Goal: Information Seeking & Learning: Check status

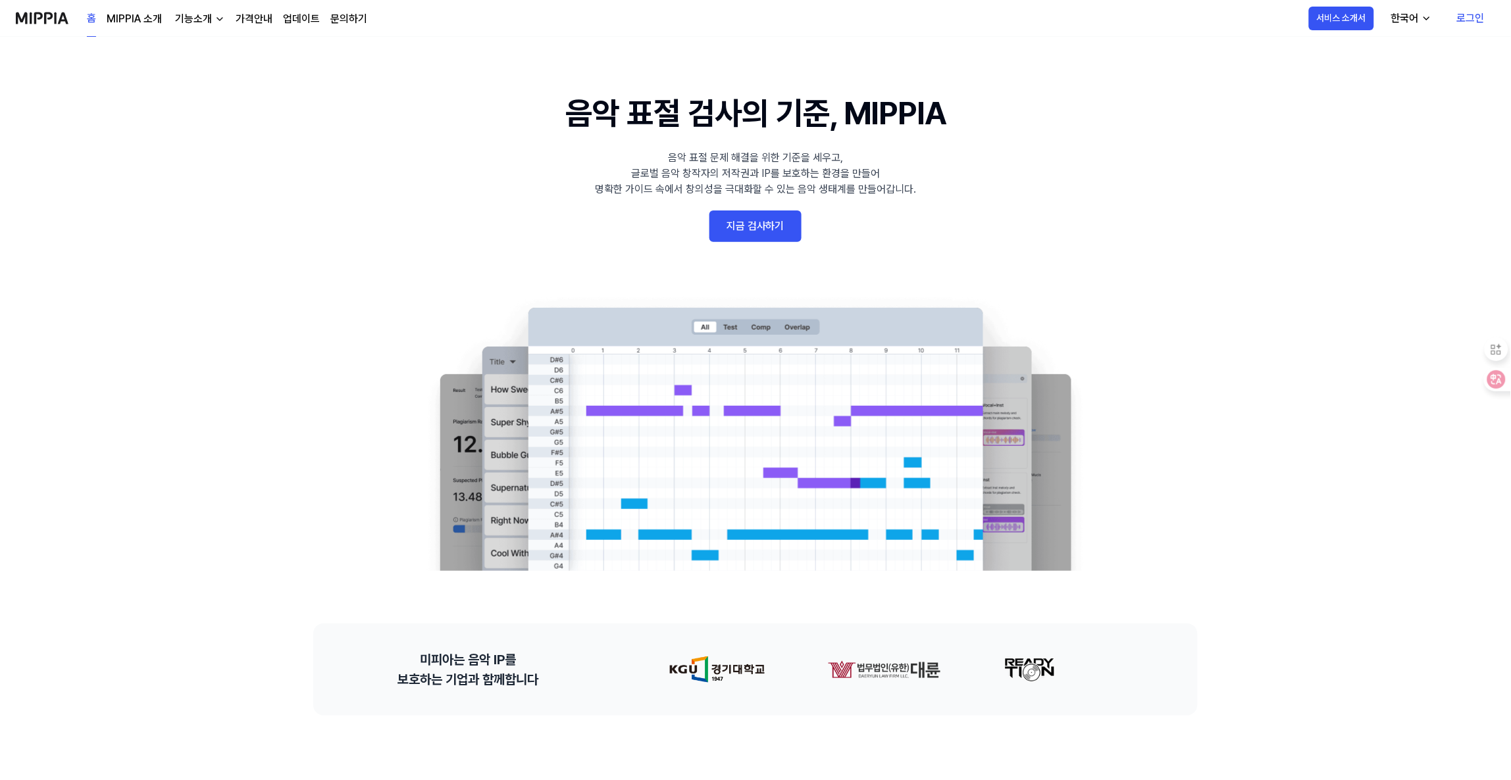
click at [1461, 16] on link "로그인" at bounding box center [1470, 18] width 49 height 37
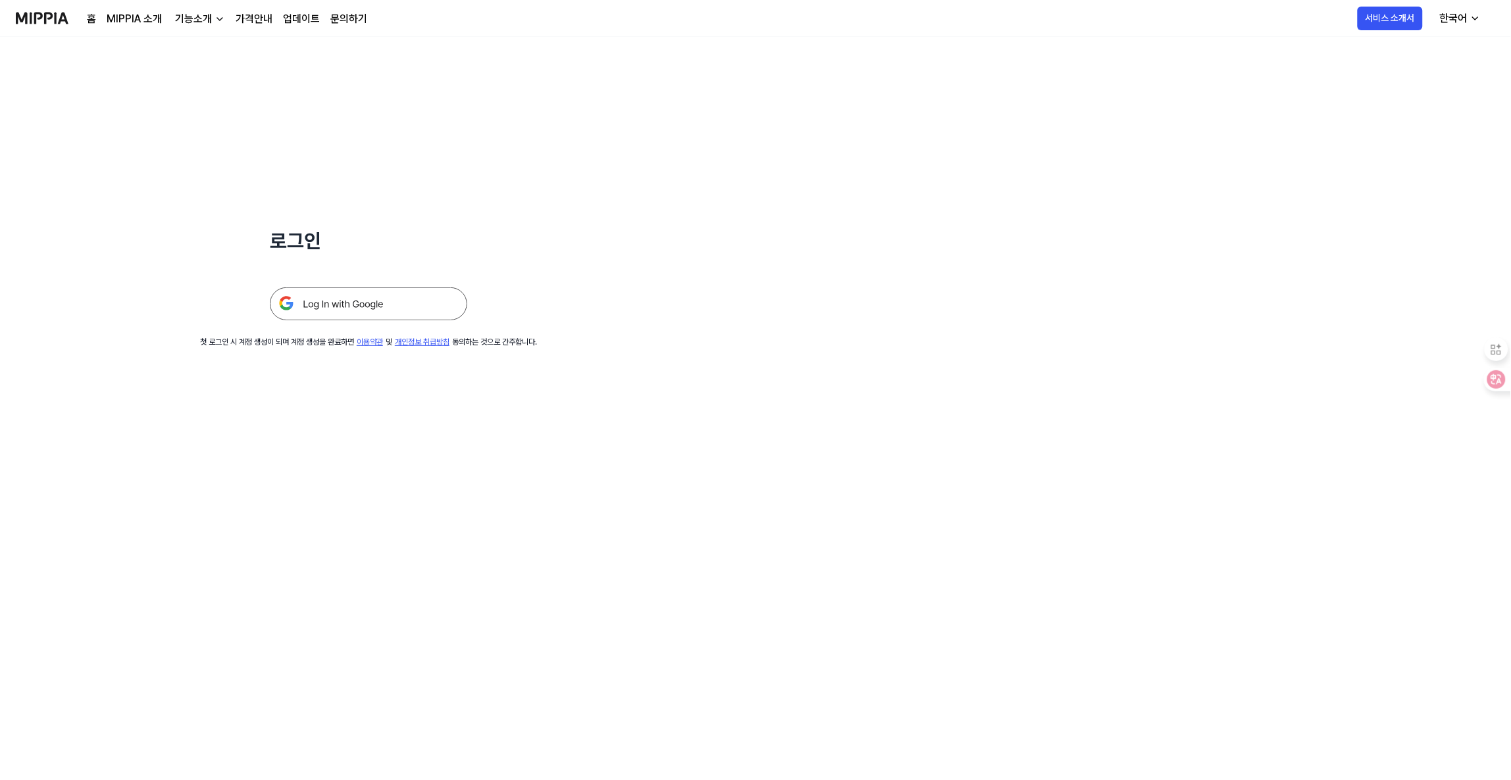
click at [397, 311] on img at bounding box center [368, 304] width 197 height 33
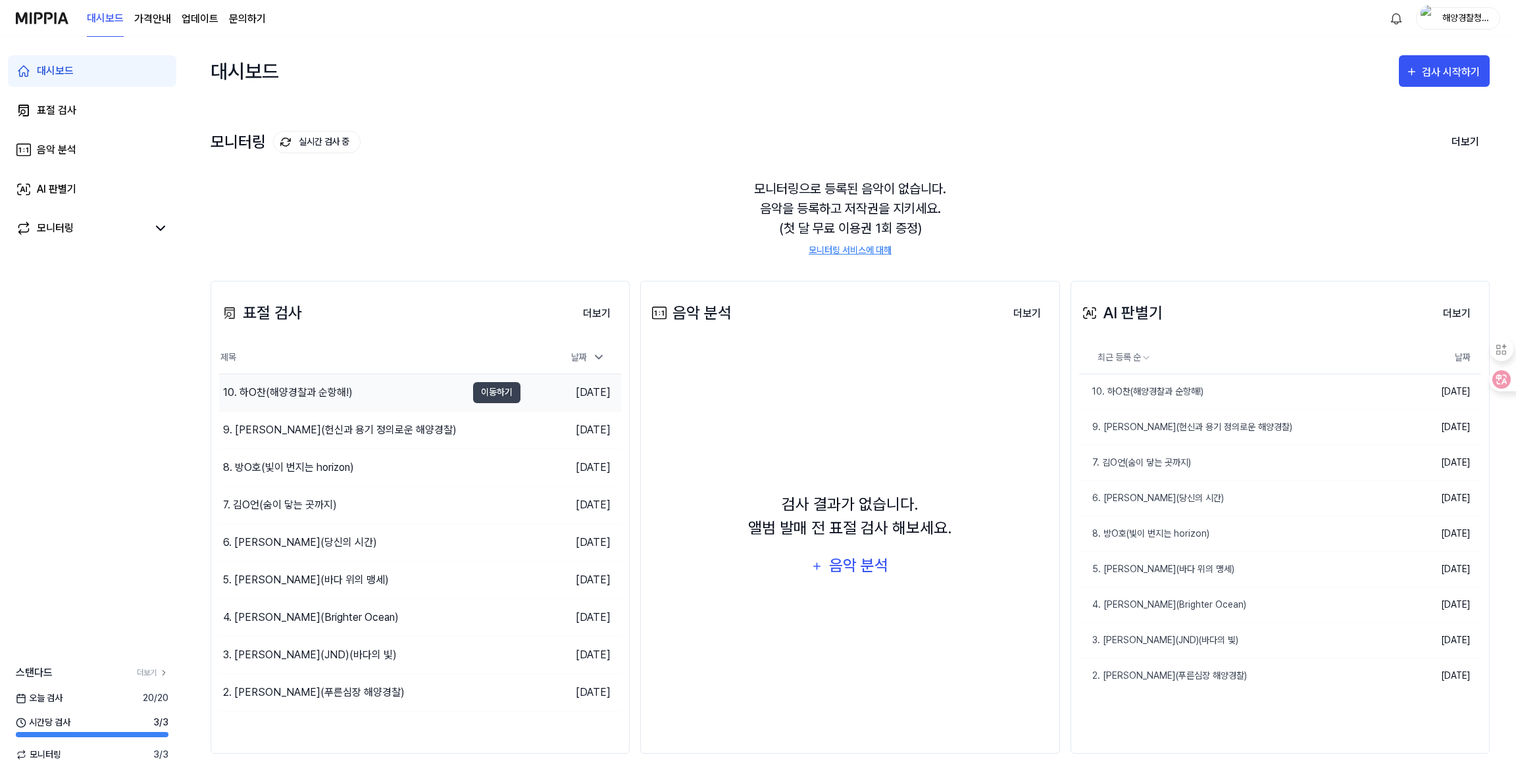
click at [348, 389] on div "10. 하O찬(해양경찰과 순항해!)" at bounding box center [288, 393] width 130 height 16
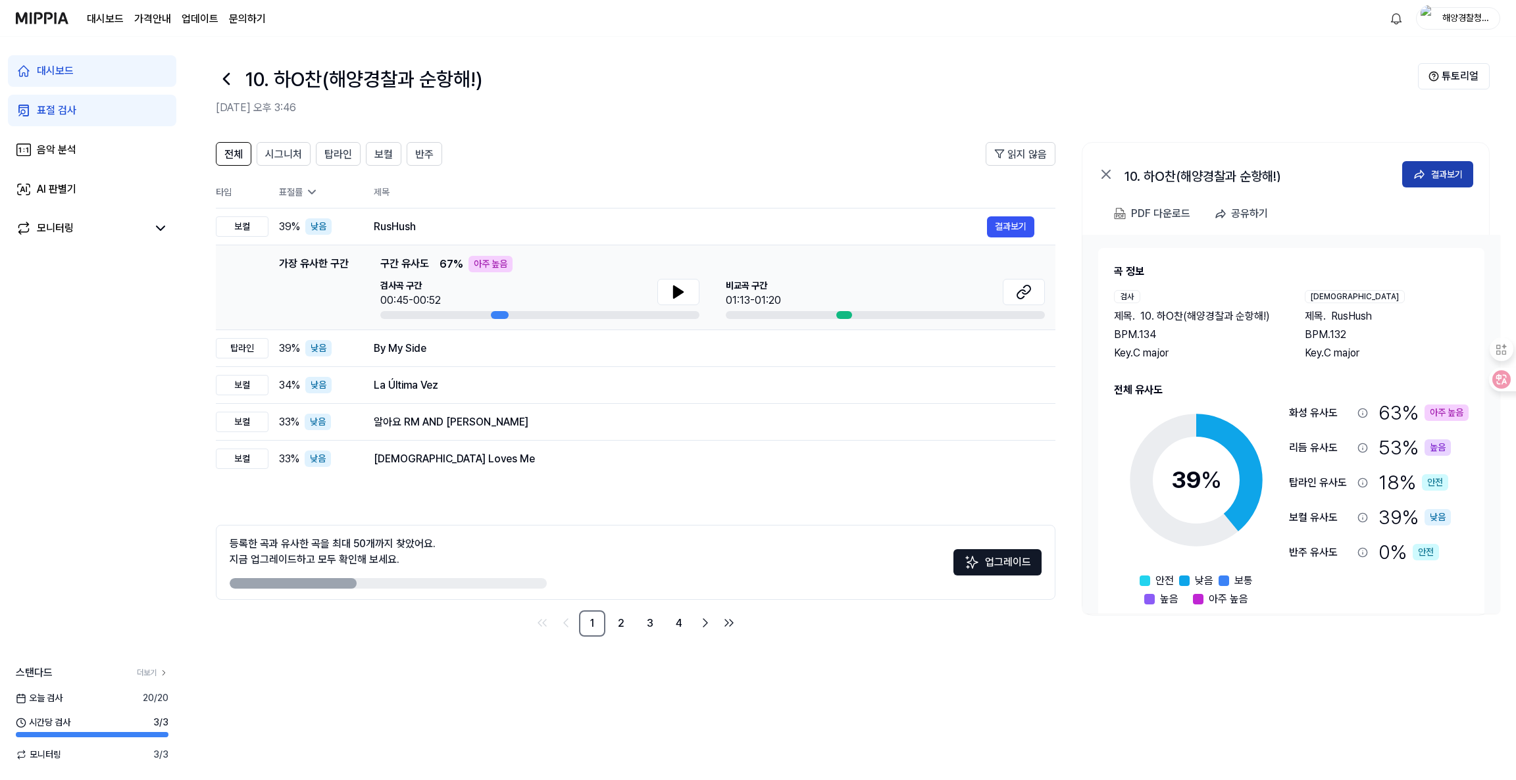
click at [1449, 178] on div "결과보기" at bounding box center [1447, 174] width 32 height 14
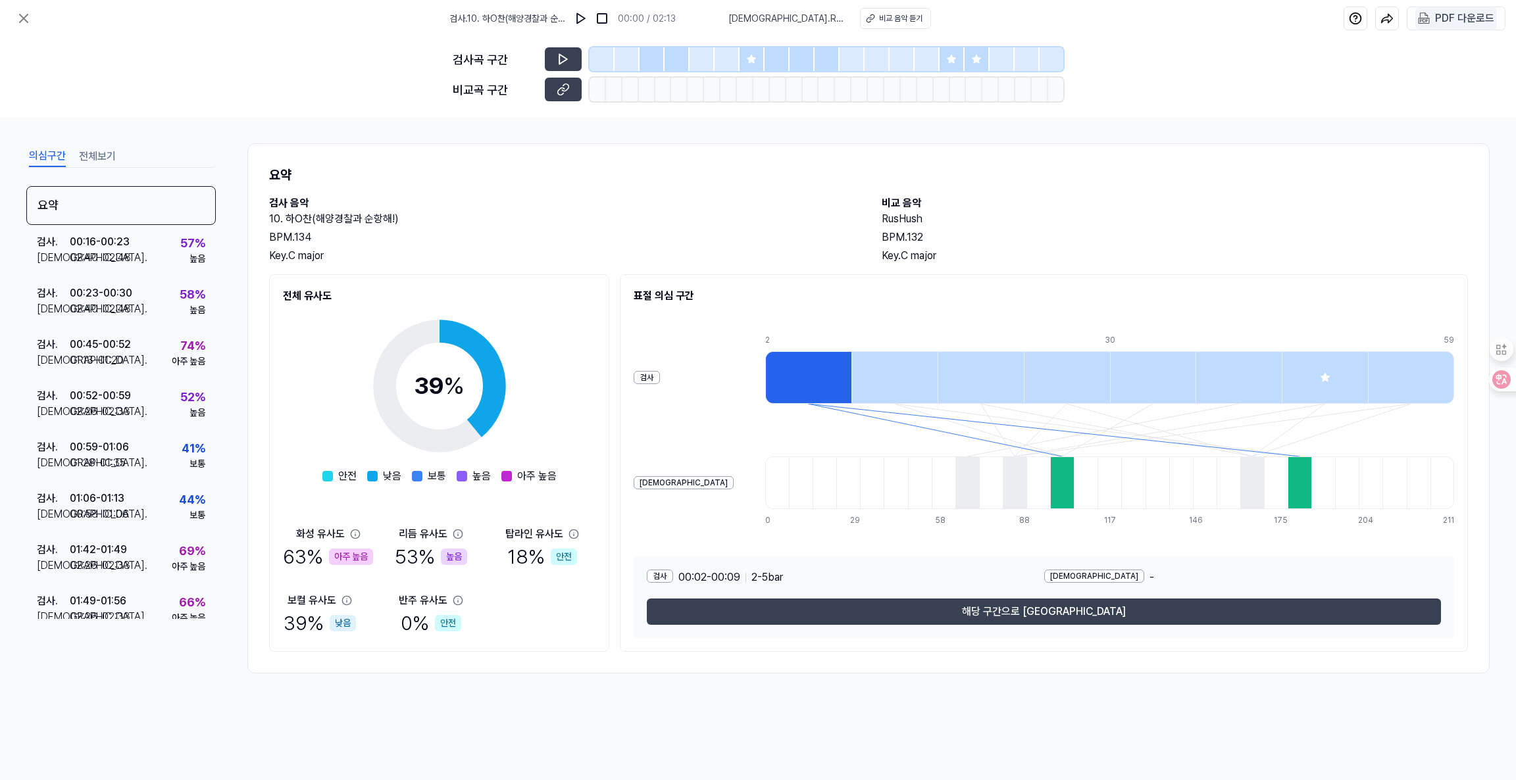
click at [1427, 24] on img at bounding box center [1424, 19] width 12 height 12
click at [23, 11] on icon at bounding box center [24, 19] width 16 height 16
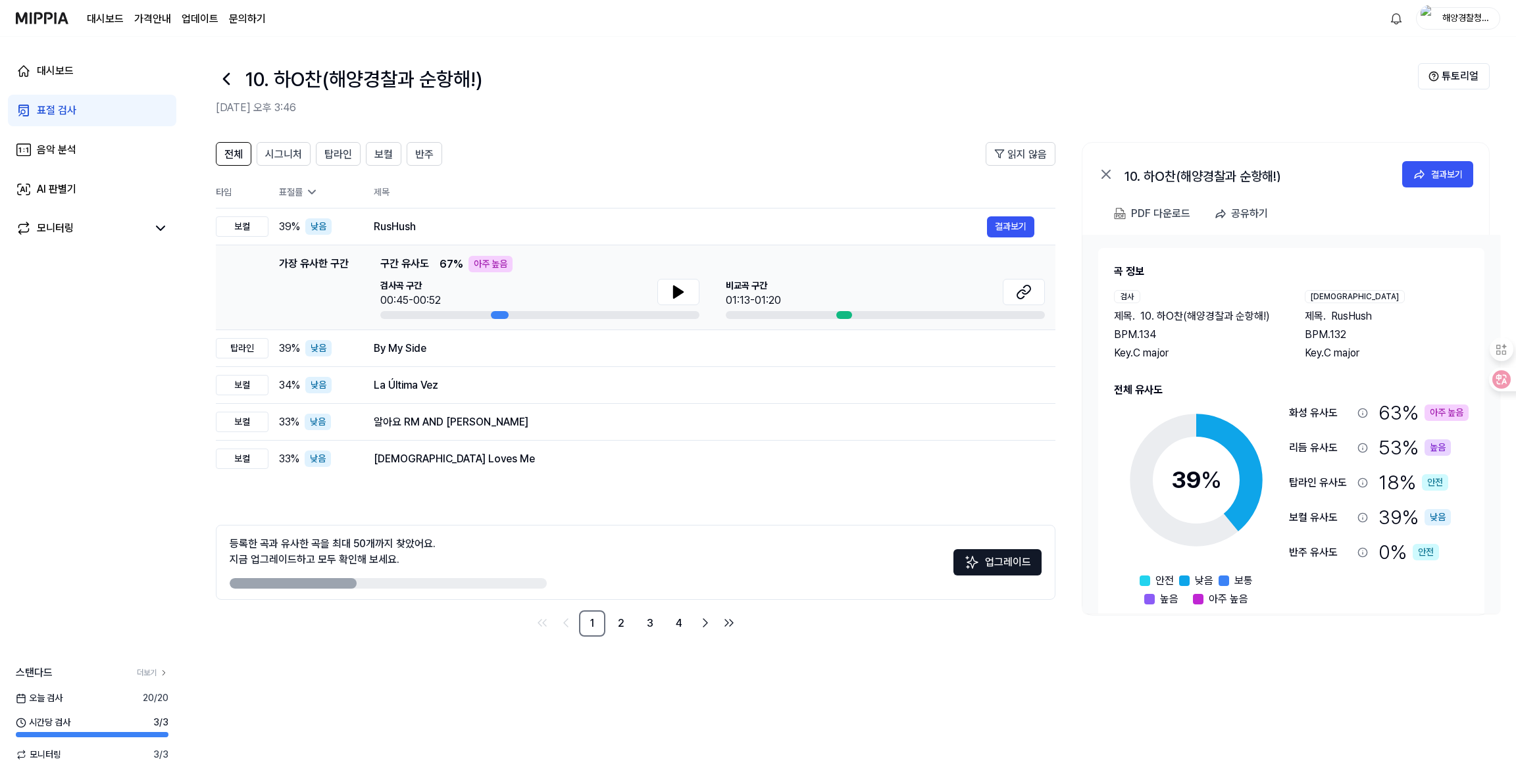
click at [57, 109] on div "표절 검사" at bounding box center [56, 111] width 39 height 16
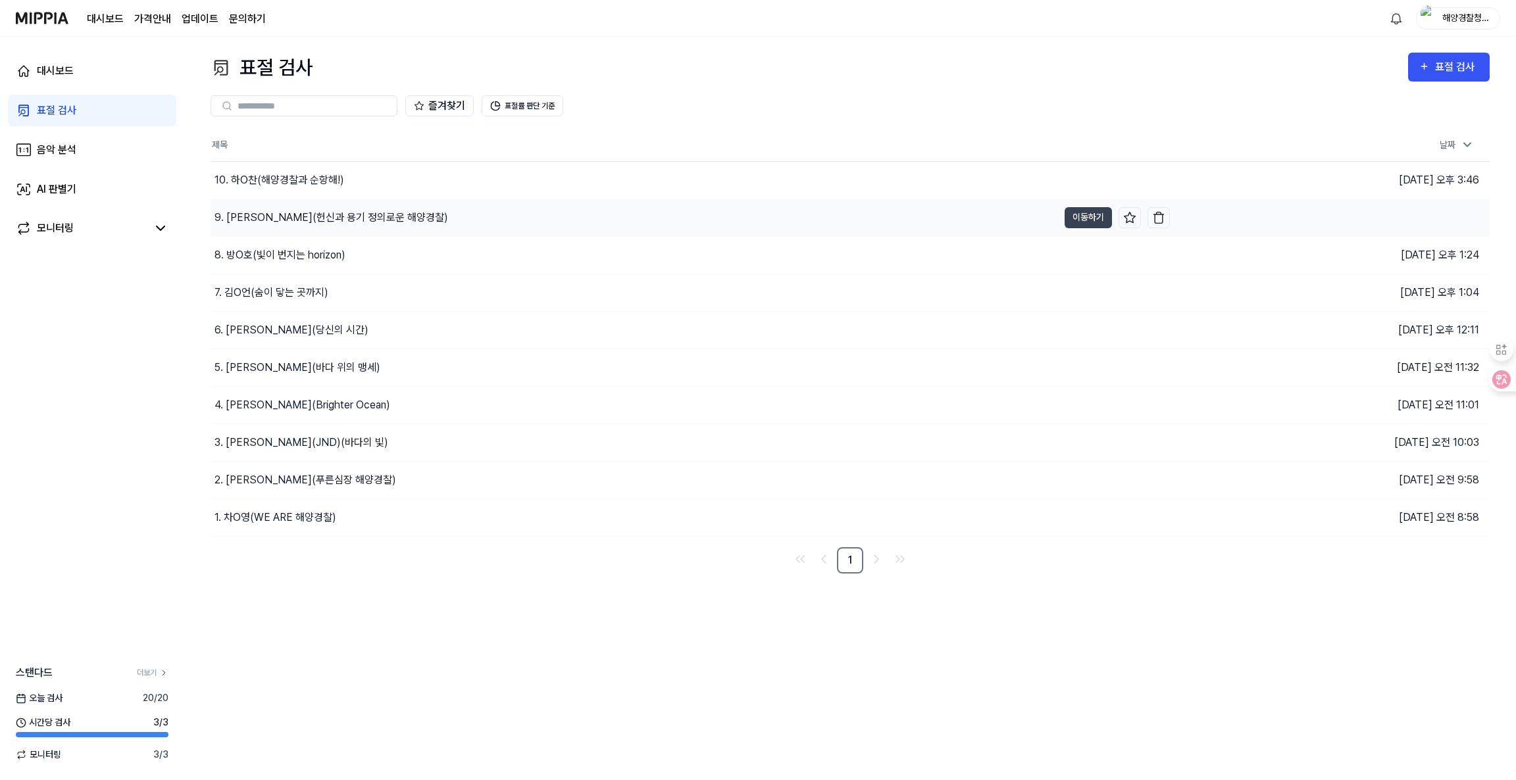
click at [286, 216] on div "9. [PERSON_NAME](헌신과 용기 정의로운 해양경찰)" at bounding box center [331, 218] width 234 height 16
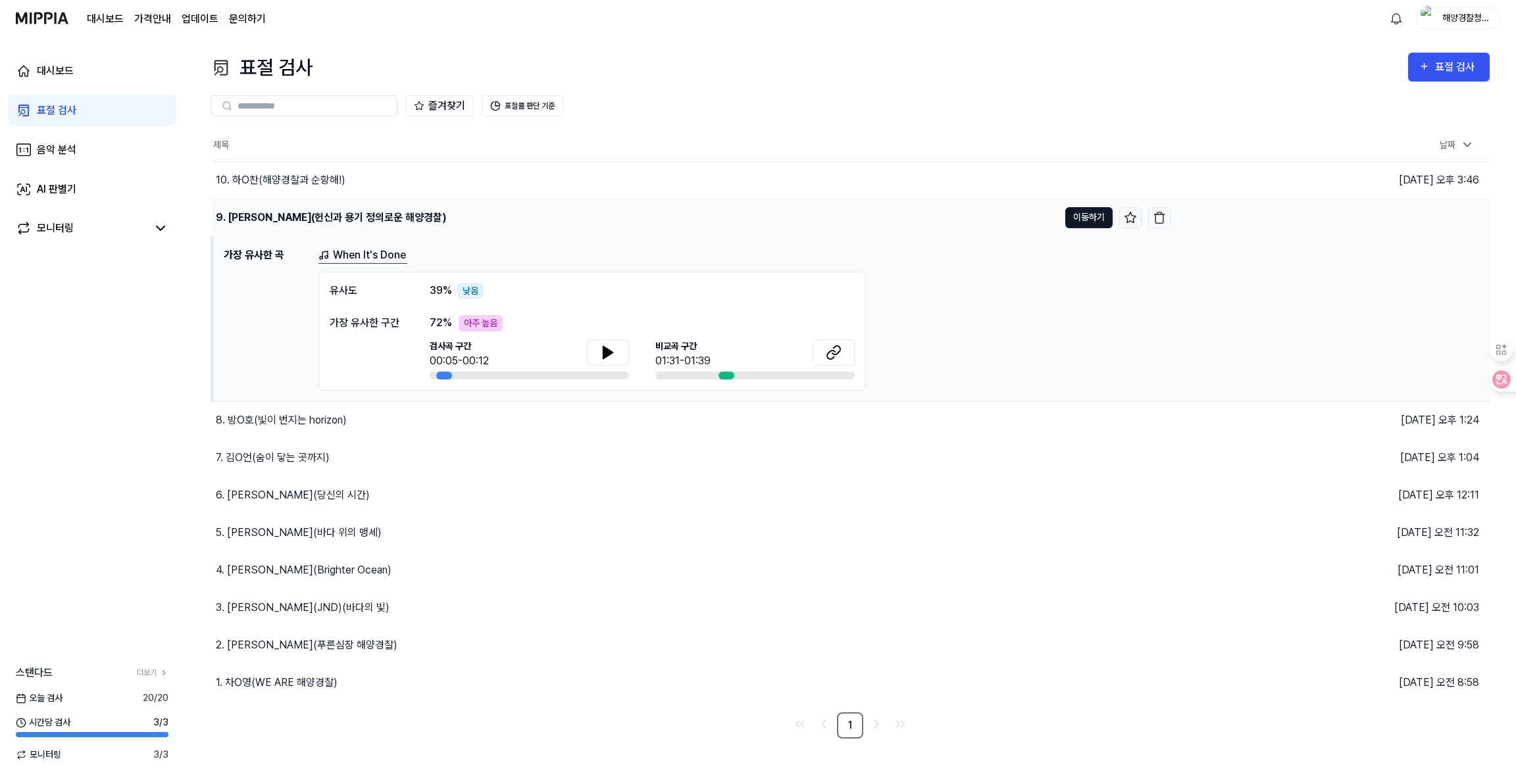
click at [1084, 219] on button "이동하기" at bounding box center [1088, 217] width 47 height 21
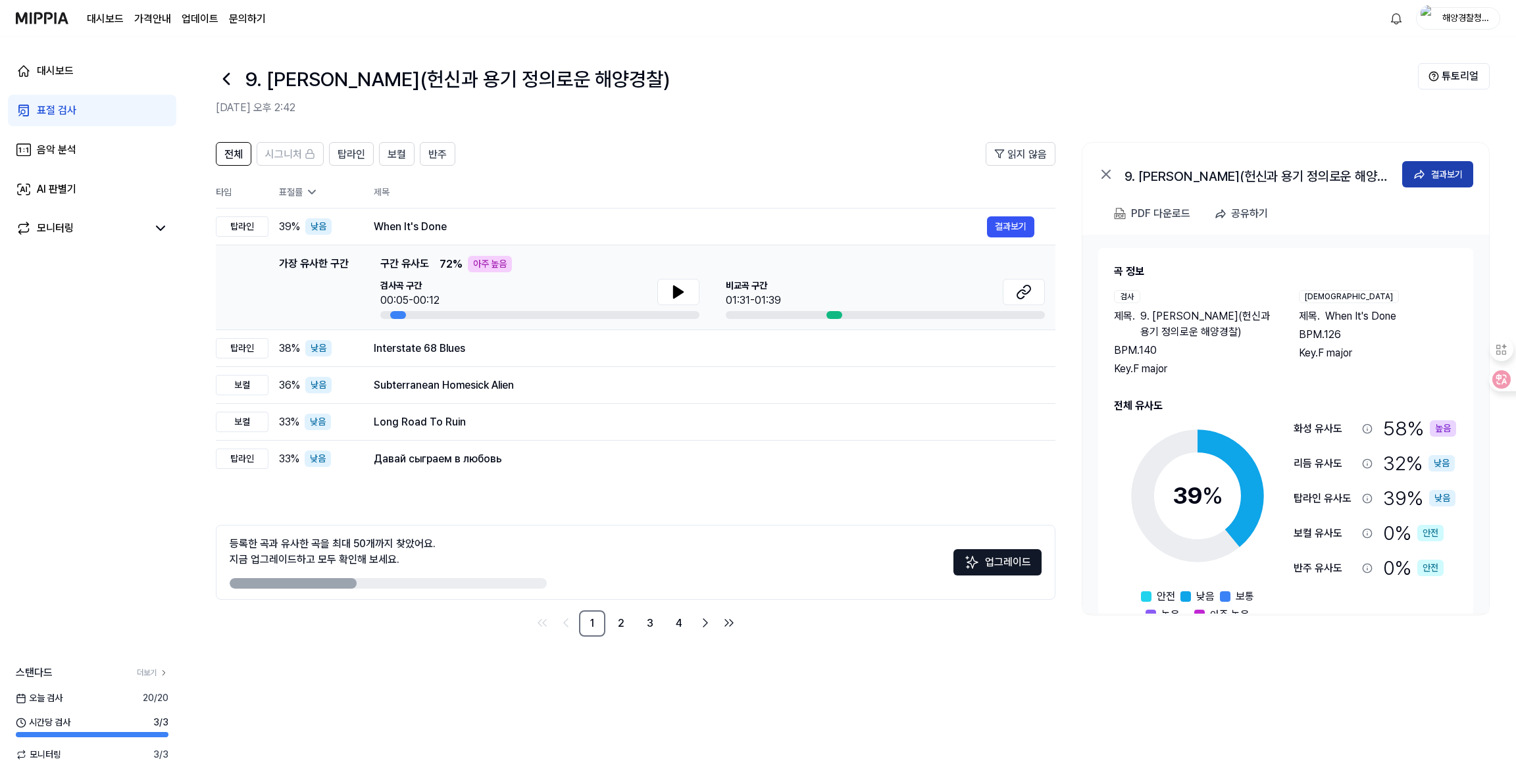
click at [1424, 169] on icon at bounding box center [1419, 174] width 13 height 13
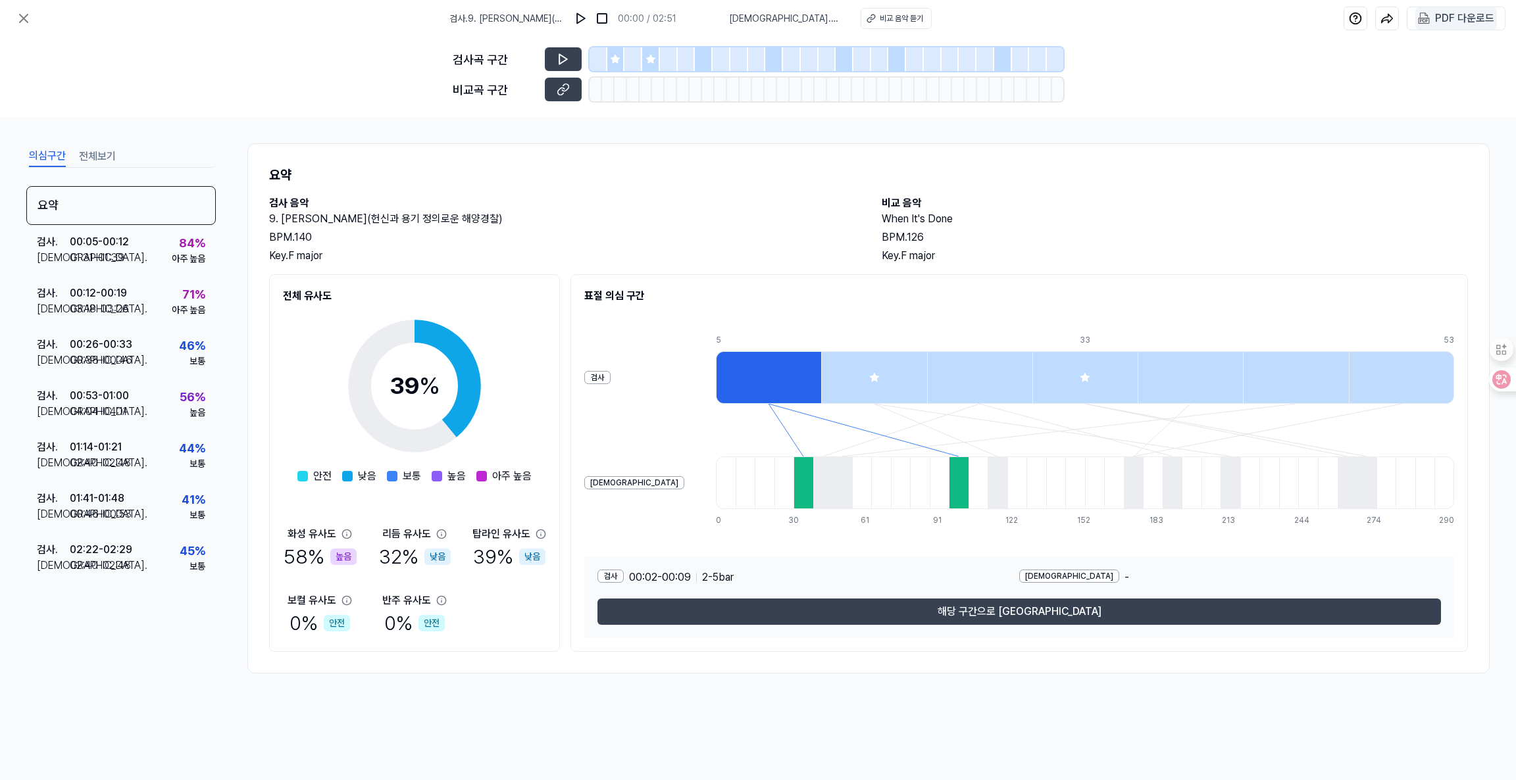
click at [1440, 23] on div "PDF 다운로드" at bounding box center [1464, 18] width 59 height 17
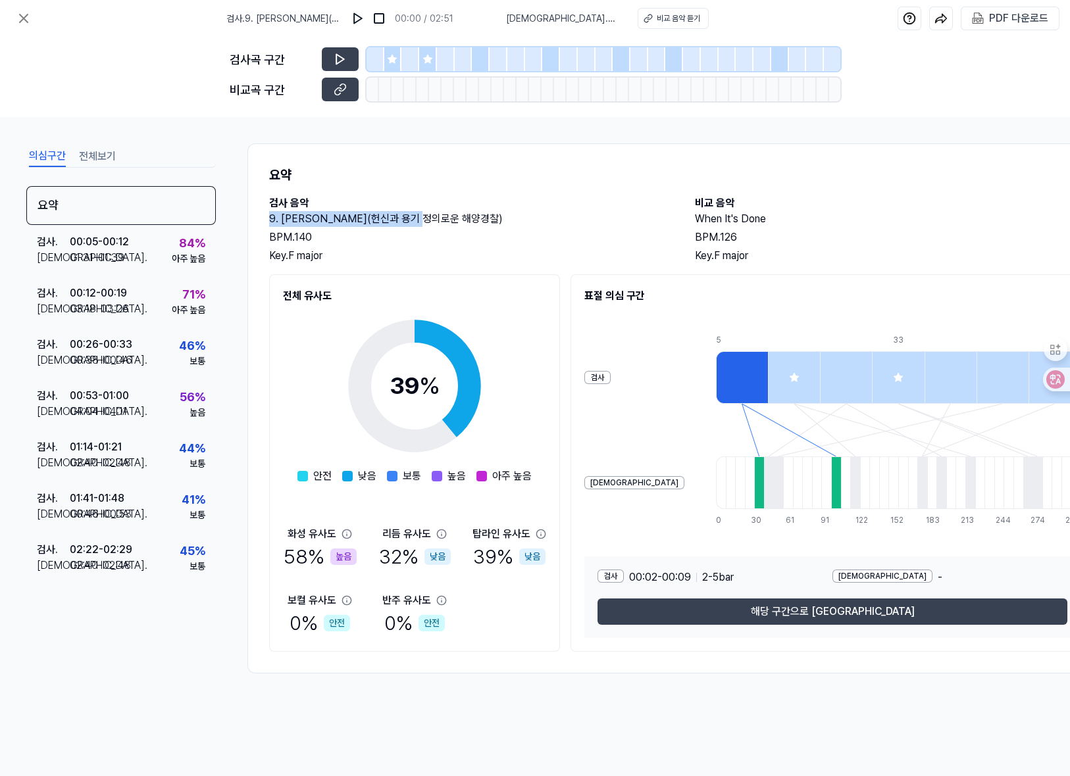
drag, startPoint x: 270, startPoint y: 218, endPoint x: 445, endPoint y: 223, distance: 175.1
click at [445, 223] on h2 "9. [PERSON_NAME](헌신과 용기 정의로운 해양경찰)" at bounding box center [468, 219] width 399 height 16
copy h2 "9. [PERSON_NAME](헌신과 용기 정의로운 해양경찰)"
click at [884, 105] on div "검사곡 구간 [GEOGRAPHIC_DATA] 구간" at bounding box center [535, 77] width 1070 height 80
click at [20, 19] on icon at bounding box center [24, 19] width 16 height 16
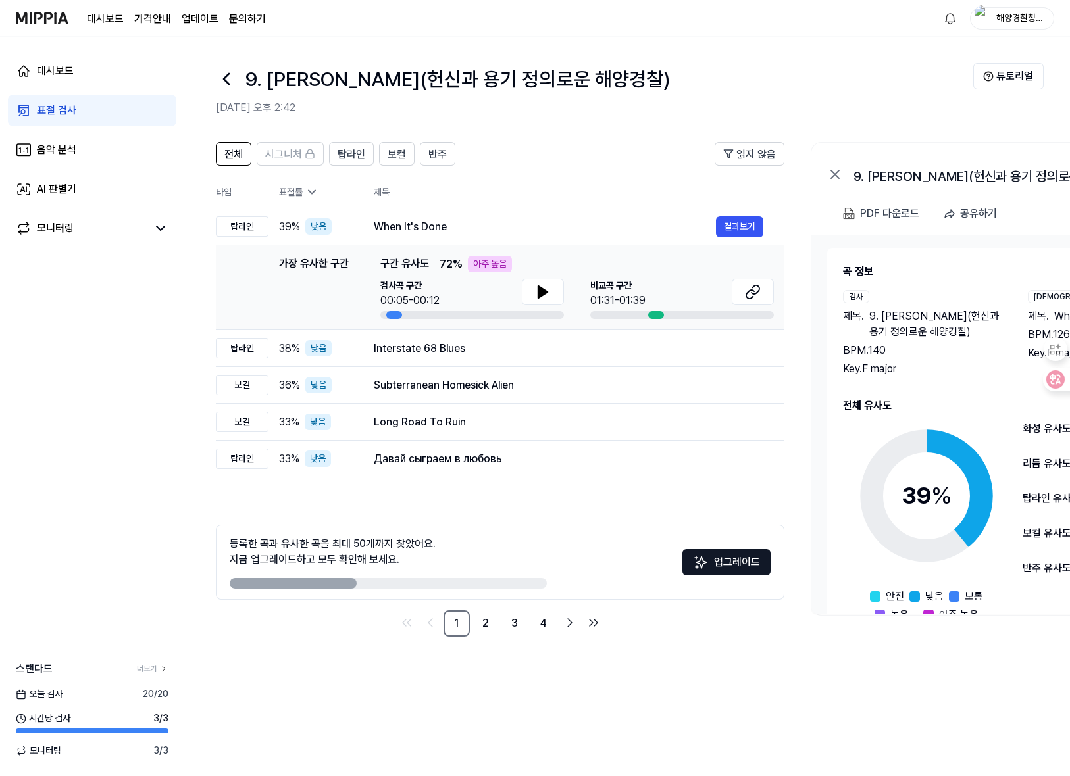
click at [73, 113] on div "표절 검사" at bounding box center [56, 111] width 39 height 16
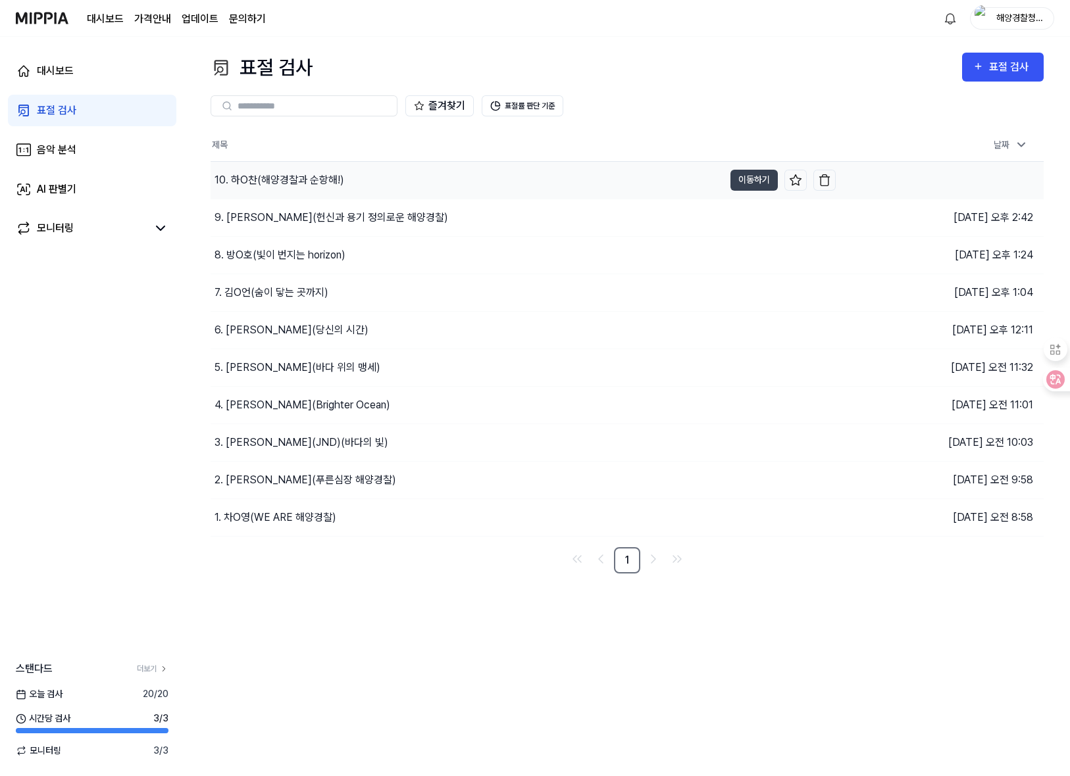
click at [252, 179] on div "10. 하O찬(해양경찰과 순항해!)" at bounding box center [279, 180] width 130 height 16
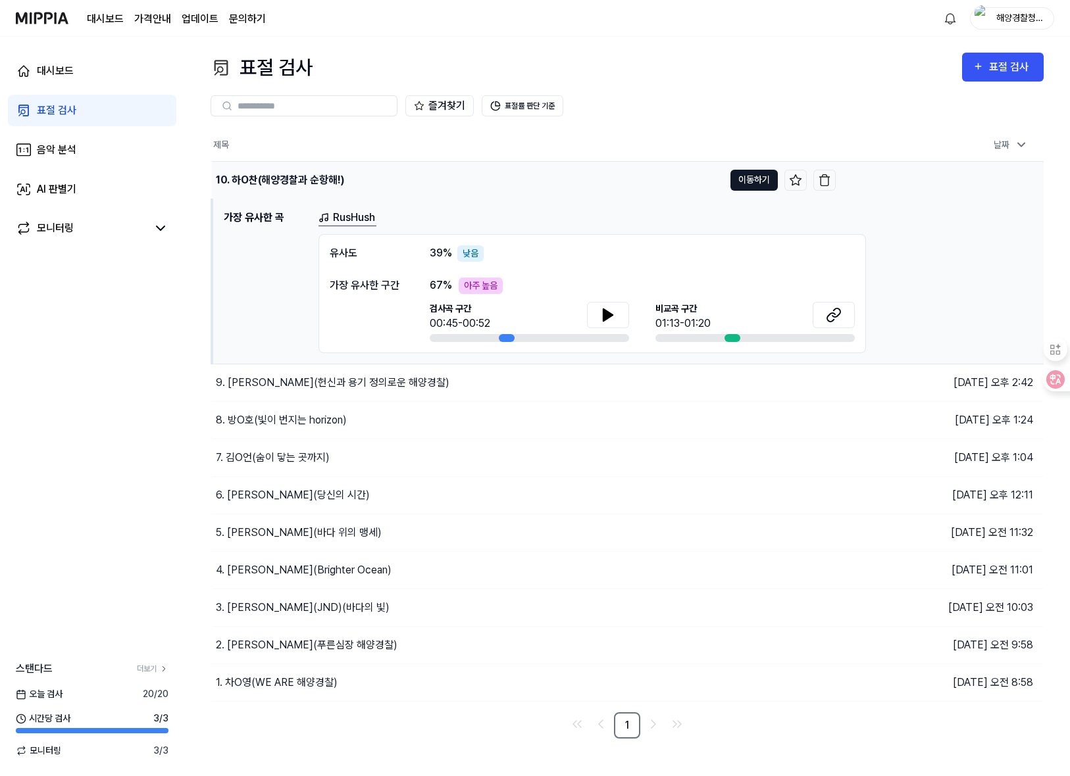
click at [747, 178] on button "이동하기" at bounding box center [753, 180] width 47 height 21
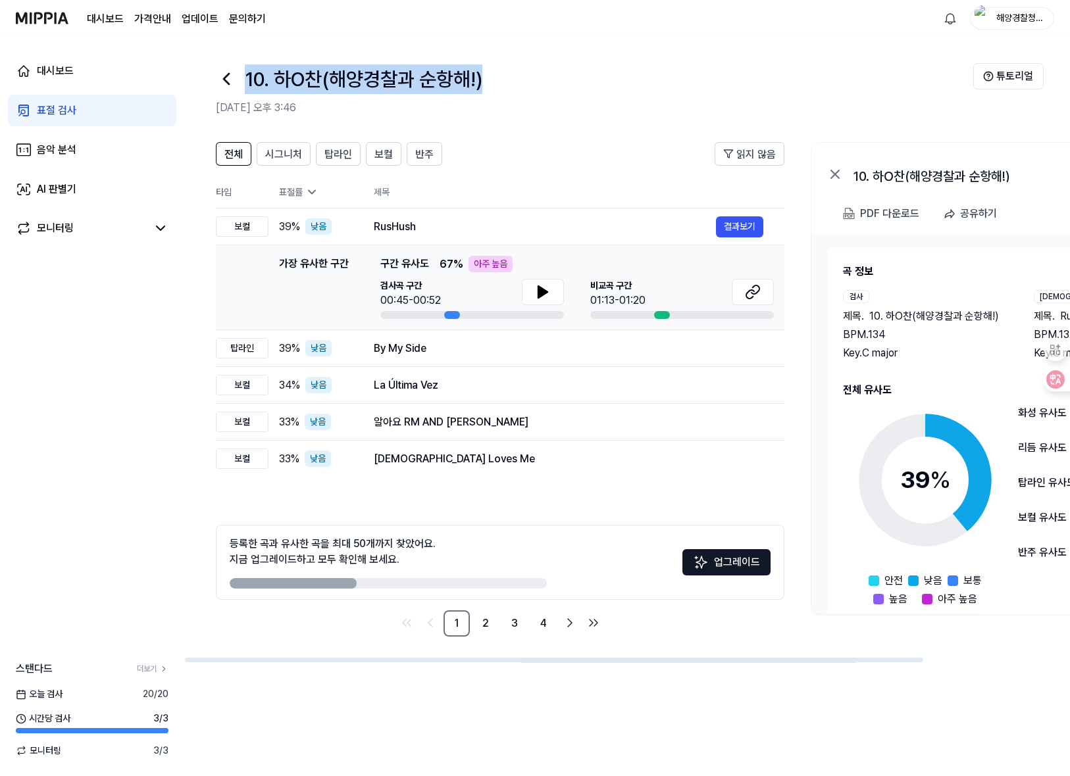
drag, startPoint x: 242, startPoint y: 73, endPoint x: 495, endPoint y: 80, distance: 253.4
click at [495, 80] on div "10. 하O찬(해양경찰과 순항해!)" at bounding box center [594, 79] width 757 height 32
copy h1 "10. 하O찬(해양경찰과 순항해!)"
click at [808, 102] on h2 "[DATE] 오후 3:46" at bounding box center [594, 108] width 757 height 16
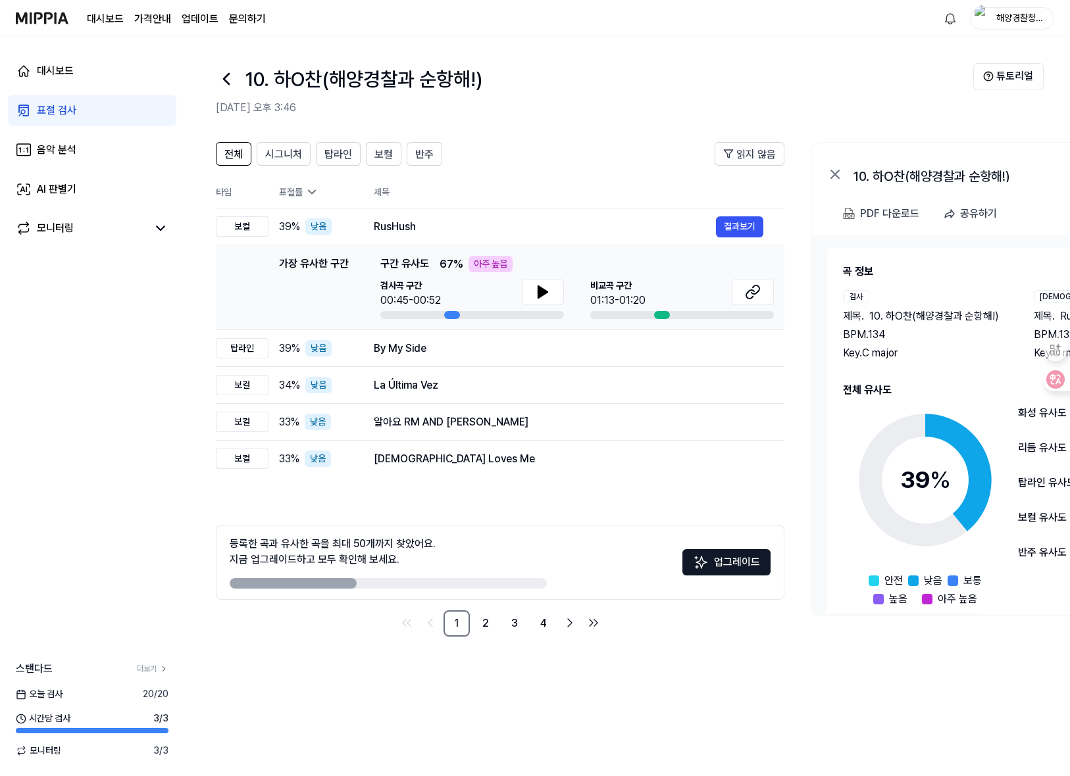
click at [63, 116] on div "표절 검사" at bounding box center [56, 111] width 39 height 16
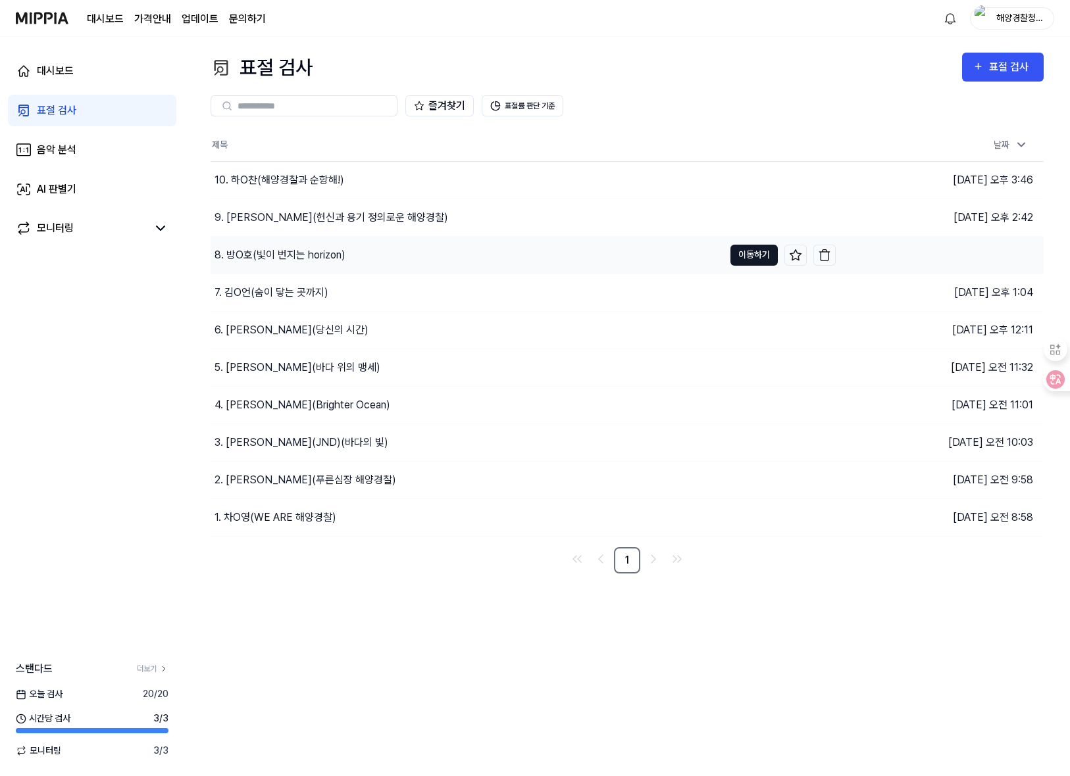
click at [751, 254] on button "이동하기" at bounding box center [753, 255] width 47 height 21
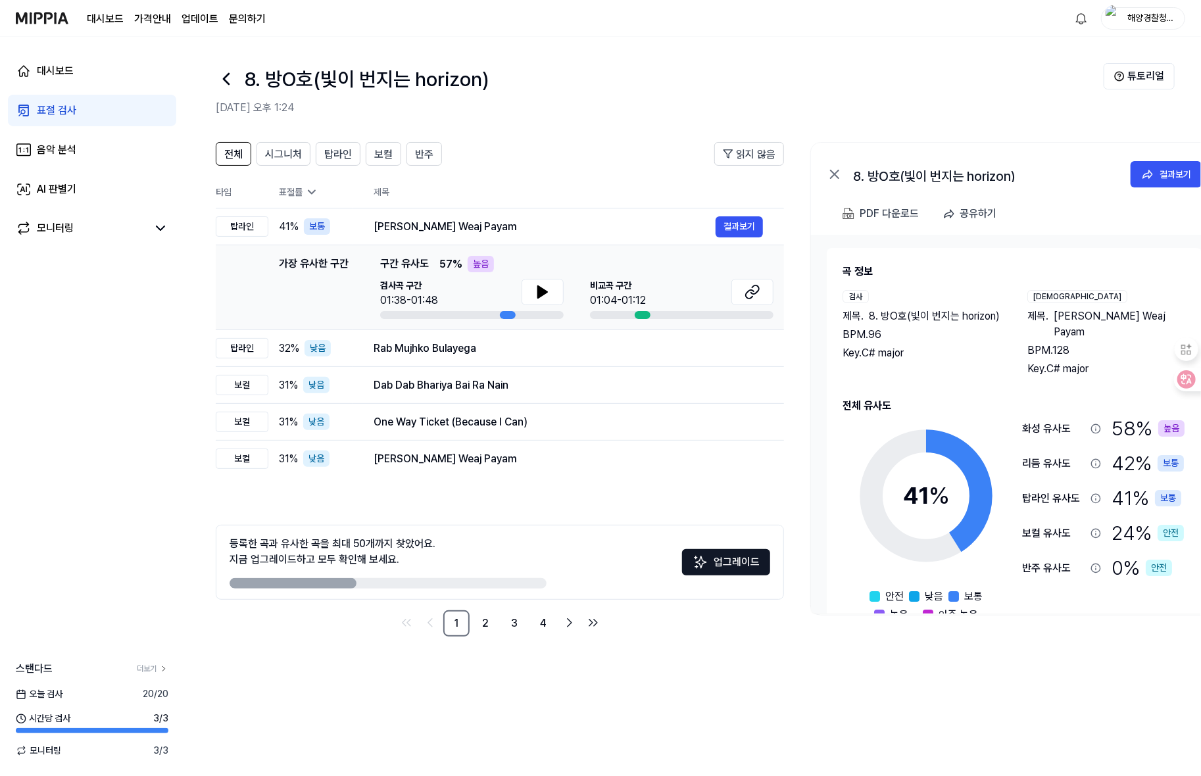
click at [739, 90] on div "8. 방O호(빛이 번지는 horizon)" at bounding box center [660, 79] width 888 height 32
click at [1144, 170] on icon at bounding box center [1147, 174] width 13 height 13
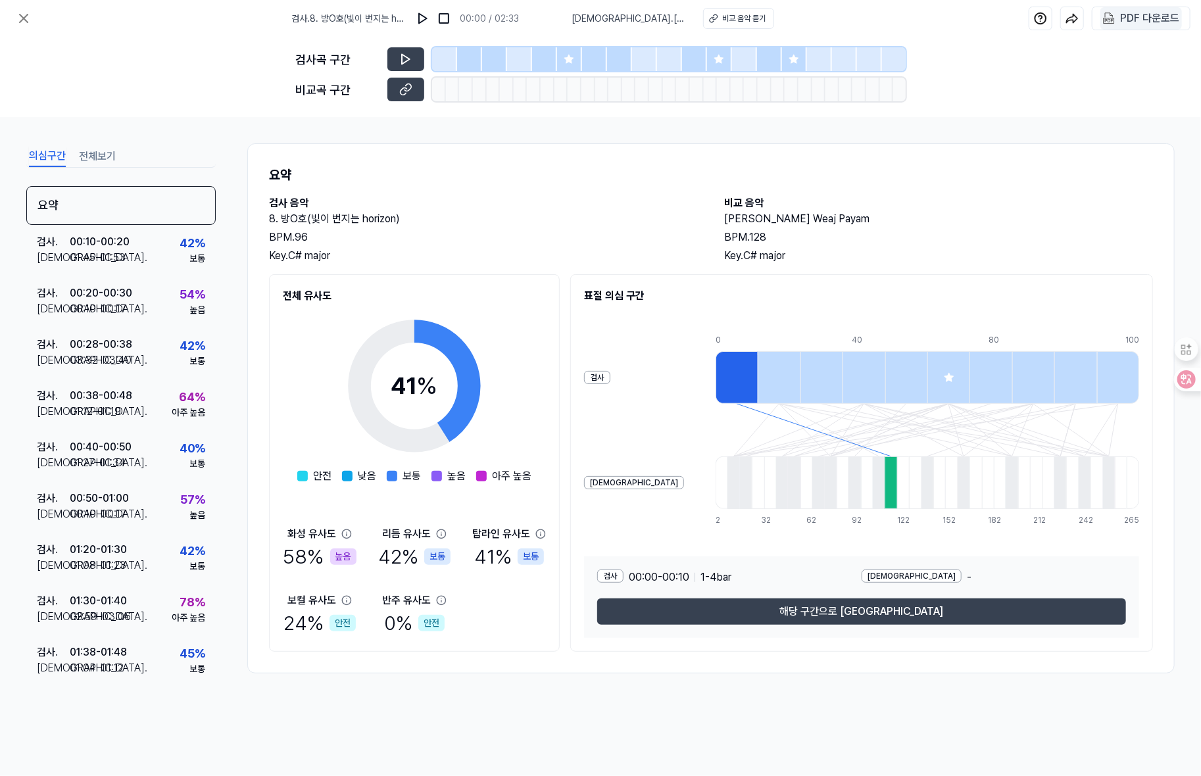
click at [1118, 16] on 다운로드 "PDF 다운로드" at bounding box center [1142, 18] width 82 height 22
drag, startPoint x: 261, startPoint y: 213, endPoint x: 414, endPoint y: 220, distance: 152.8
click at [414, 220] on div "요약 검사 음악 8. 방O호(빛이 번지는 horizon) BPM. 96 Key. C# major 비교 음악 [PERSON_NAME] Payam…" at bounding box center [711, 408] width 928 height 530
copy h2 "8. 방O호(빛이 번지는 horizon)"
drag, startPoint x: 1110, startPoint y: 104, endPoint x: 905, endPoint y: 86, distance: 206.0
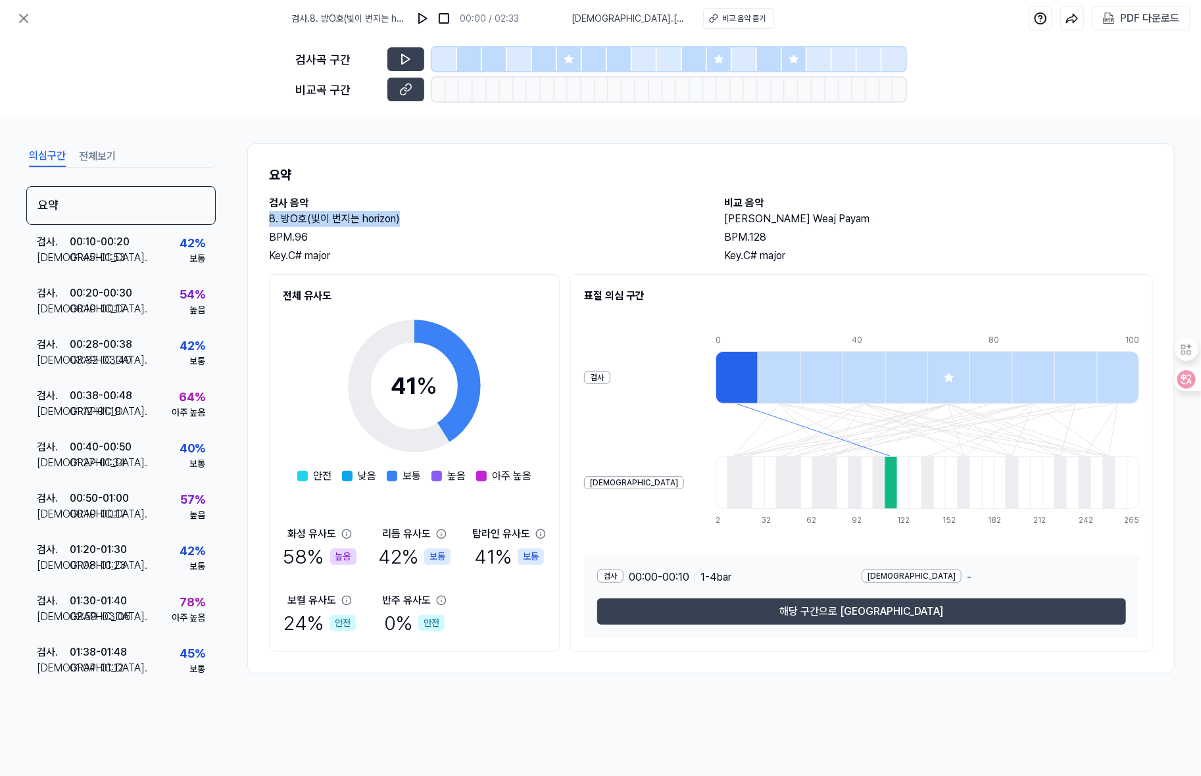
click at [1110, 104] on div "검사곡 구간 [GEOGRAPHIC_DATA] 구간" at bounding box center [600, 77] width 1201 height 80
click at [25, 17] on icon at bounding box center [24, 18] width 8 height 8
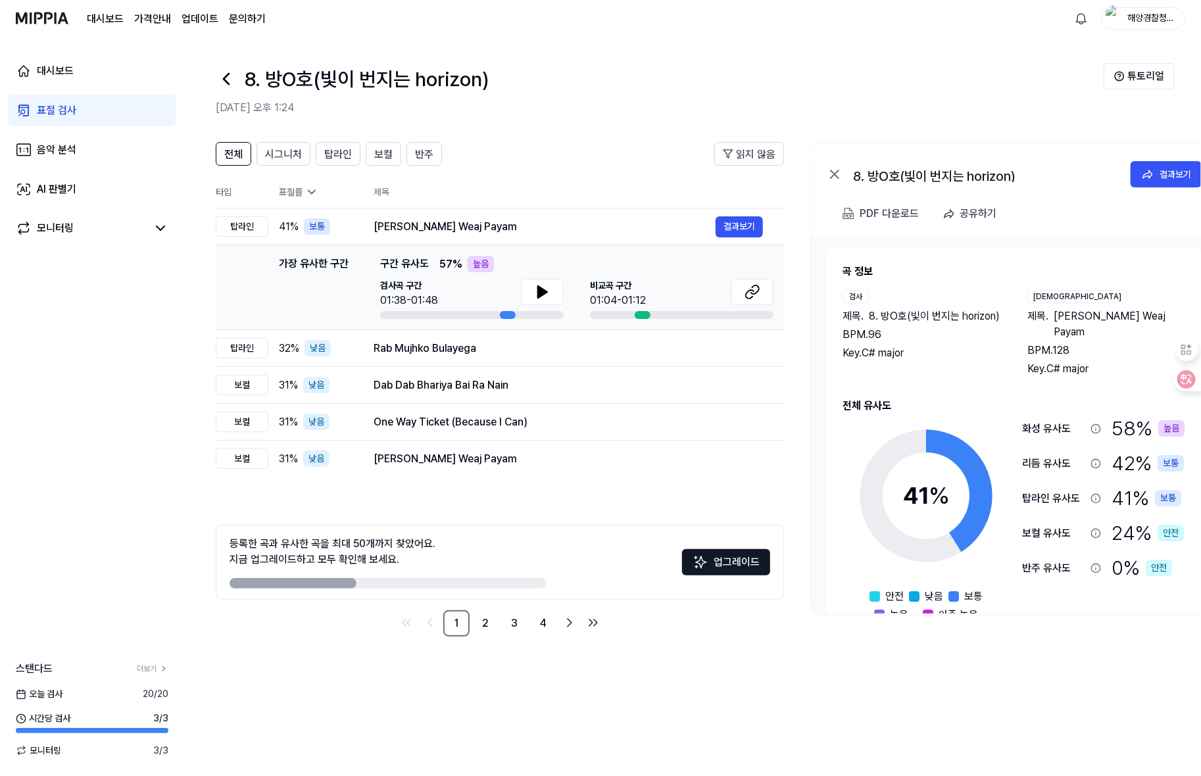
click at [65, 114] on div "표절 검사" at bounding box center [56, 111] width 39 height 16
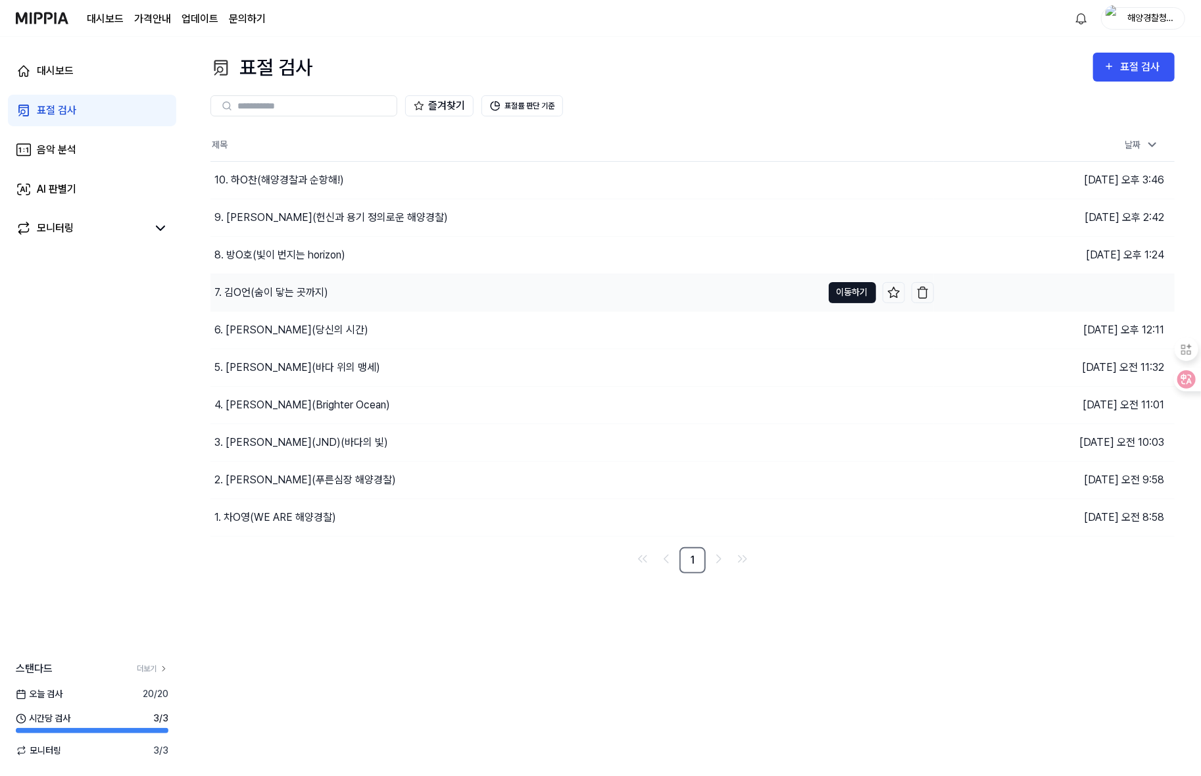
click at [846, 282] on button "이동하기" at bounding box center [852, 292] width 47 height 21
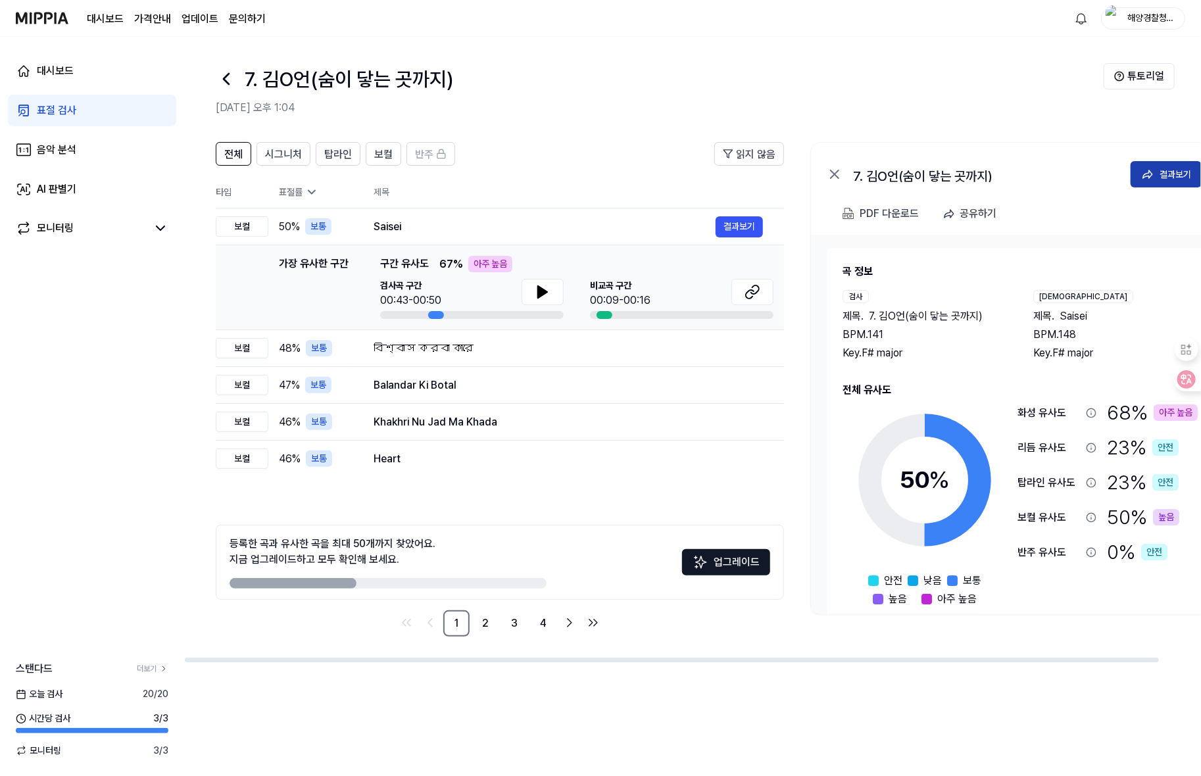
click at [1154, 168] on icon at bounding box center [1147, 174] width 13 height 13
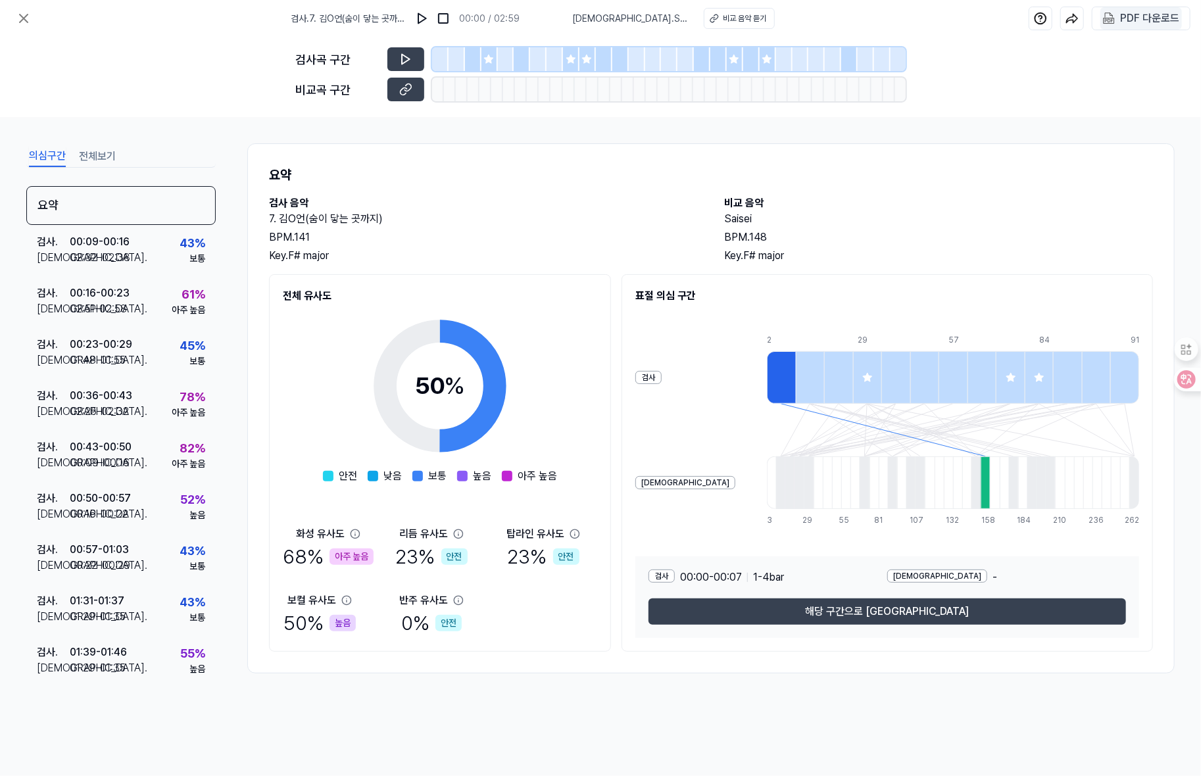
click at [1123, 15] on div "PDF 다운로드" at bounding box center [1149, 18] width 59 height 17
drag, startPoint x: 268, startPoint y: 220, endPoint x: 384, endPoint y: 211, distance: 116.8
click at [384, 211] on h2 "7. 김O언(숨이 닿는 곳까지)" at bounding box center [483, 219] width 429 height 16
copy h2 "7. 김O언(숨이 닿는 곳까지)"
drag, startPoint x: 1040, startPoint y: 114, endPoint x: 1007, endPoint y: 114, distance: 32.9
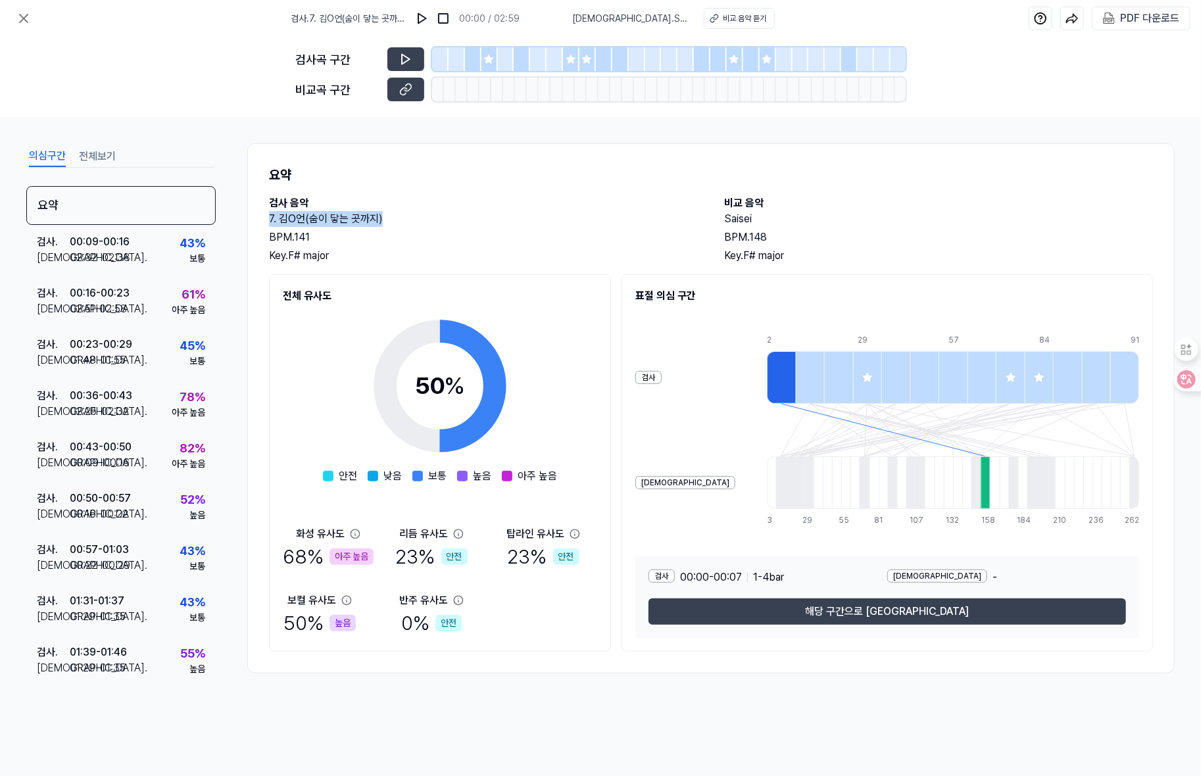
click at [1039, 113] on div "검사곡 구간 [GEOGRAPHIC_DATA] 구간" at bounding box center [600, 77] width 1201 height 80
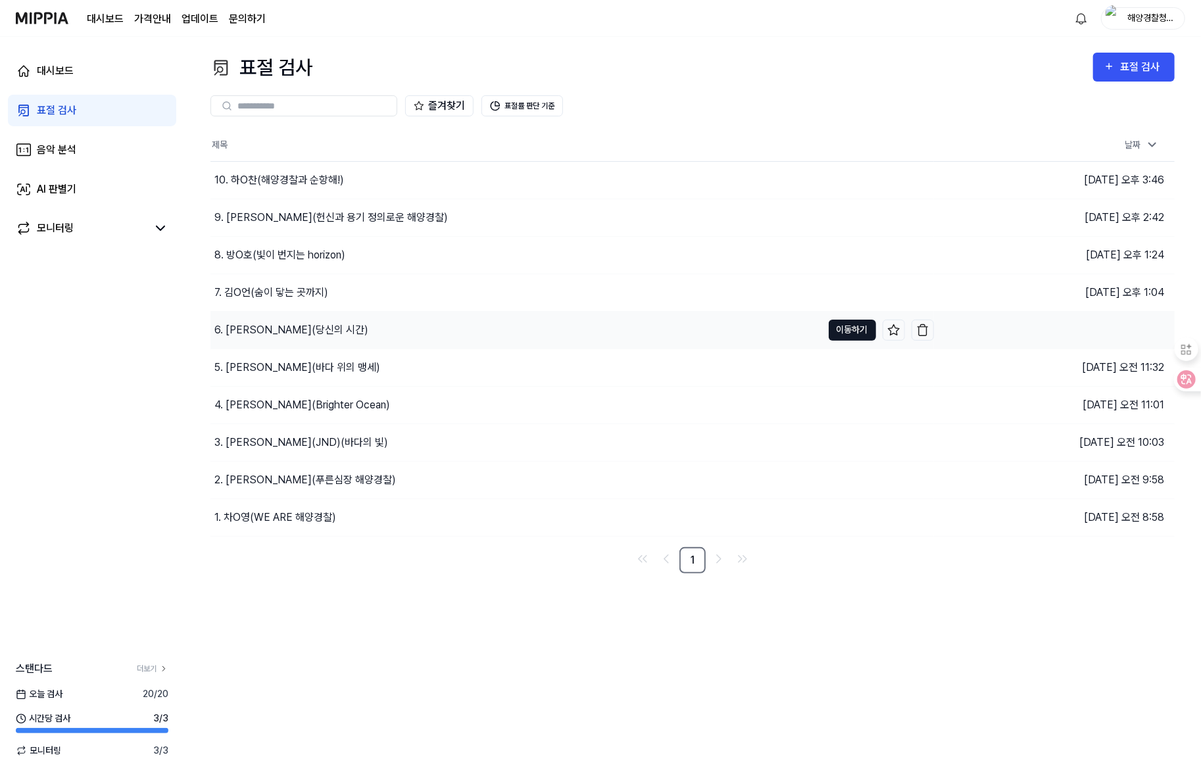
click at [843, 329] on button "이동하기" at bounding box center [852, 330] width 47 height 21
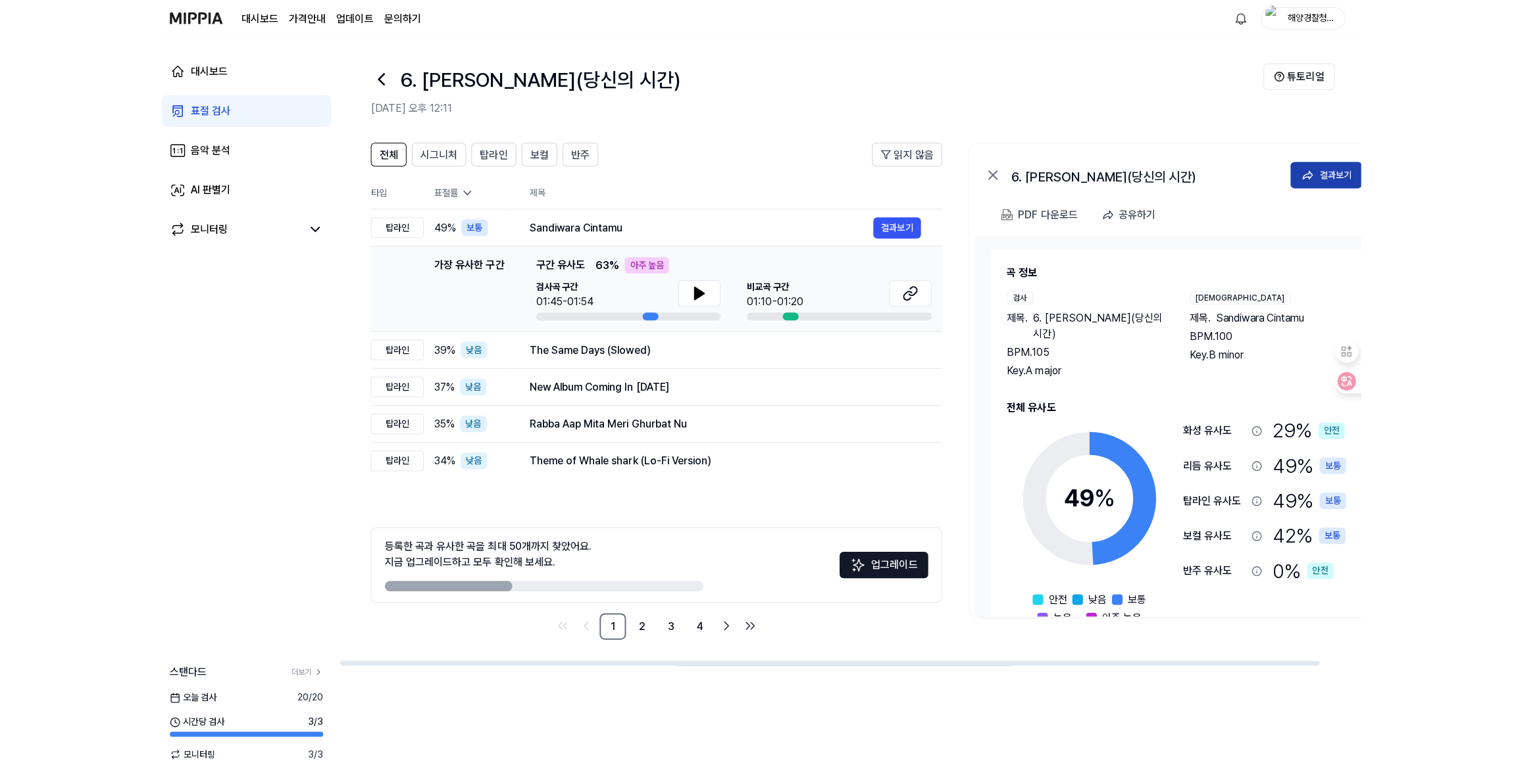
scroll to position [0, 1]
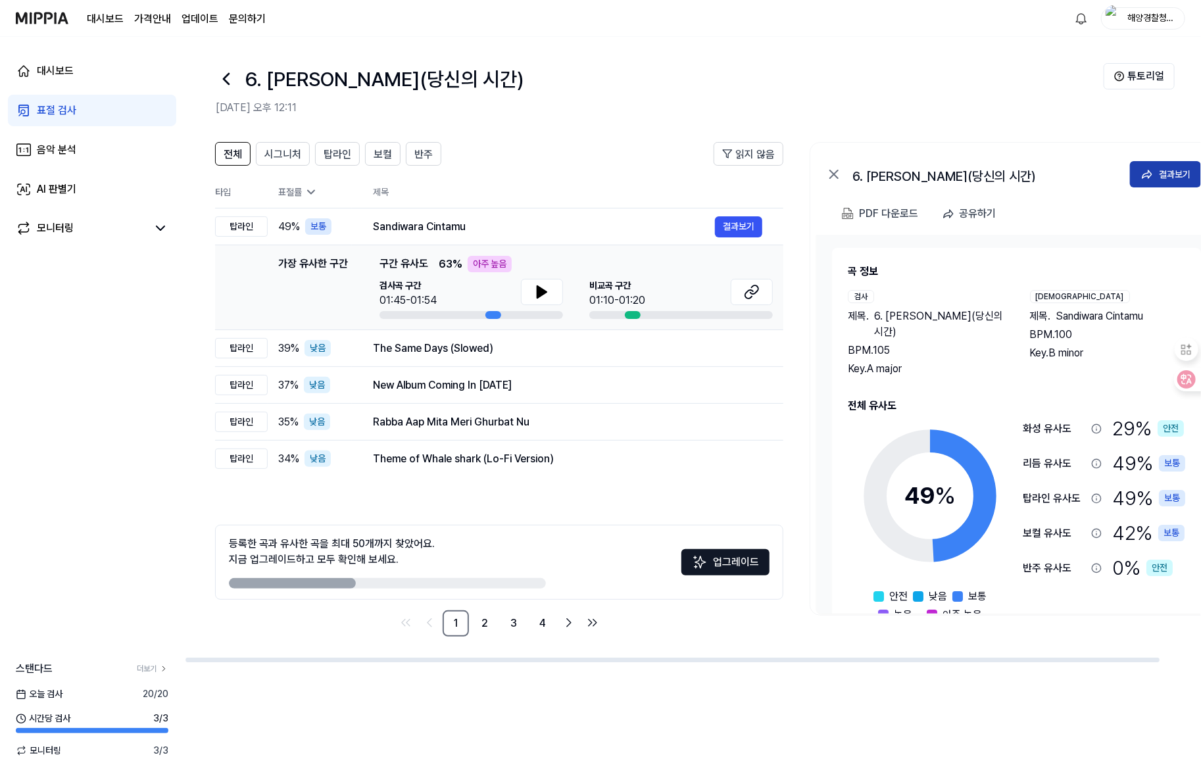
click at [1174, 168] on div "결과보기" at bounding box center [1175, 174] width 32 height 14
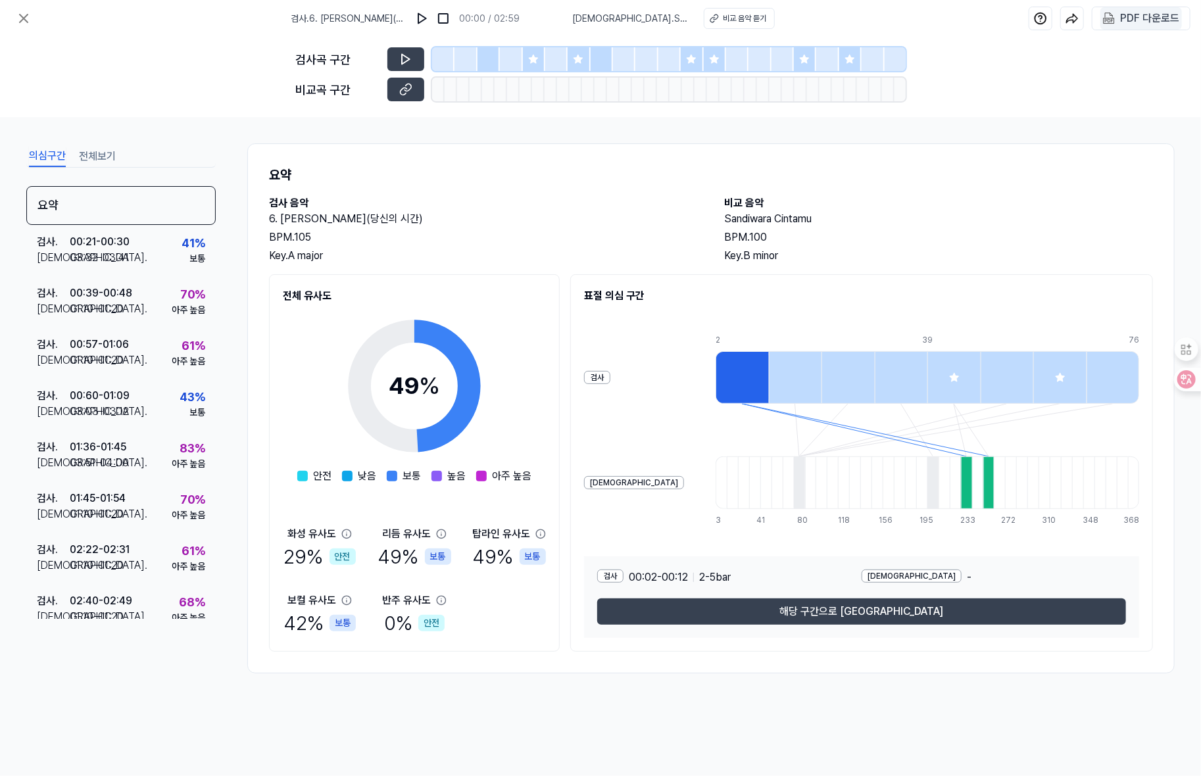
click at [1123, 20] on div "PDF 다운로드" at bounding box center [1149, 18] width 59 height 17
drag, startPoint x: 269, startPoint y: 221, endPoint x: 376, endPoint y: 222, distance: 106.6
click at [376, 222] on h2 "6. [PERSON_NAME](당신의 시간)" at bounding box center [483, 219] width 429 height 16
copy h2 "6. [PERSON_NAME](당신의 시간)"
click at [1013, 74] on div "검사곡 구간 [GEOGRAPHIC_DATA] 구간" at bounding box center [600, 77] width 1201 height 80
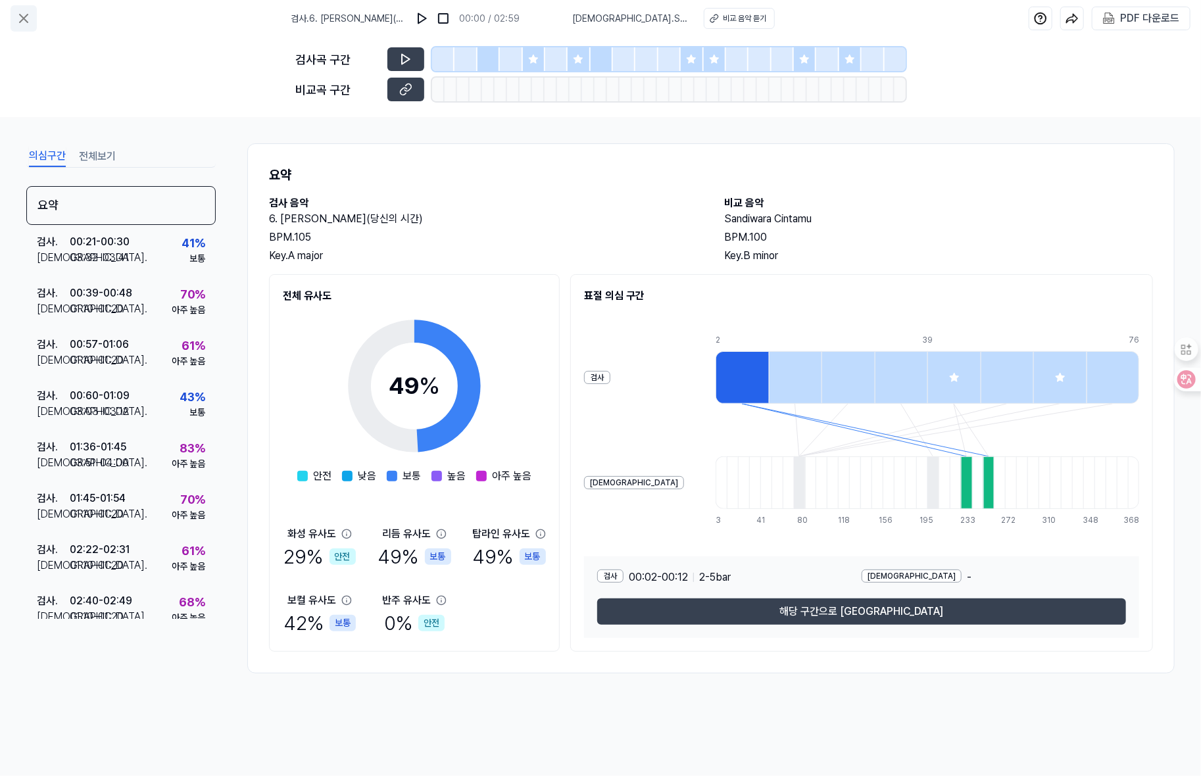
click at [26, 20] on icon at bounding box center [24, 18] width 8 height 8
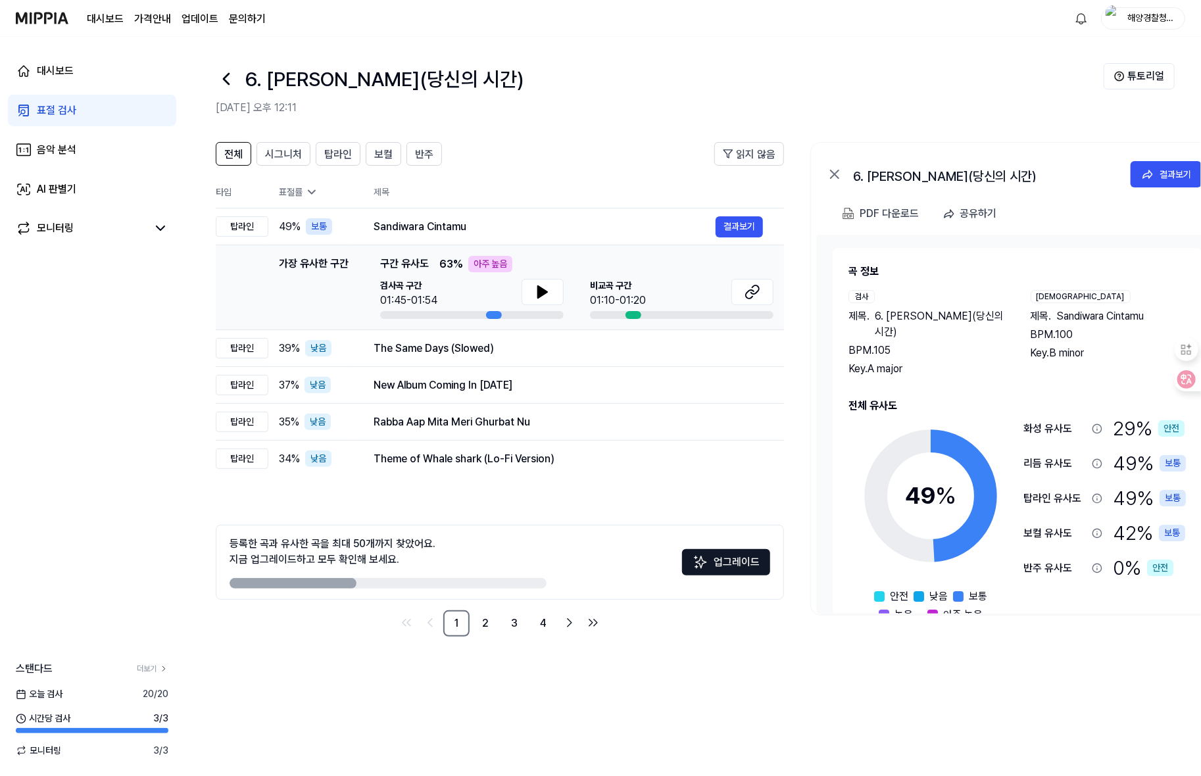
click at [61, 104] on div "표절 검사" at bounding box center [56, 111] width 39 height 16
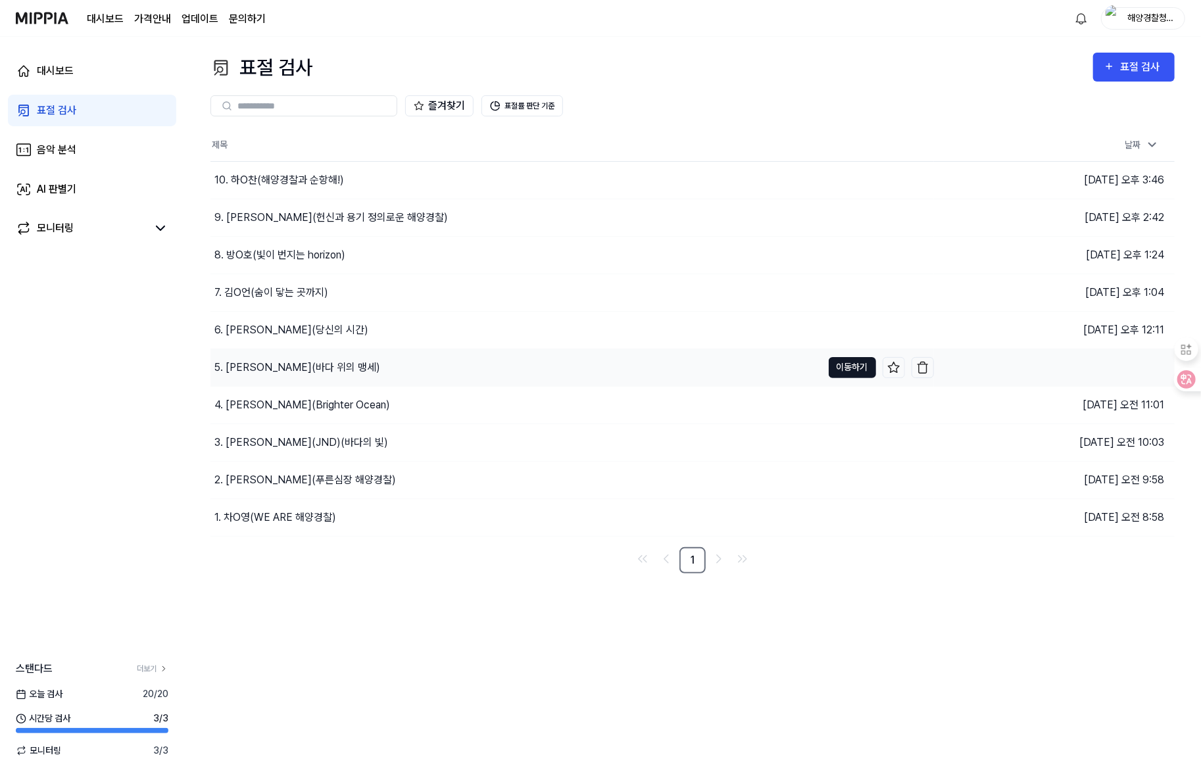
click at [844, 372] on button "이동하기" at bounding box center [852, 367] width 47 height 21
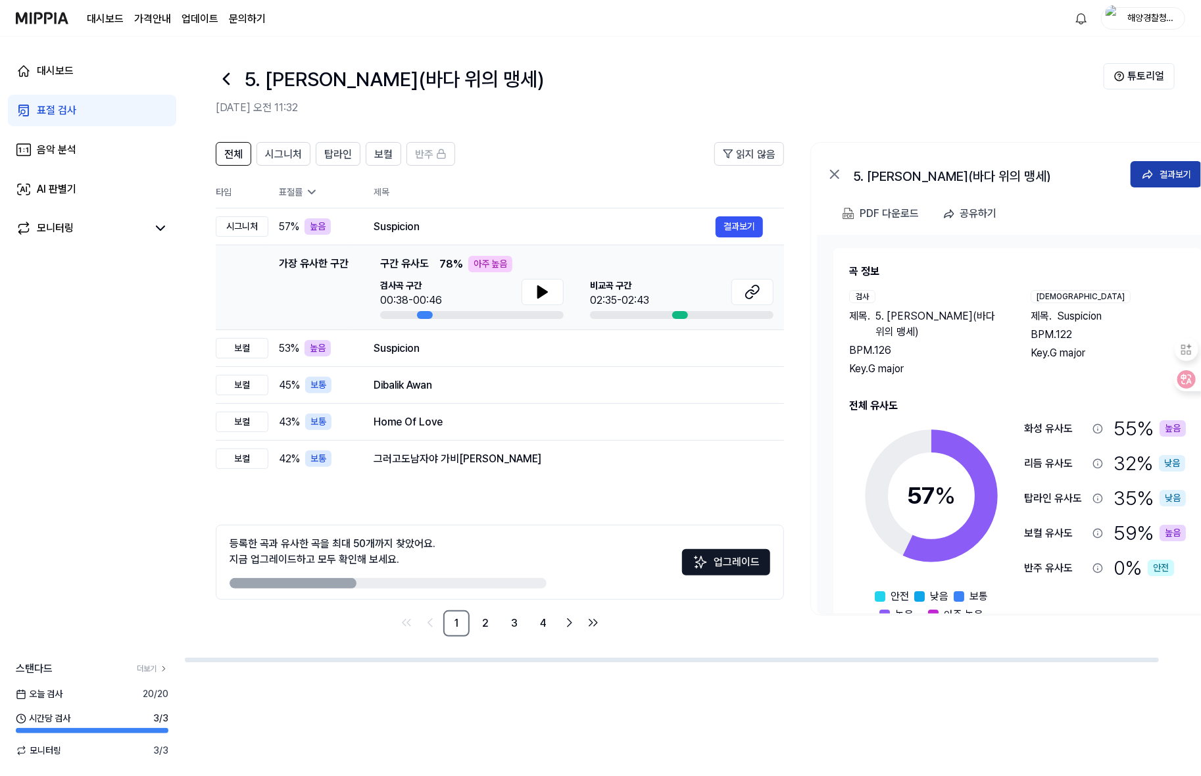
click at [1173, 174] on div "결과보기" at bounding box center [1176, 174] width 32 height 14
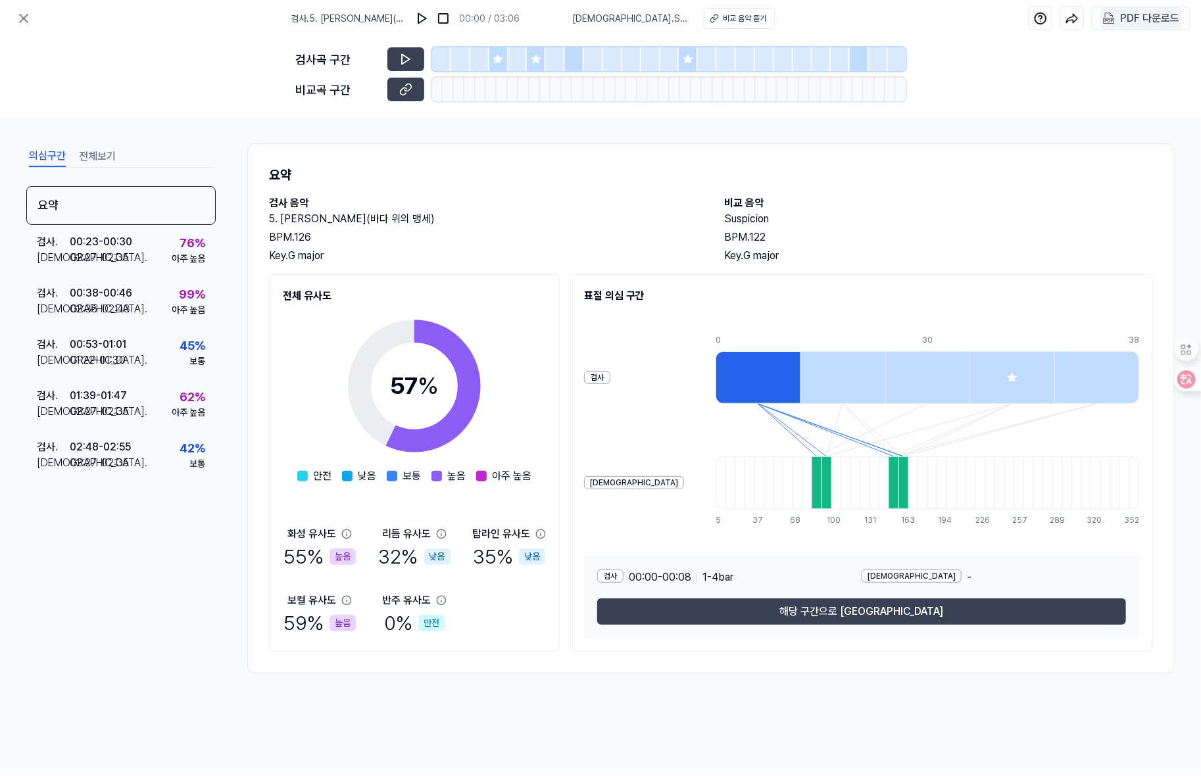
click at [1118, 12] on 다운로드 "PDF 다운로드" at bounding box center [1142, 18] width 82 height 22
drag, startPoint x: 270, startPoint y: 220, endPoint x: 378, endPoint y: 222, distance: 107.9
click at [378, 222] on h2 "5. [PERSON_NAME](바다 위의 맹세)" at bounding box center [483, 219] width 429 height 16
copy h2 "5. [PERSON_NAME](바다 위의 맹세)"
click at [1039, 61] on div "검사곡 구간 [GEOGRAPHIC_DATA] 구간" at bounding box center [600, 77] width 1201 height 80
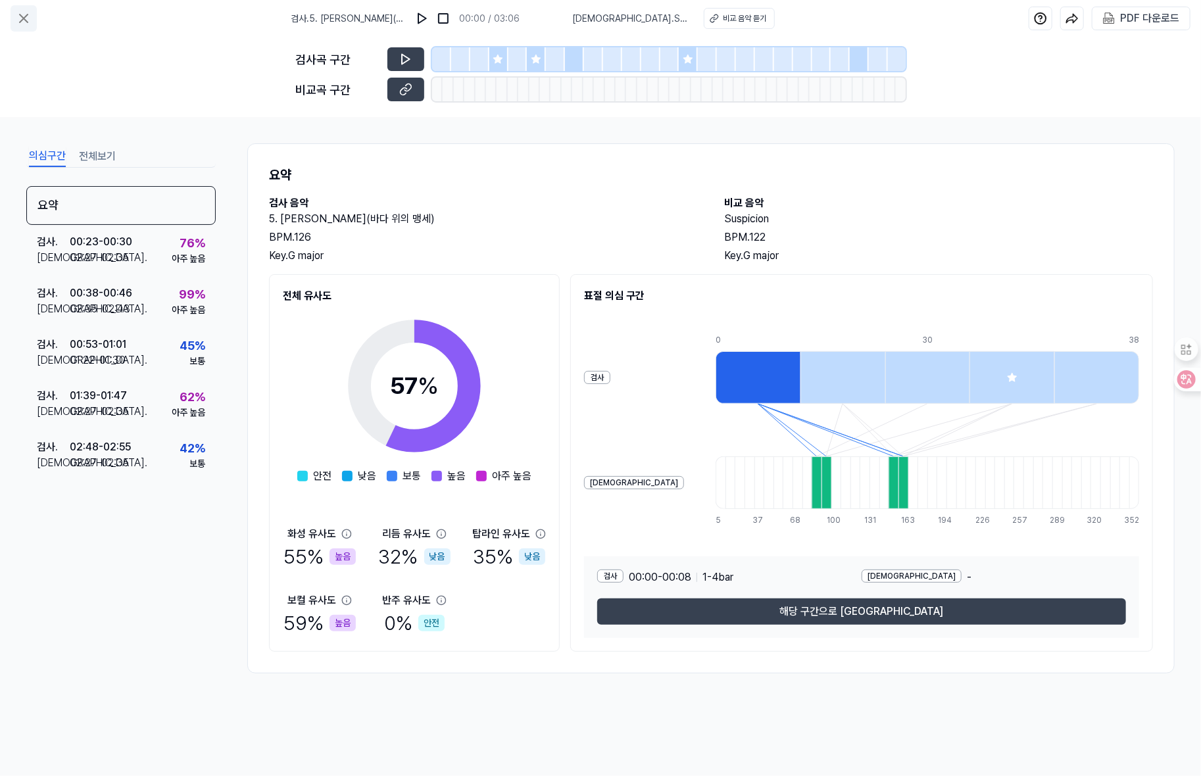
click at [16, 17] on icon at bounding box center [24, 19] width 16 height 16
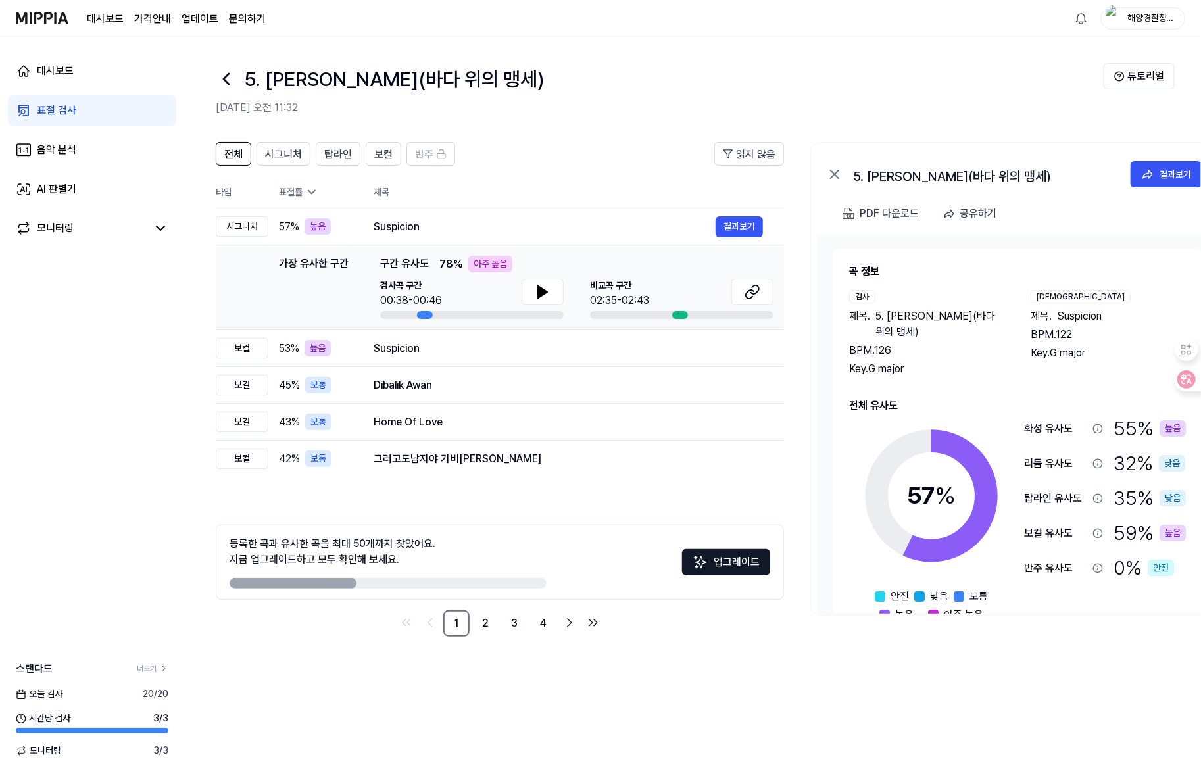
click at [88, 114] on link "표절 검사" at bounding box center [92, 111] width 168 height 32
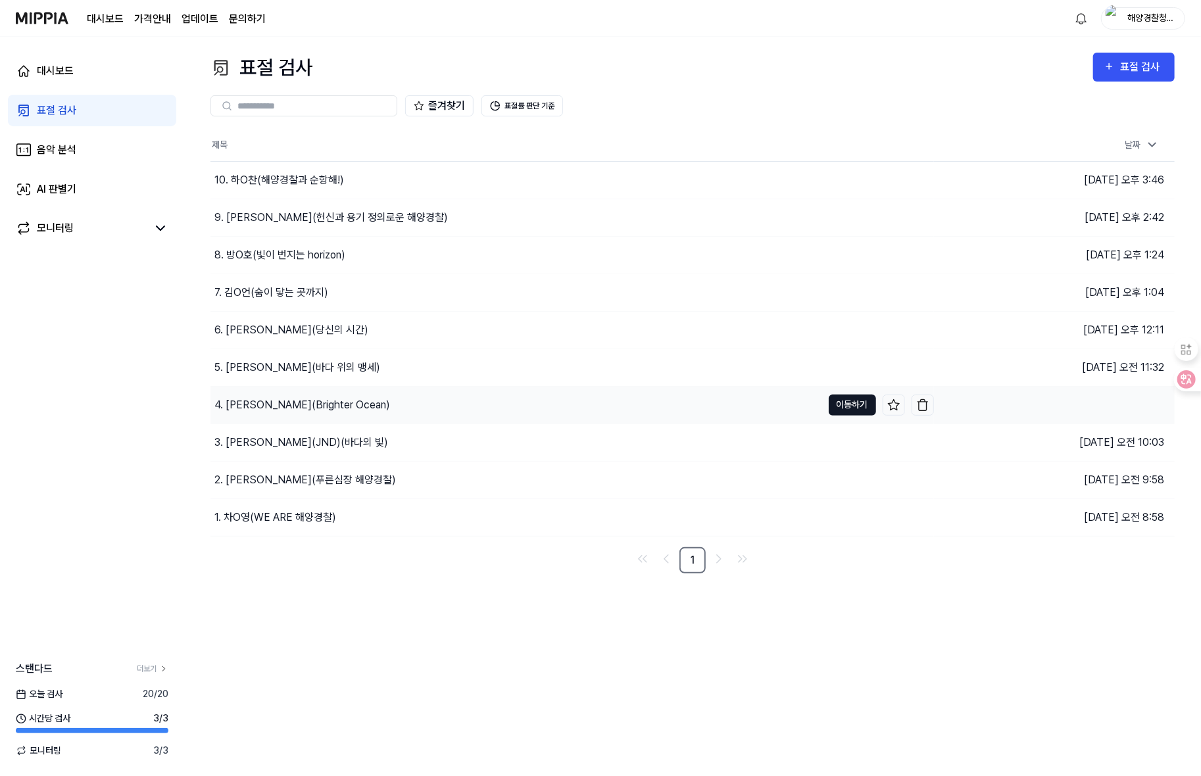
click at [847, 400] on button "이동하기" at bounding box center [852, 405] width 47 height 21
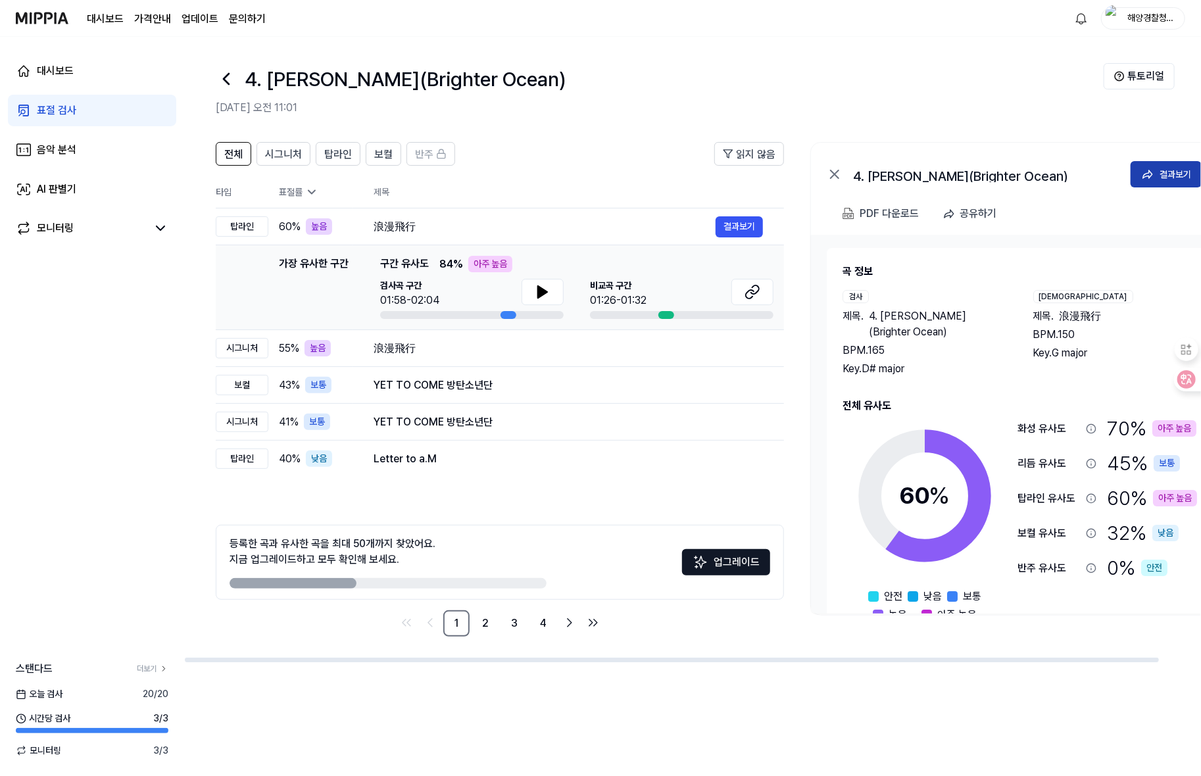
click at [1184, 176] on div "결과보기" at bounding box center [1176, 174] width 32 height 14
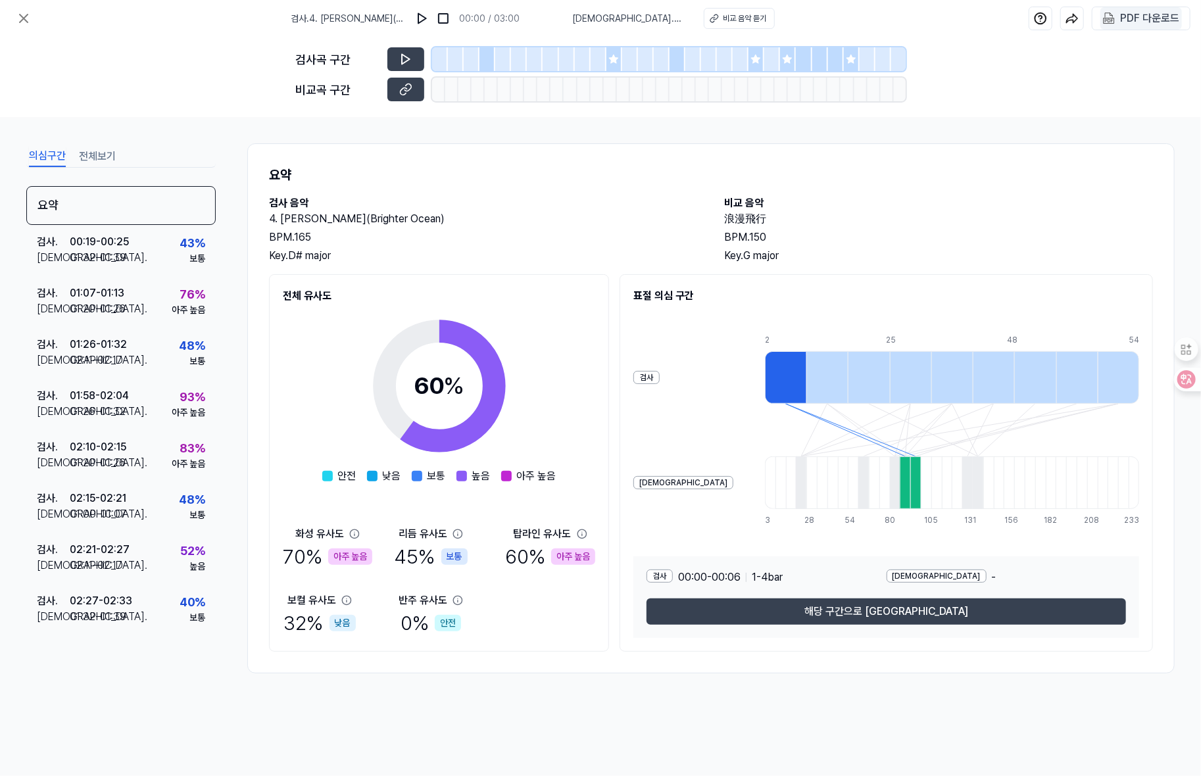
click at [1123, 17] on div "PDF 다운로드" at bounding box center [1149, 18] width 59 height 17
drag, startPoint x: 259, startPoint y: 214, endPoint x: 388, endPoint y: 224, distance: 128.7
click at [393, 229] on div "요약 검사 음악 4. [PERSON_NAME](Brighter Ocean) BPM. 165 Key. D# major 비교 음악 浪漫飛行 BPM…" at bounding box center [711, 408] width 928 height 530
copy div "4. [PERSON_NAME](Brighter Ocean) BPM. 165"
click at [1049, 94] on div "검사곡 구간 [GEOGRAPHIC_DATA] 구간" at bounding box center [600, 77] width 1201 height 80
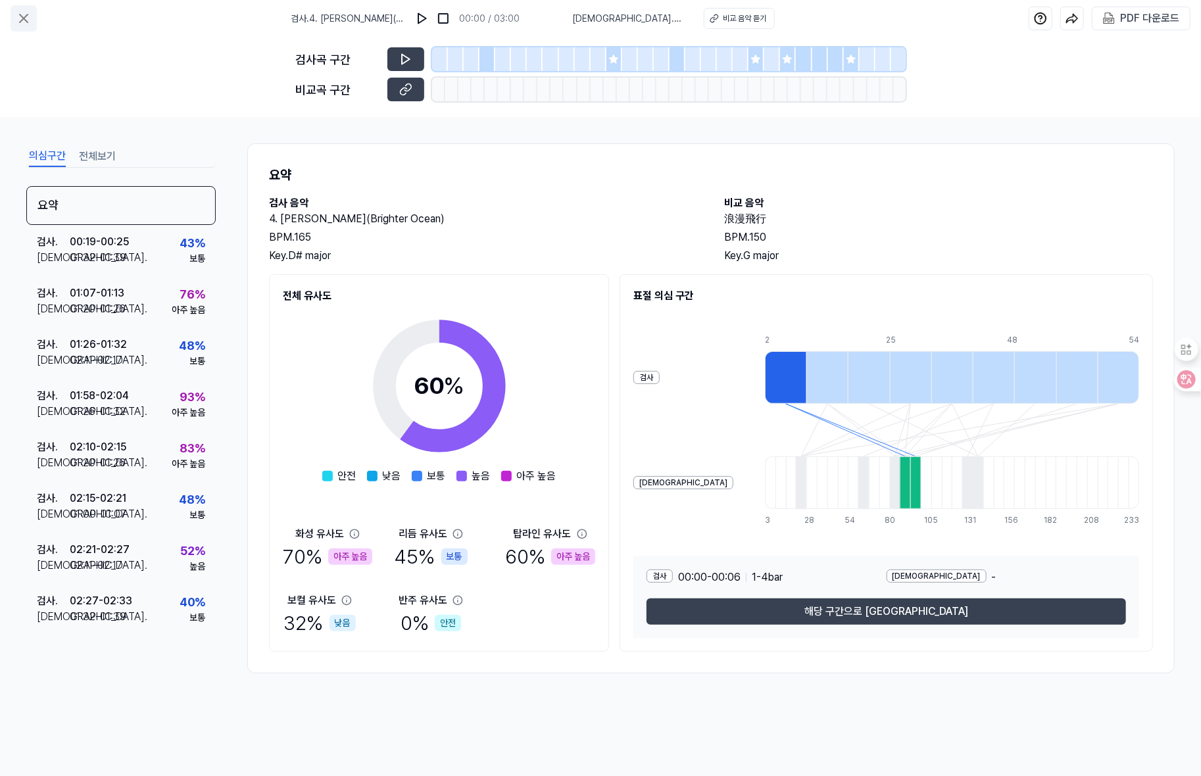
click at [18, 18] on icon at bounding box center [24, 19] width 16 height 16
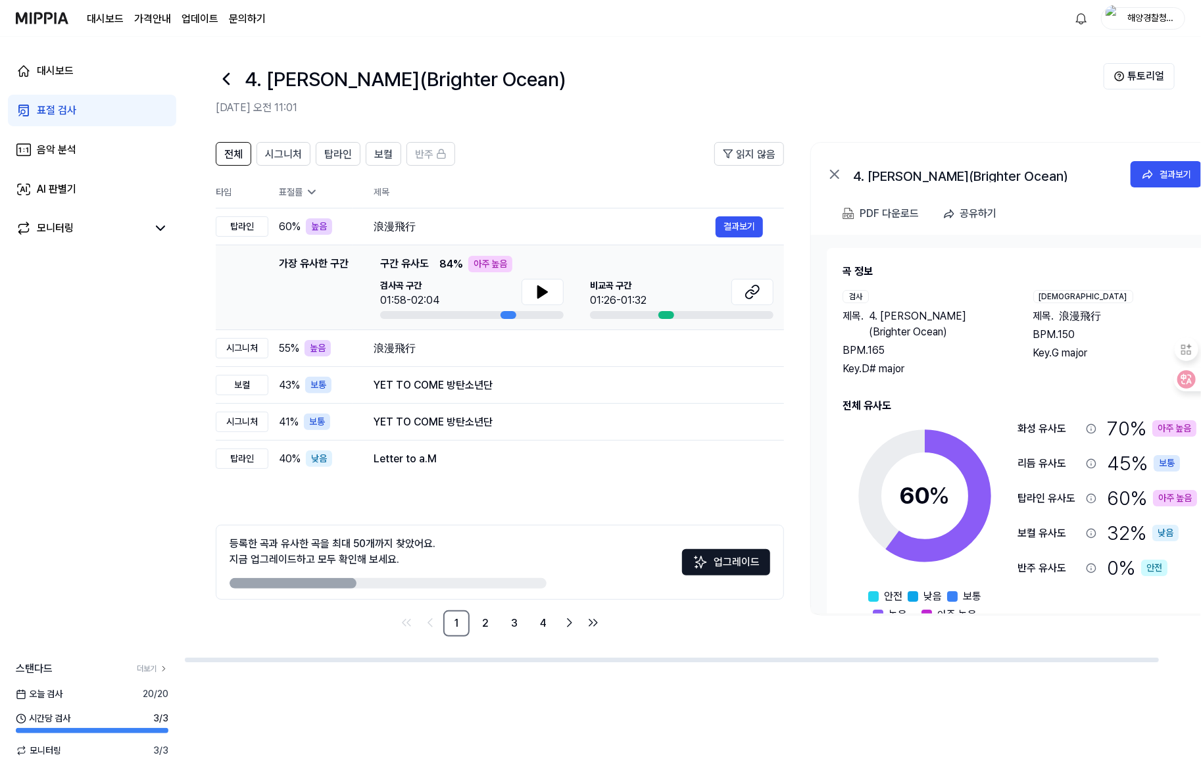
click at [91, 117] on link "표절 검사" at bounding box center [92, 111] width 168 height 32
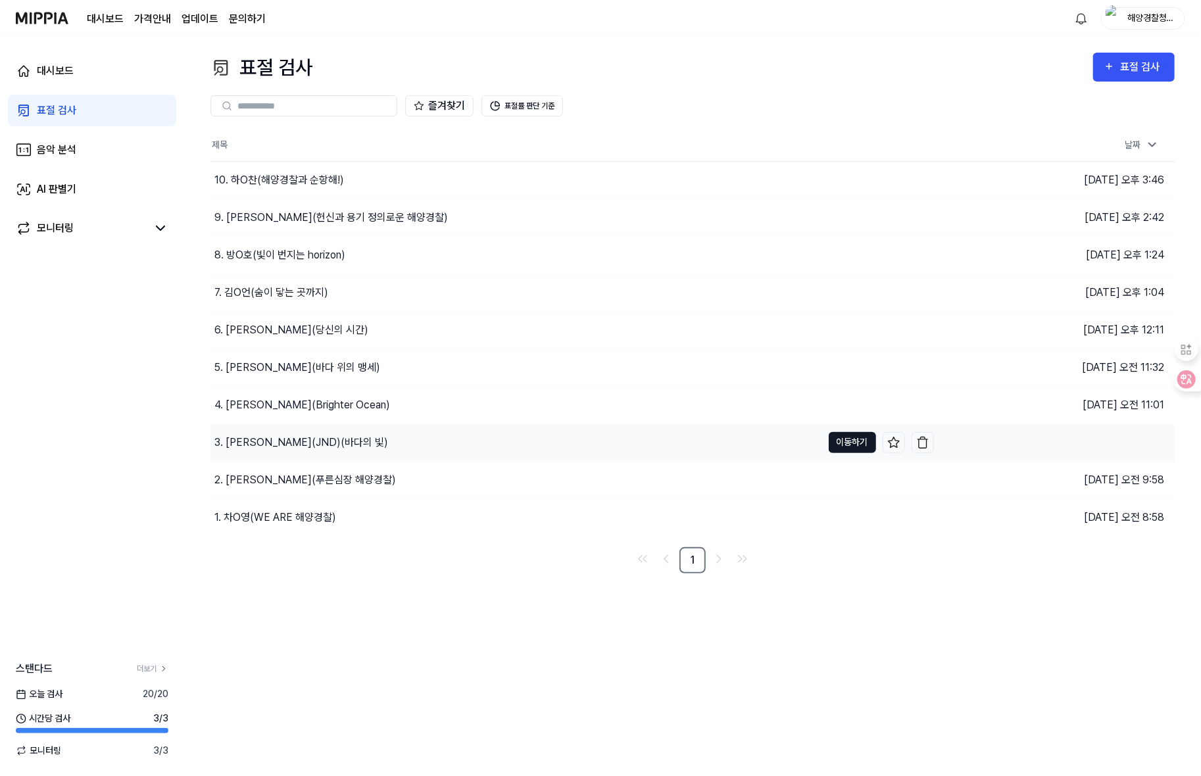
click at [851, 443] on button "이동하기" at bounding box center [852, 442] width 47 height 21
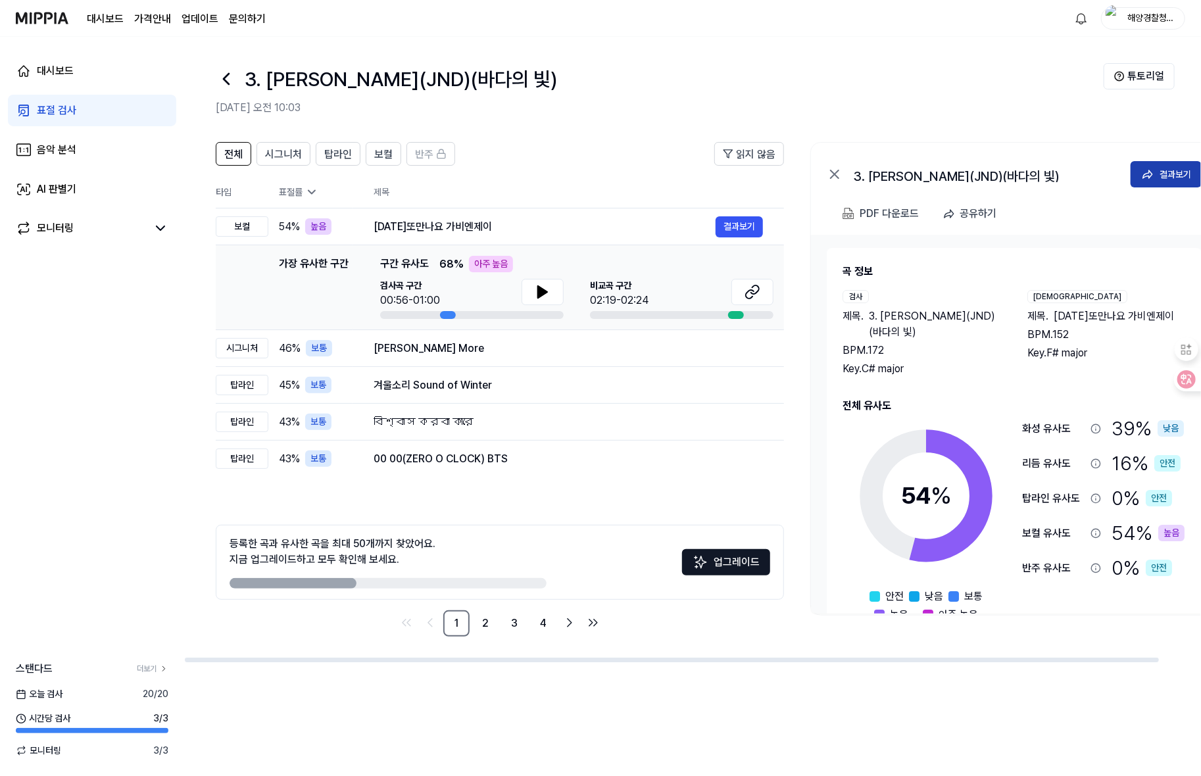
click at [1165, 163] on button "결과보기" at bounding box center [1166, 174] width 71 height 26
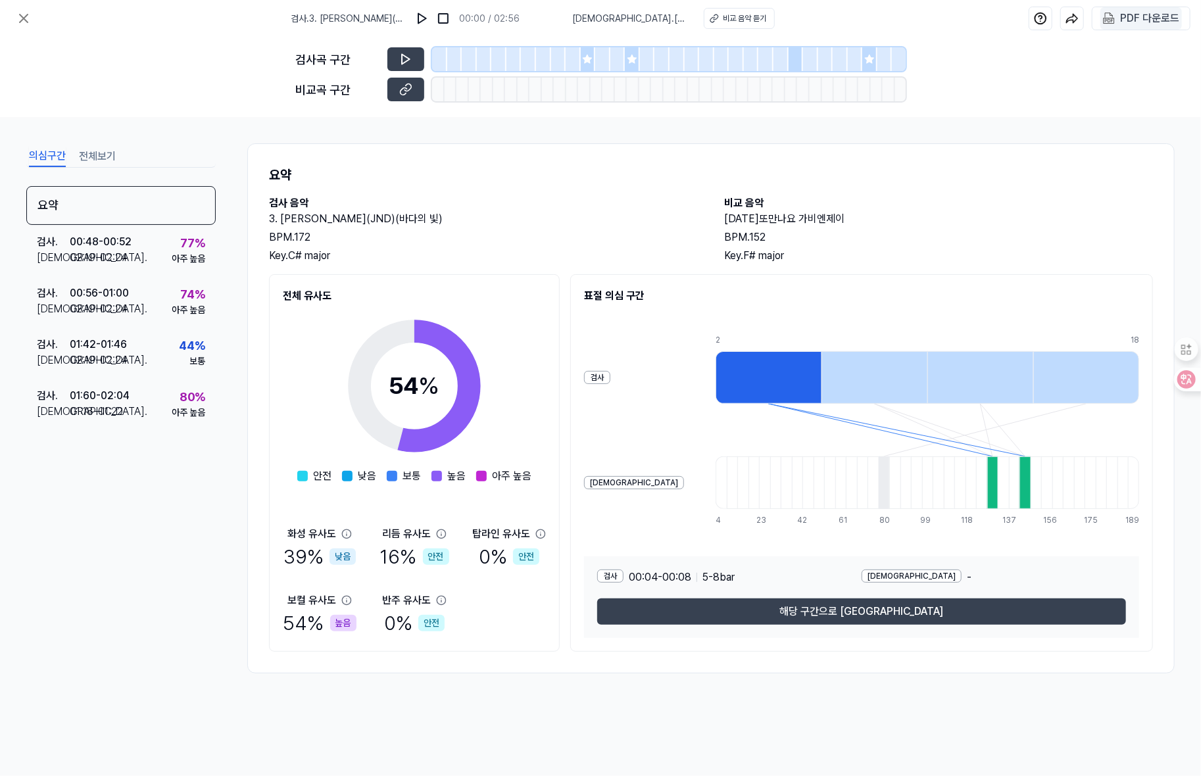
click at [1143, 19] on div "PDF 다운로드" at bounding box center [1149, 18] width 59 height 17
drag, startPoint x: 262, startPoint y: 213, endPoint x: 388, endPoint y: 220, distance: 126.5
click at [388, 220] on div "요약 검사 음악 3. 정O민(JND)(바다의 빛) BPM. 172 Key. C# major 비교 음악 [DATE]또만나요 가비엔제이 BPM. …" at bounding box center [711, 408] width 928 height 530
copy h2 "3. [PERSON_NAME](JND)(바다의 빛)"
drag, startPoint x: 1020, startPoint y: 102, endPoint x: 818, endPoint y: 13, distance: 220.0
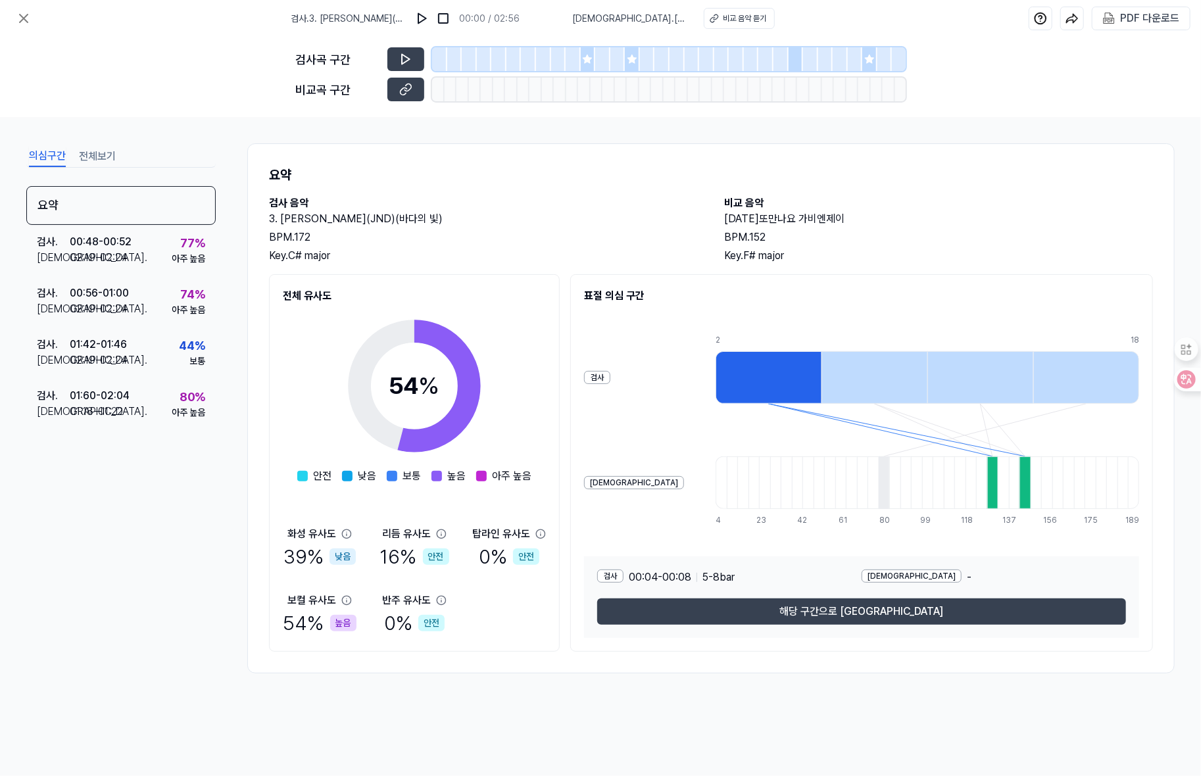
click at [974, 78] on div "검사곡 구간 [GEOGRAPHIC_DATA] 구간" at bounding box center [600, 77] width 1201 height 80
click at [18, 13] on icon at bounding box center [24, 19] width 16 height 16
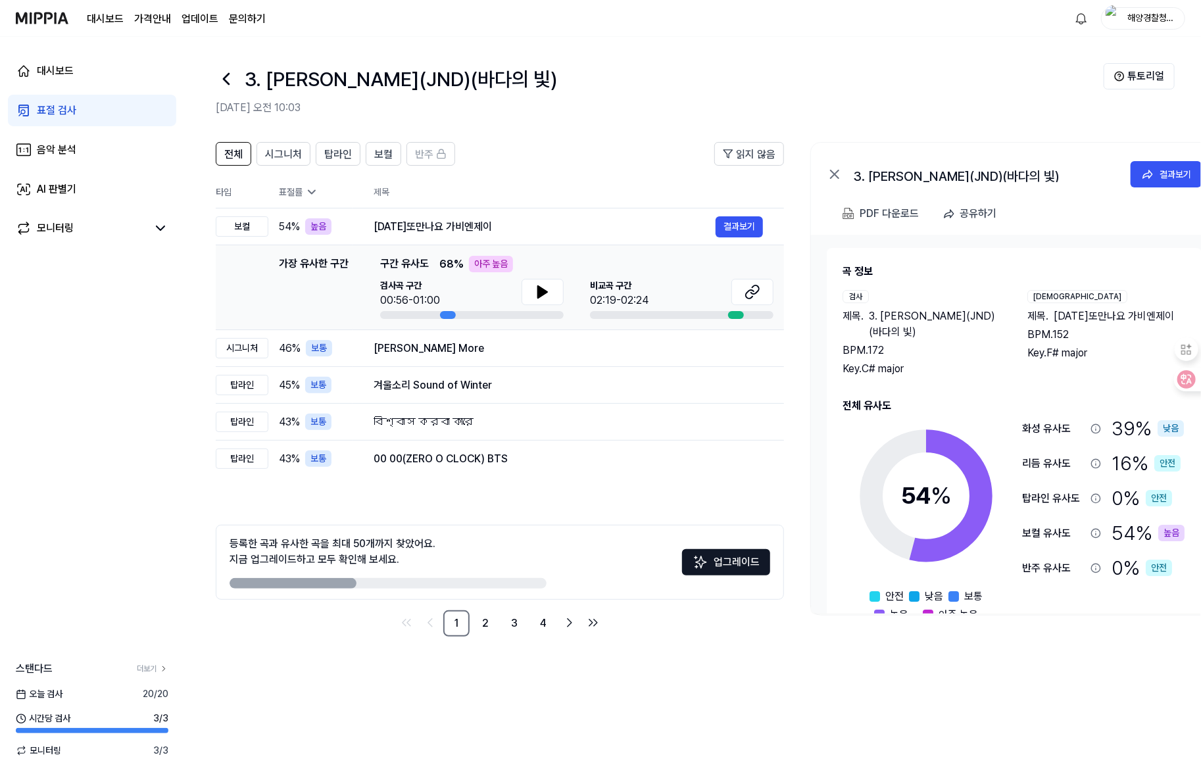
click at [80, 106] on link "표절 검사" at bounding box center [92, 111] width 168 height 32
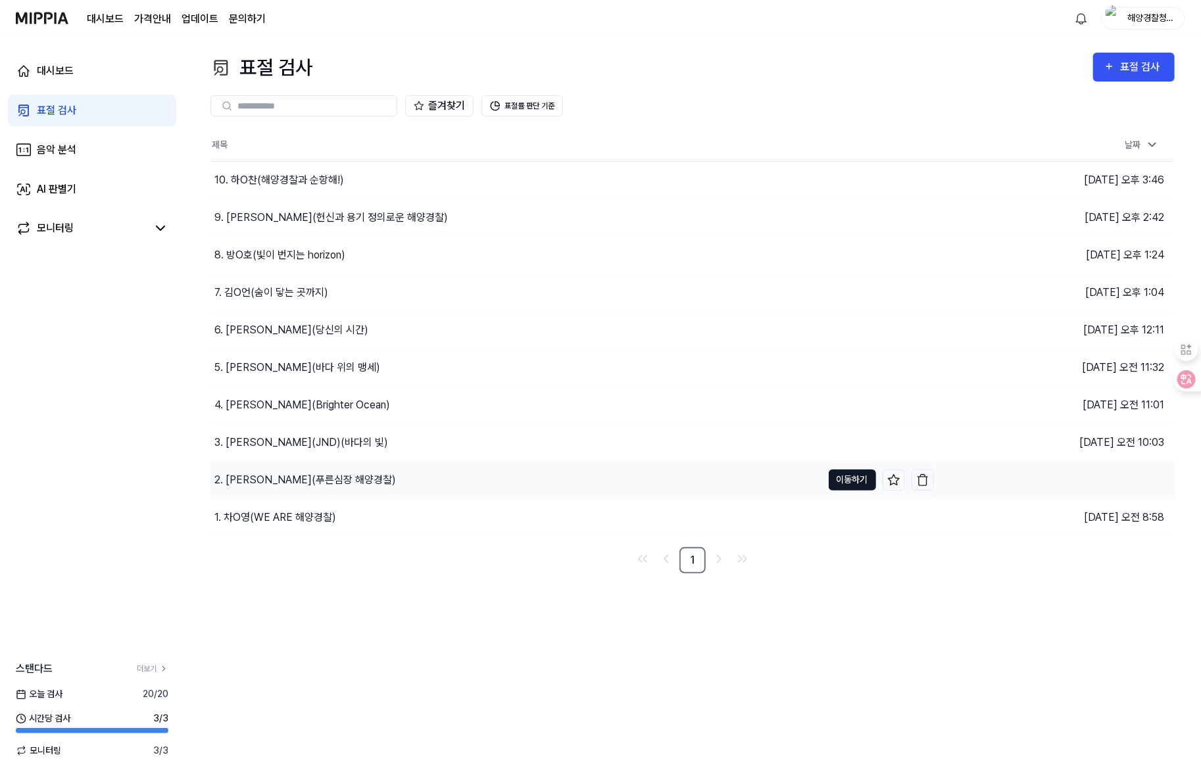
click at [847, 481] on button "이동하기" at bounding box center [852, 480] width 47 height 21
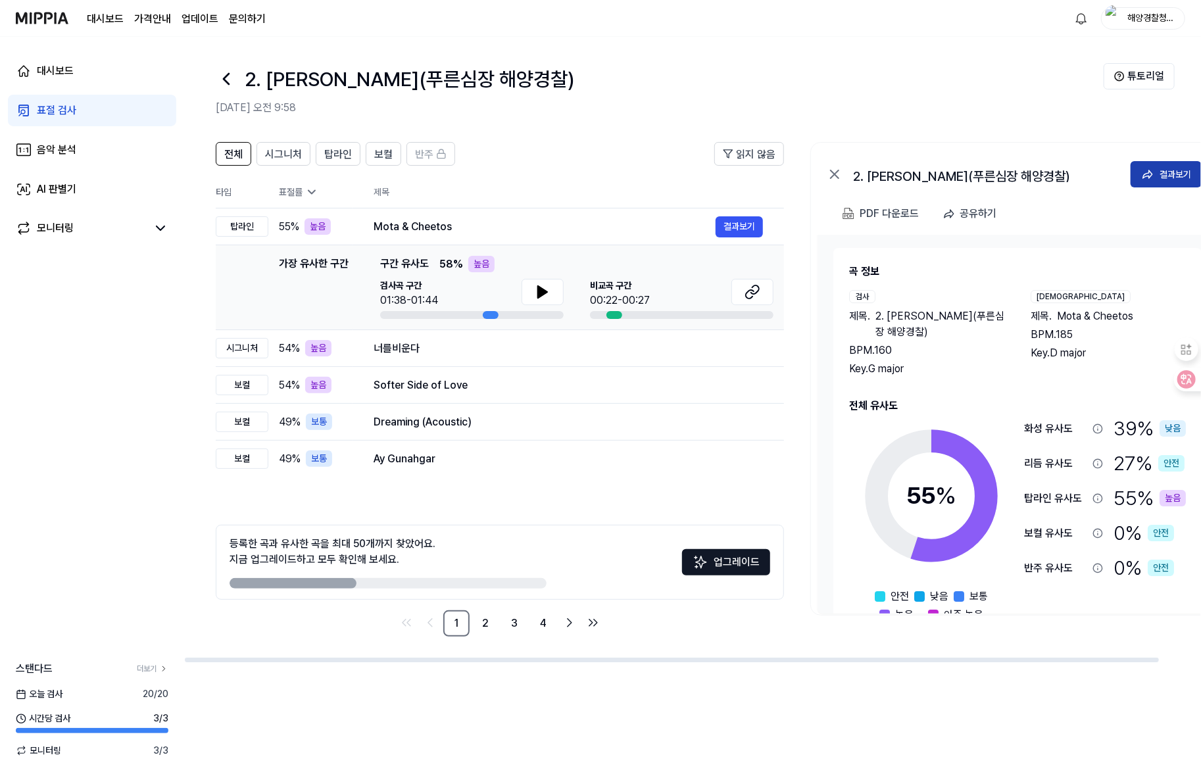
click at [1152, 178] on icon at bounding box center [1147, 174] width 13 height 13
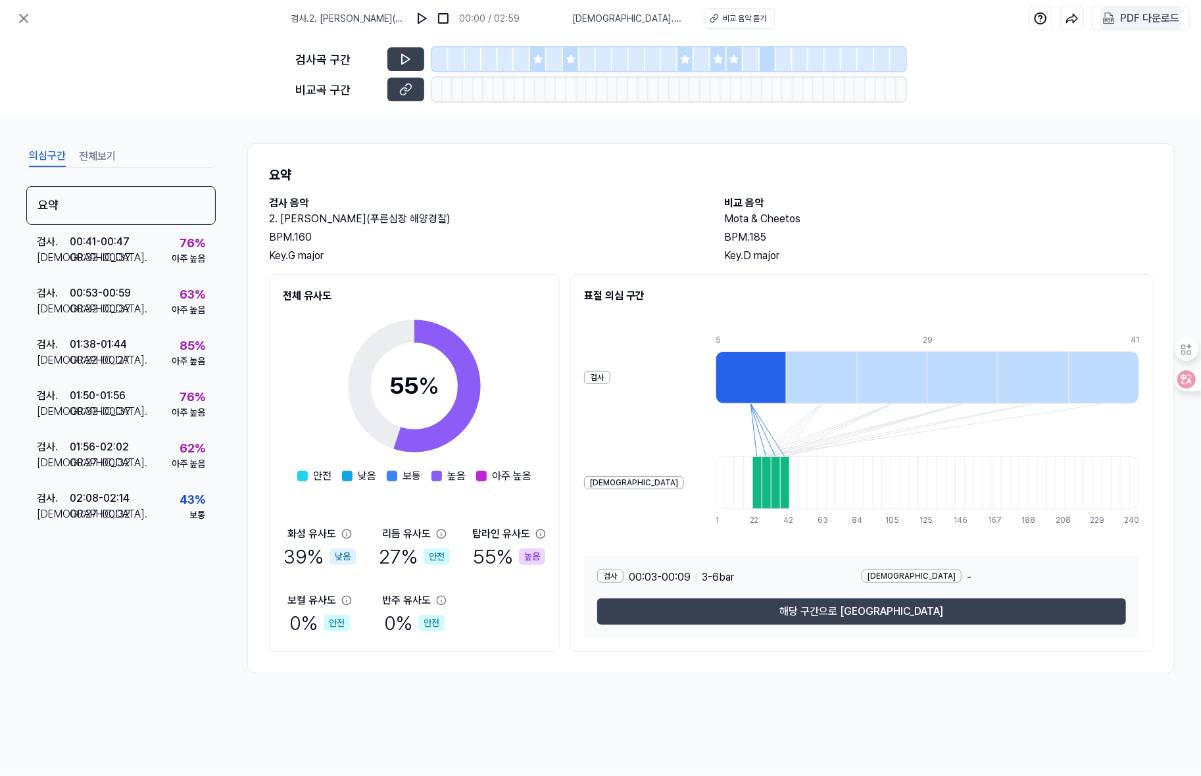
click at [1128, 16] on div "PDF 다운로드" at bounding box center [1149, 18] width 59 height 17
drag, startPoint x: 266, startPoint y: 214, endPoint x: 396, endPoint y: 215, distance: 129.6
click at [396, 215] on div "요약 검사 음악 2. [PERSON_NAME](푸른심장 해양경찰) BPM. 160 Key. G major 비교 음악 Mota & Cheetos…" at bounding box center [711, 408] width 928 height 530
copy h2 "2. [PERSON_NAME](푸른심장 해양경찰)"
drag, startPoint x: 1011, startPoint y: 63, endPoint x: 997, endPoint y: 34, distance: 33.0
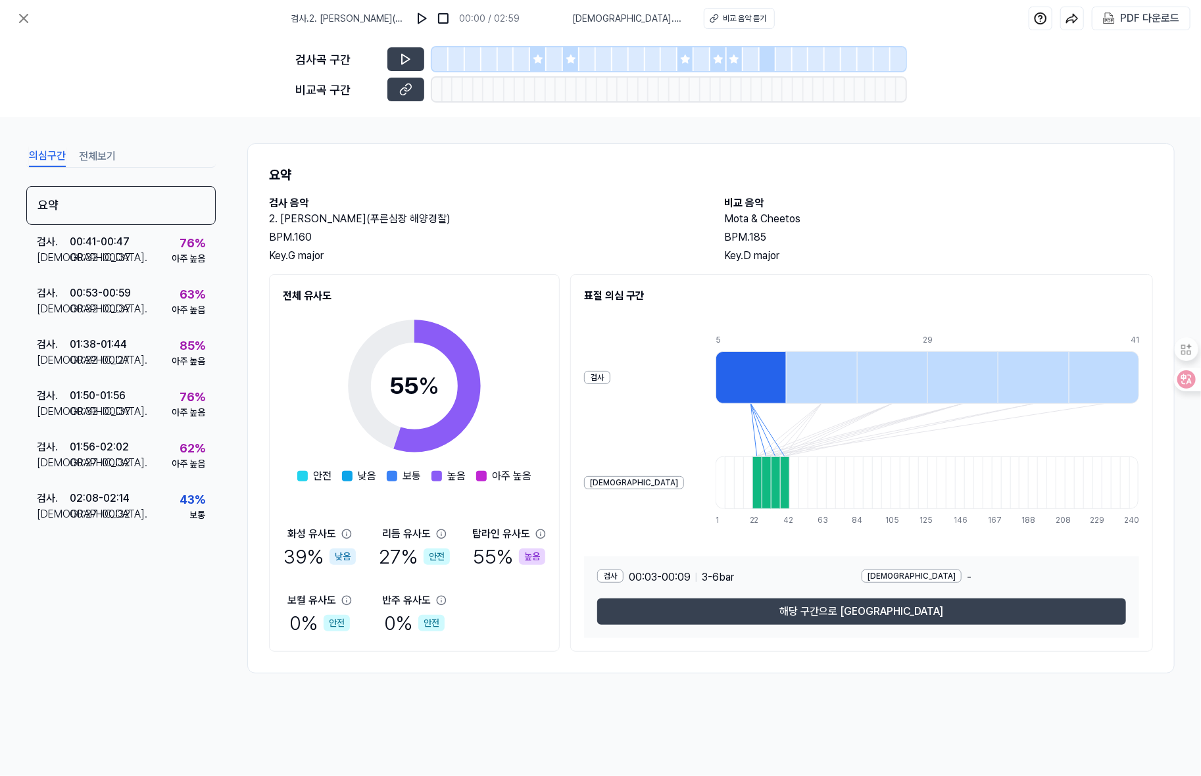
click at [1009, 63] on div "검사곡 구간 [GEOGRAPHIC_DATA] 구간" at bounding box center [600, 77] width 1201 height 80
click at [26, 21] on icon at bounding box center [24, 18] width 8 height 8
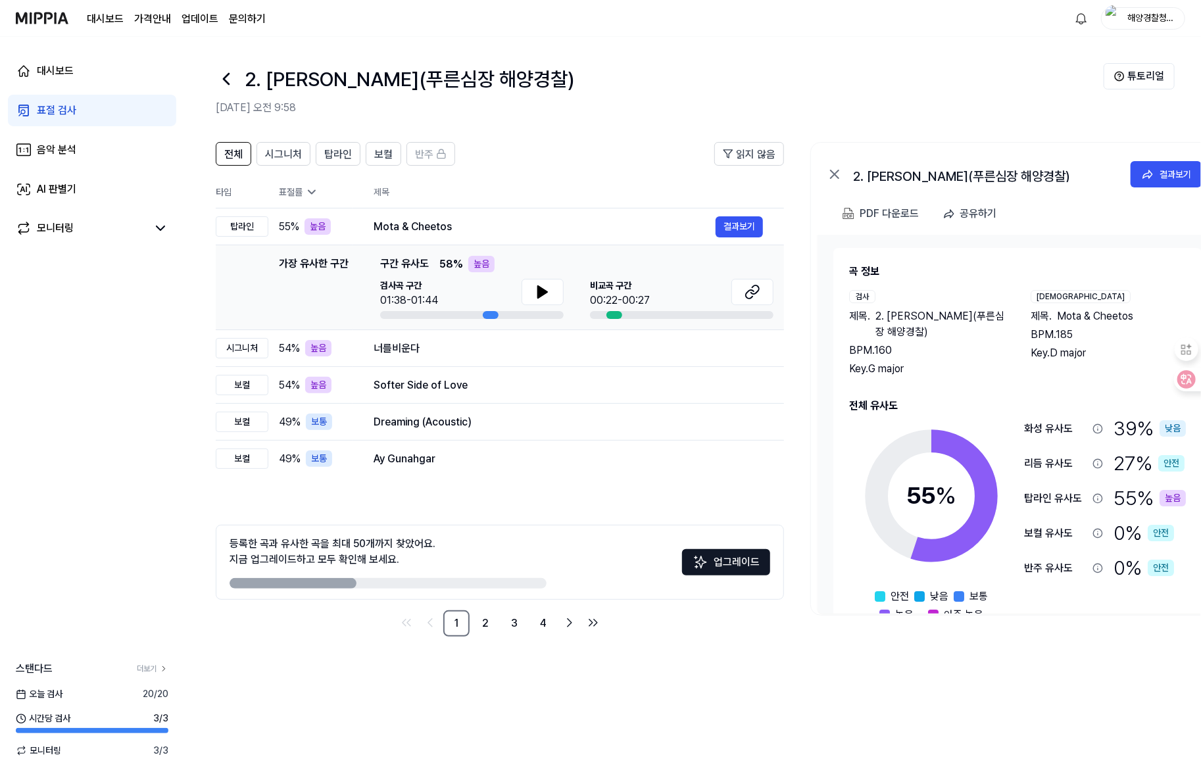
click at [58, 117] on div "표절 검사" at bounding box center [56, 111] width 39 height 16
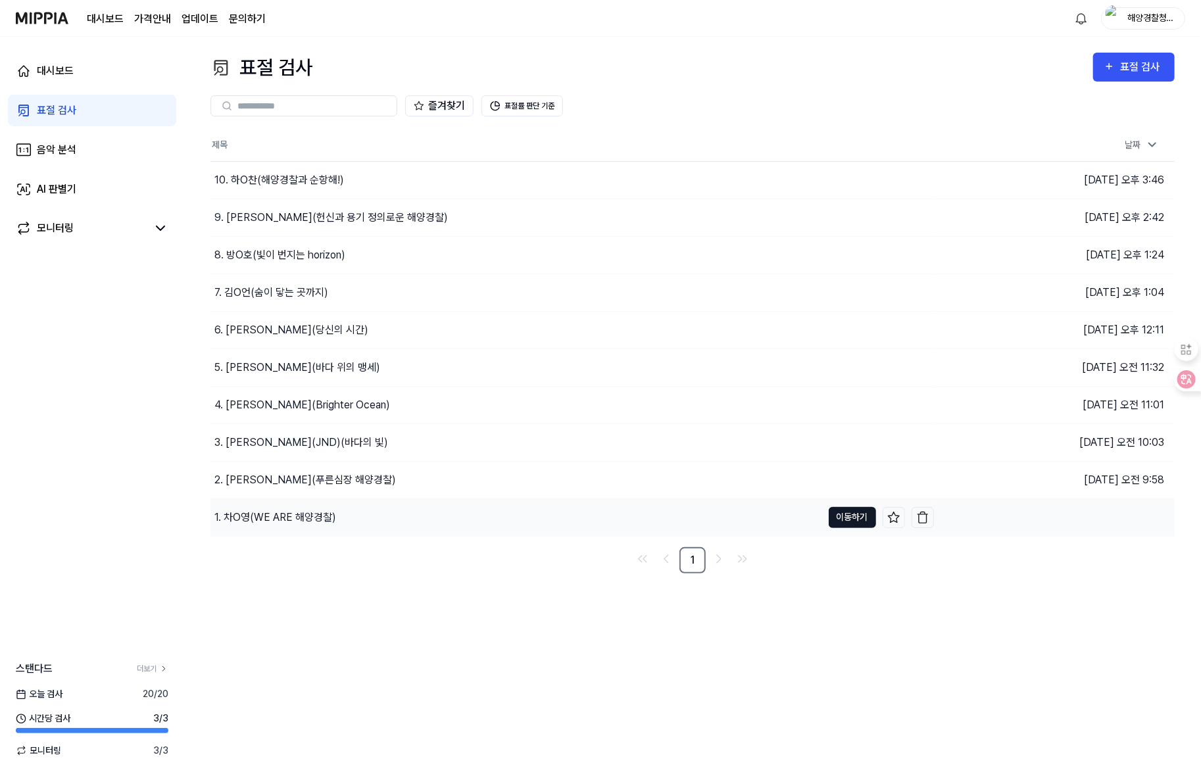
click at [845, 513] on button "이동하기" at bounding box center [852, 517] width 47 height 21
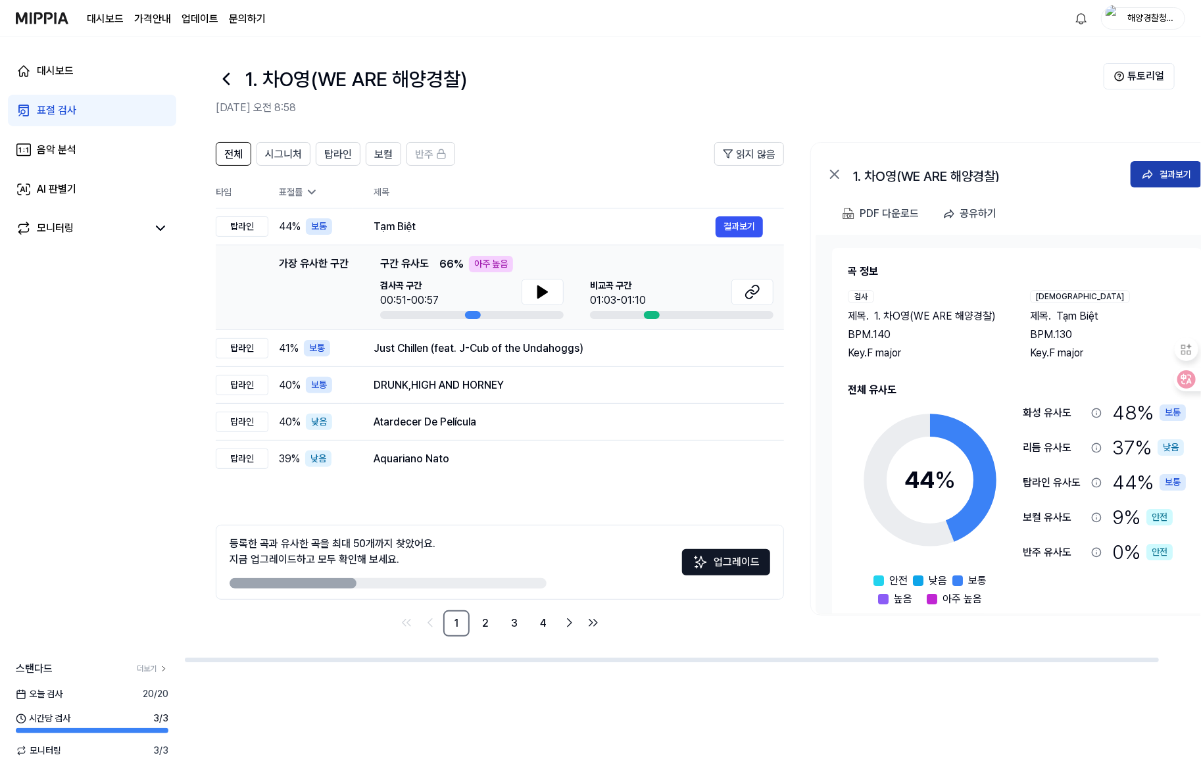
click at [1154, 168] on icon at bounding box center [1147, 174] width 13 height 13
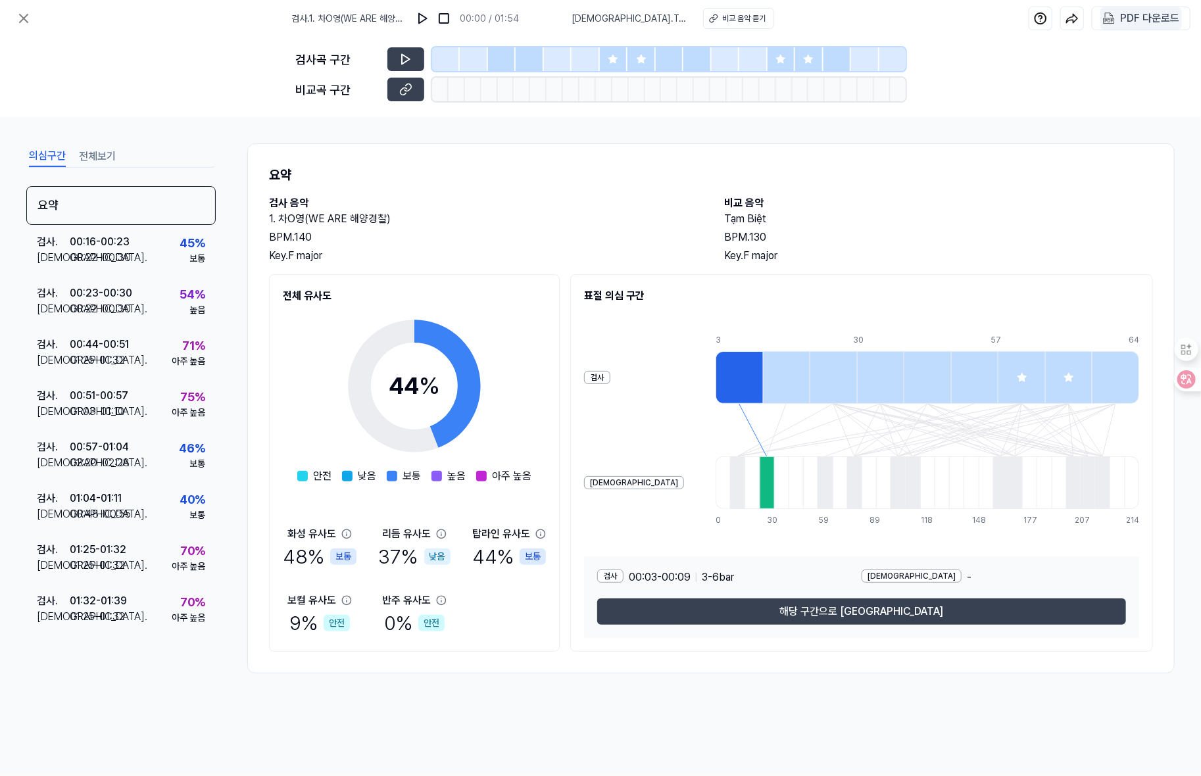
click at [1120, 18] on 다운로드 "PDF 다운로드" at bounding box center [1142, 18] width 82 height 22
drag, startPoint x: 271, startPoint y: 220, endPoint x: 357, endPoint y: 219, distance: 85.5
click at [364, 214] on h2 "1. 차O영(WE ARE 해양경찰)" at bounding box center [483, 219] width 429 height 16
click at [266, 220] on div "요약 검사 음악 1. [PERSON_NAME](WE ARE 해양경찰) BPM. 140 Key. F major 비교 음악 Tạm Biệt BPM…" at bounding box center [711, 408] width 928 height 530
drag, startPoint x: 266, startPoint y: 218, endPoint x: 395, endPoint y: 221, distance: 129.6
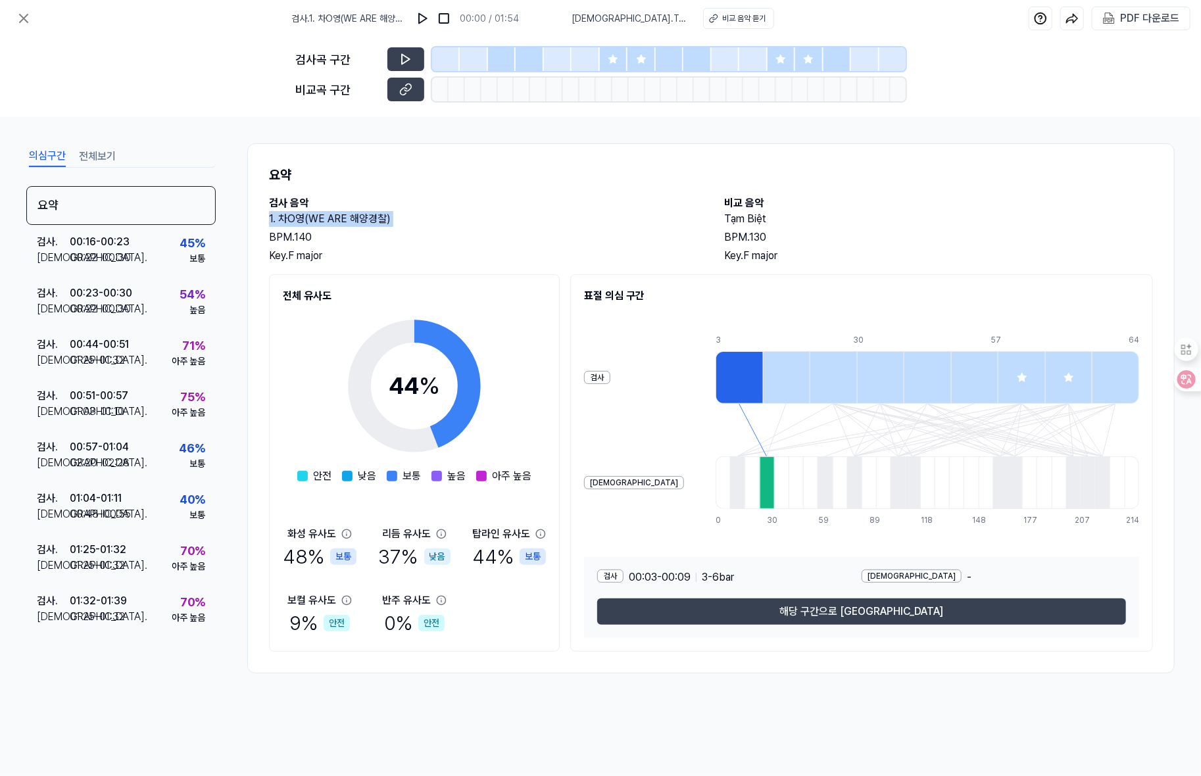
click at [398, 222] on div "요약 검사 음악 1. [PERSON_NAME](WE ARE 해양경찰) BPM. 140 Key. F major 비교 음악 Tạm Biệt BPM…" at bounding box center [711, 408] width 928 height 530
copy h2 "1. 차O영(WE ARE 해양경찰)"
click at [338, 239] on div "BPM. 140" at bounding box center [483, 238] width 429 height 16
click at [285, 218] on h2 "1. 차O영(WE ARE 해양경찰)" at bounding box center [483, 219] width 429 height 16
drag, startPoint x: 267, startPoint y: 218, endPoint x: 394, endPoint y: 218, distance: 127.0
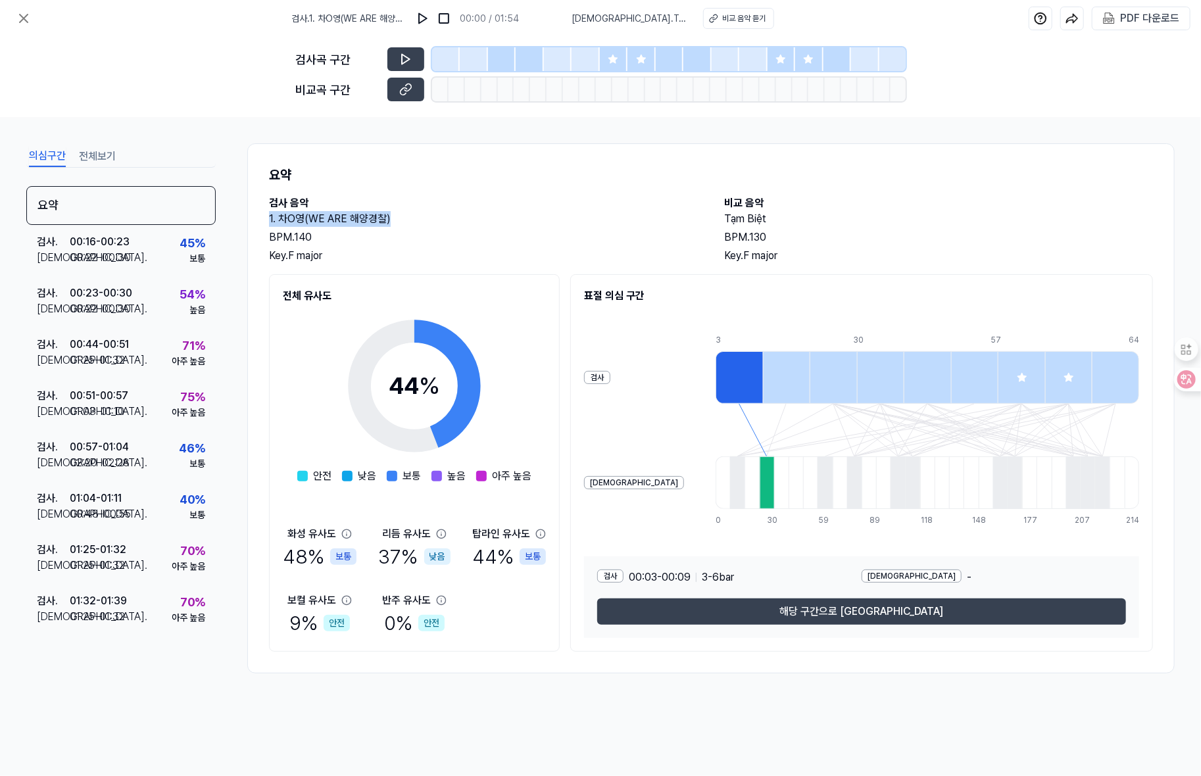
click at [394, 218] on div "요약 검사 음악 1. [PERSON_NAME](WE ARE 해양경찰) BPM. 140 Key. F major 비교 음악 Tạm Biệt BPM…" at bounding box center [711, 408] width 928 height 530
click at [34, 20] on button at bounding box center [24, 18] width 26 height 26
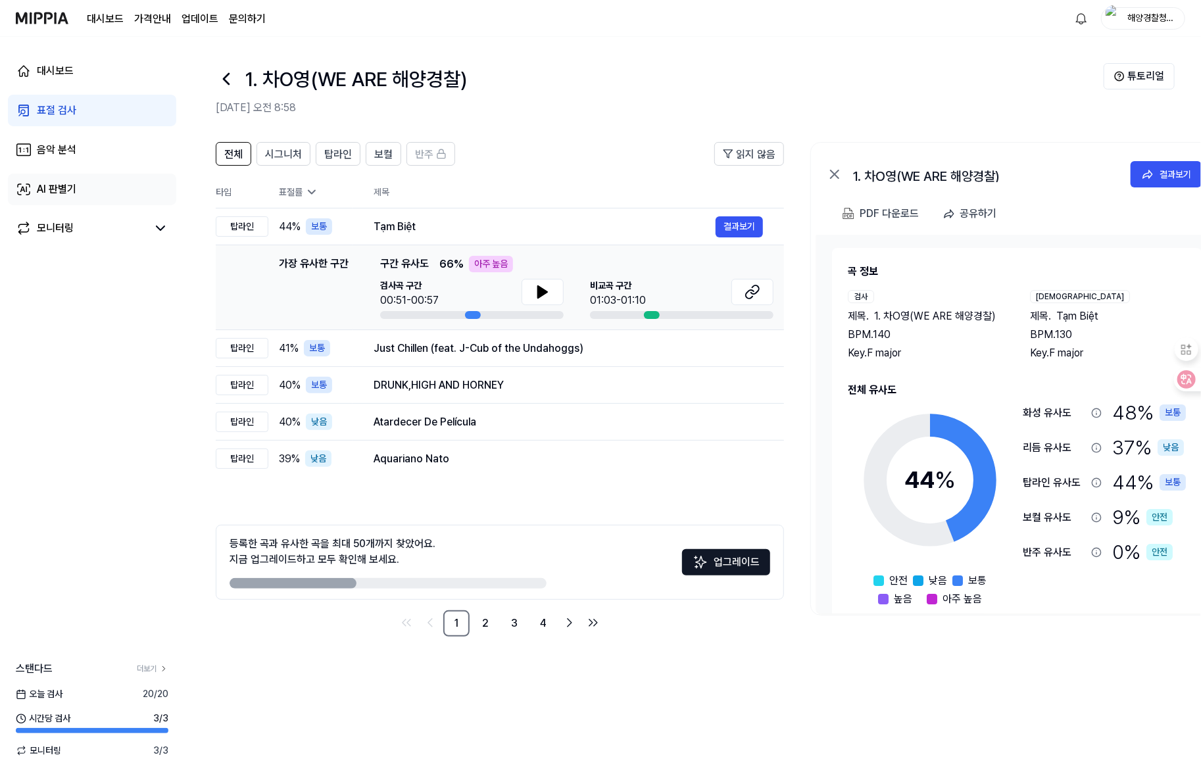
click at [62, 195] on div "AI 판별기" at bounding box center [56, 190] width 39 height 16
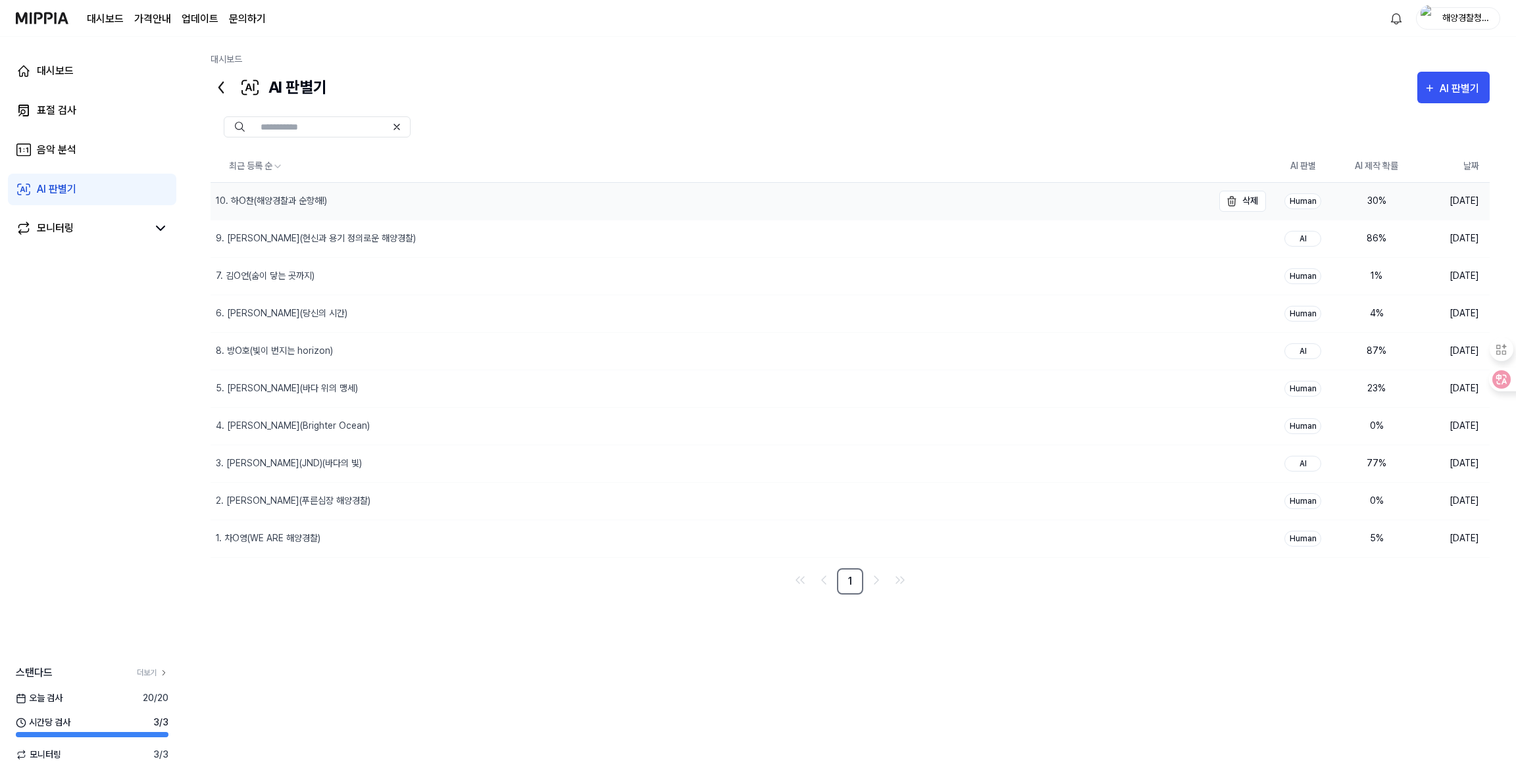
click at [428, 201] on div "10. 하O찬(해양경찰과 순항해!)" at bounding box center [712, 201] width 1002 height 37
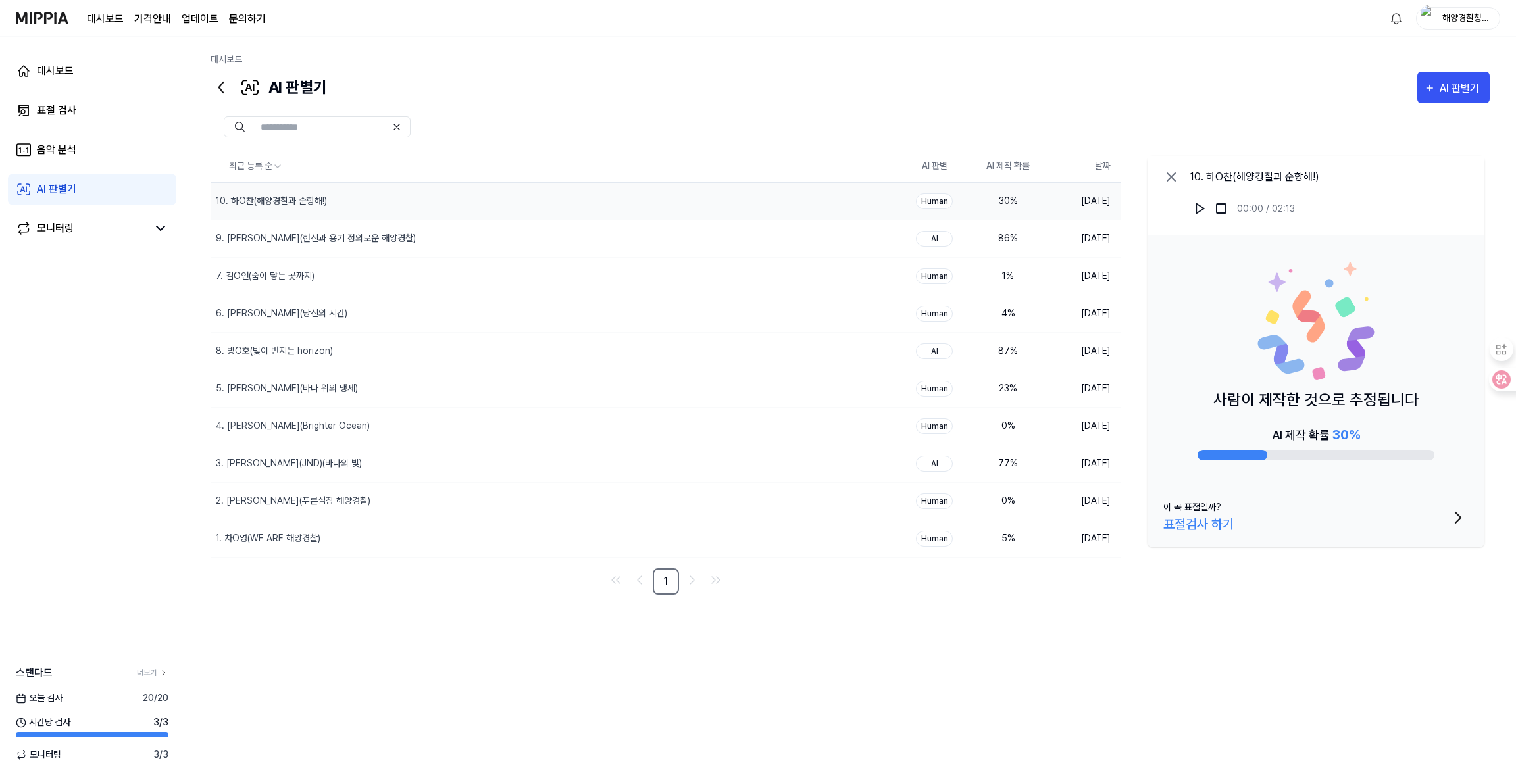
click at [1293, 330] on img at bounding box center [1316, 321] width 118 height 118
click at [787, 220] on div "9. [PERSON_NAME](헌신과 용기 정의로운 해양경찰)" at bounding box center [528, 238] width 634 height 37
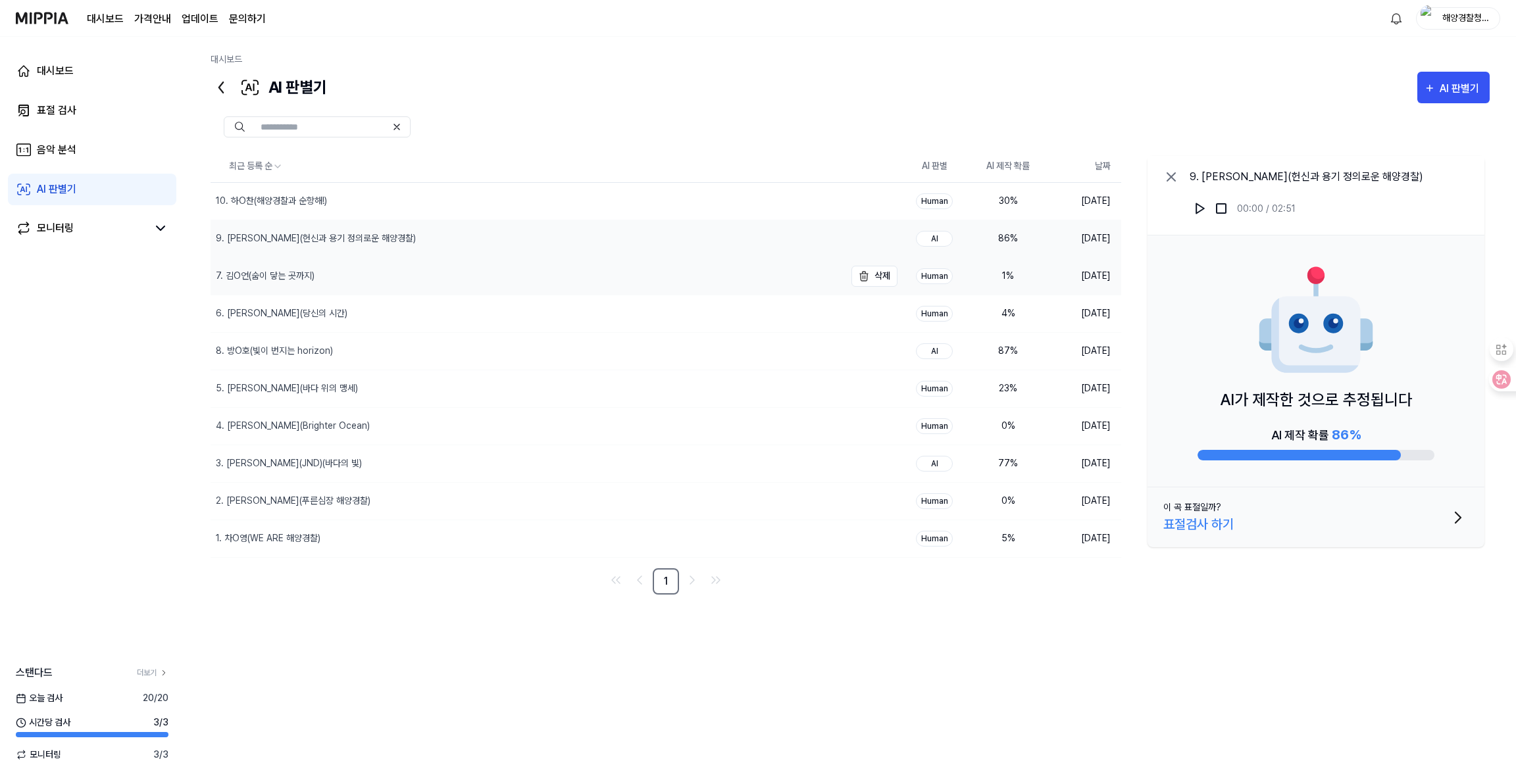
click at [761, 270] on div "7. 김O언(숨이 닿는 곳까지)" at bounding box center [528, 276] width 634 height 37
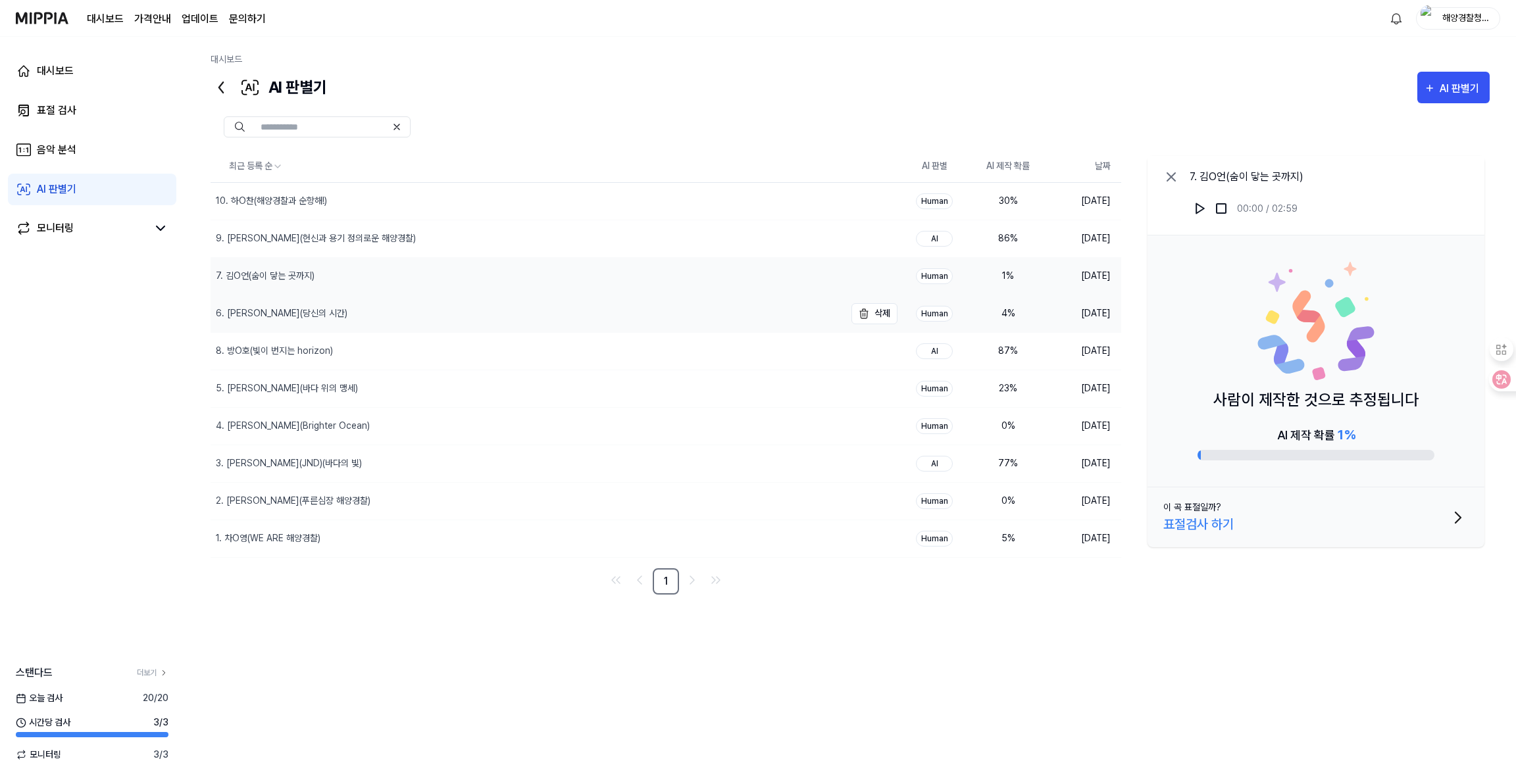
click at [764, 297] on div "6. [PERSON_NAME](당신의 시간)" at bounding box center [528, 313] width 634 height 37
click at [759, 338] on div "8. 방O호(빛이 번지는 horizon)" at bounding box center [528, 351] width 634 height 37
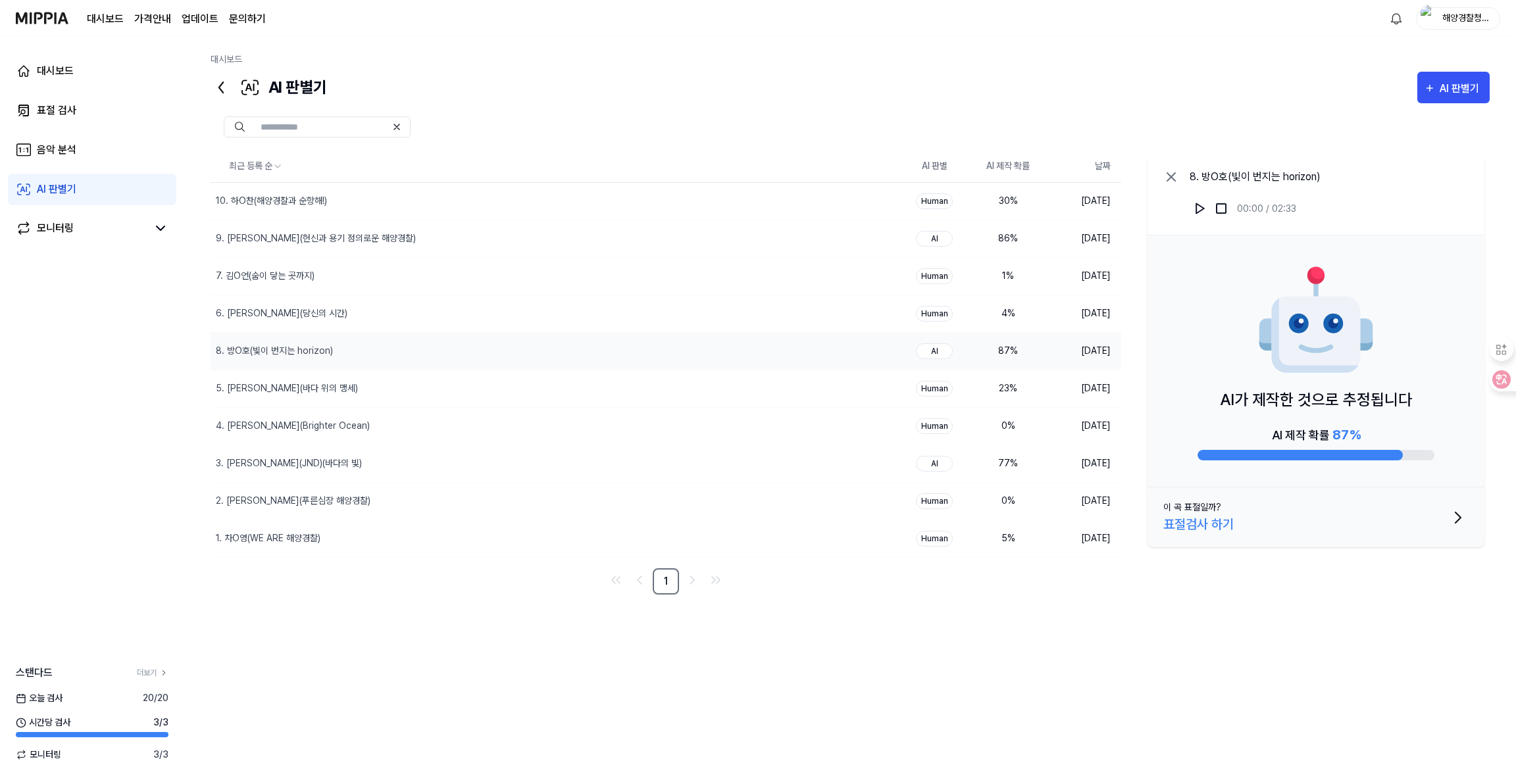
click at [1303, 452] on div "AI 제작 확률 87 %" at bounding box center [1315, 443] width 237 height 36
click at [1305, 453] on div at bounding box center [1299, 455] width 205 height 11
click at [1367, 453] on div at bounding box center [1299, 455] width 205 height 11
click at [1315, 390] on p "AI가 제작한 것으로 추정됩니다" at bounding box center [1316, 400] width 192 height 24
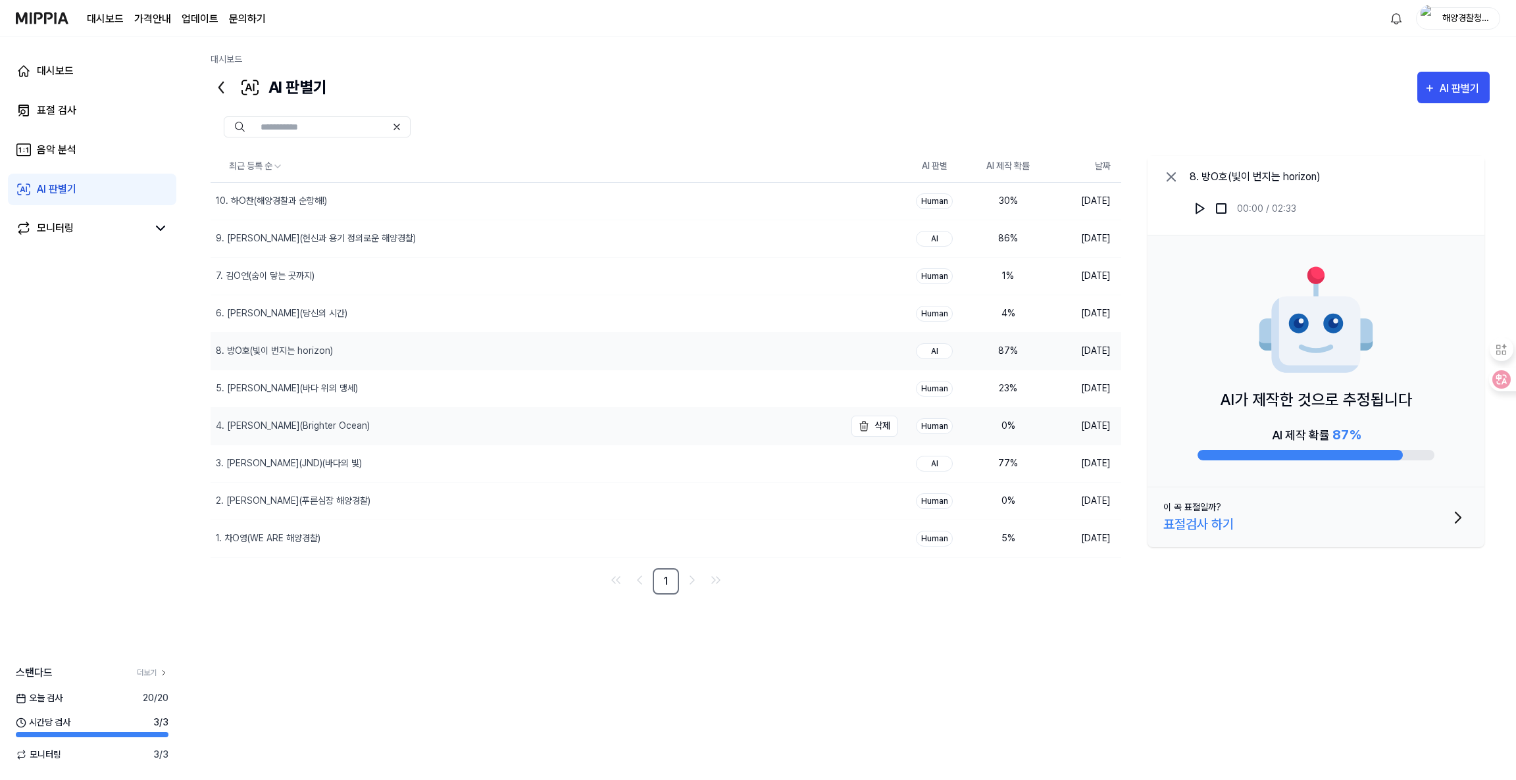
click at [890, 416] on td "4. [PERSON_NAME](Brighter Ocean) 삭제" at bounding box center [554, 426] width 687 height 37
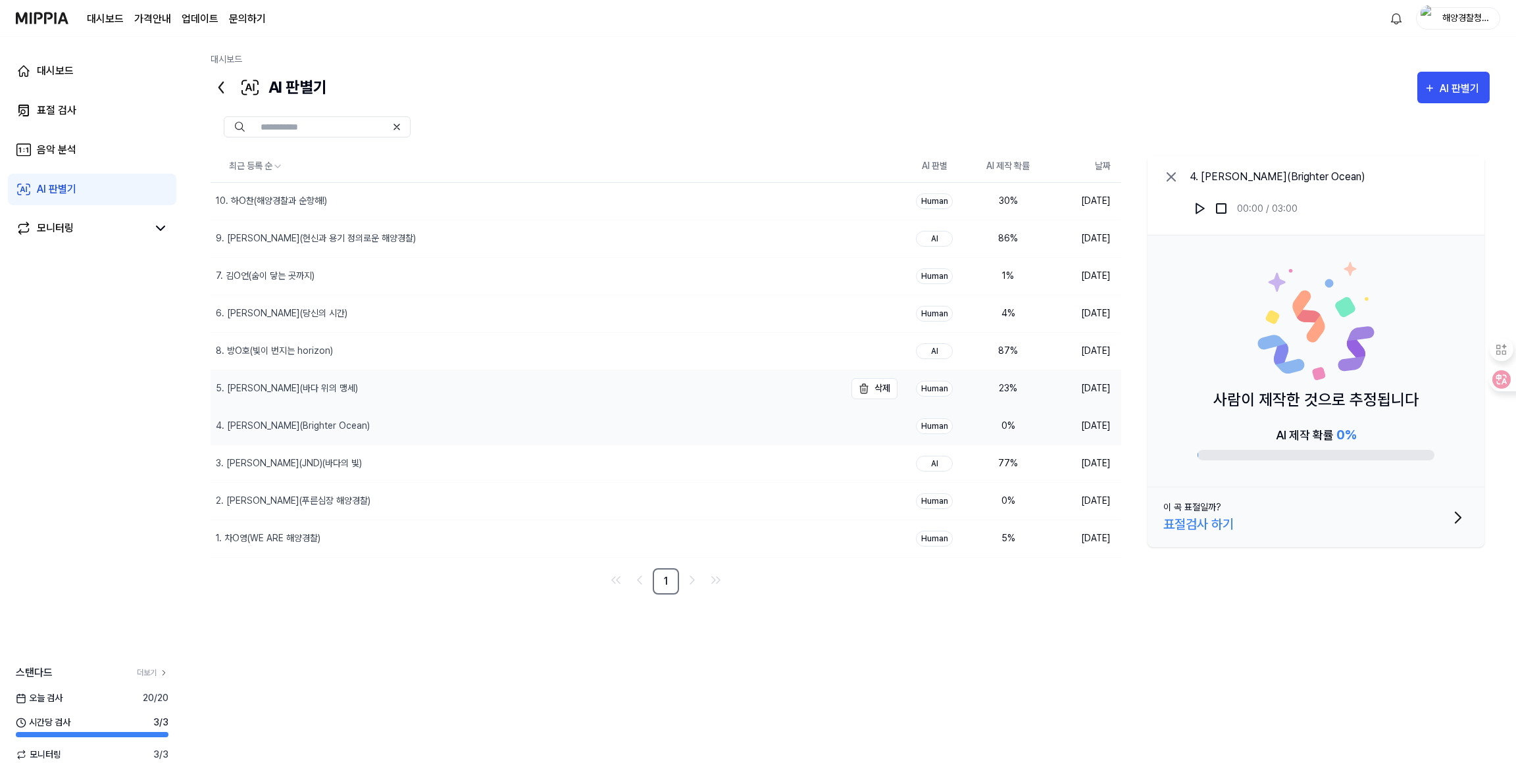
click at [753, 391] on div "5. [PERSON_NAME](바다 위의 맹세)" at bounding box center [528, 388] width 634 height 37
click at [668, 434] on div "4. [PERSON_NAME](Brighter Ocean)" at bounding box center [528, 426] width 634 height 37
click at [685, 481] on div "3. [PERSON_NAME](JND)(바다의 빛)" at bounding box center [528, 463] width 634 height 37
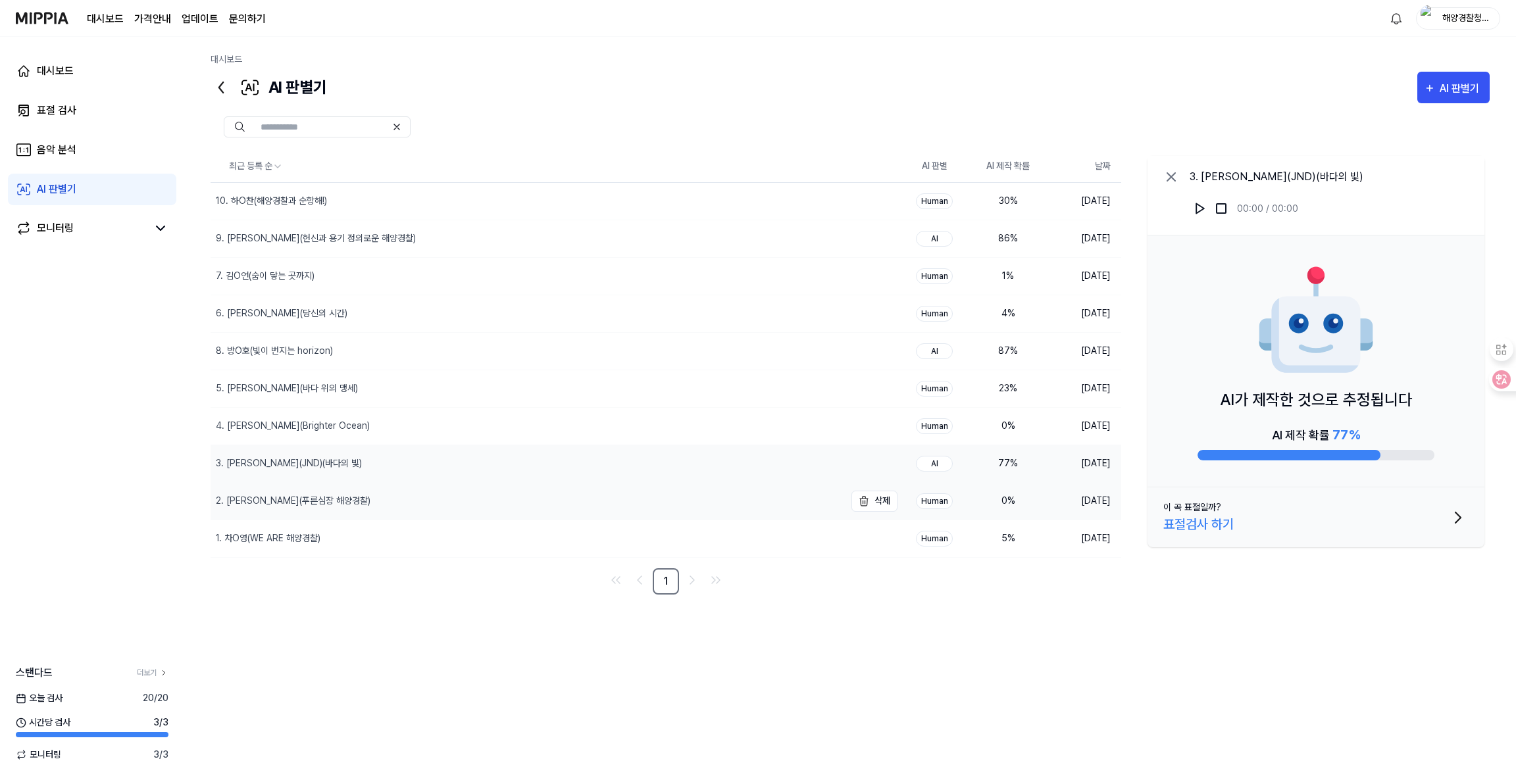
click at [686, 507] on div "2. [PERSON_NAME](푸른심장 해양경찰)" at bounding box center [528, 501] width 634 height 37
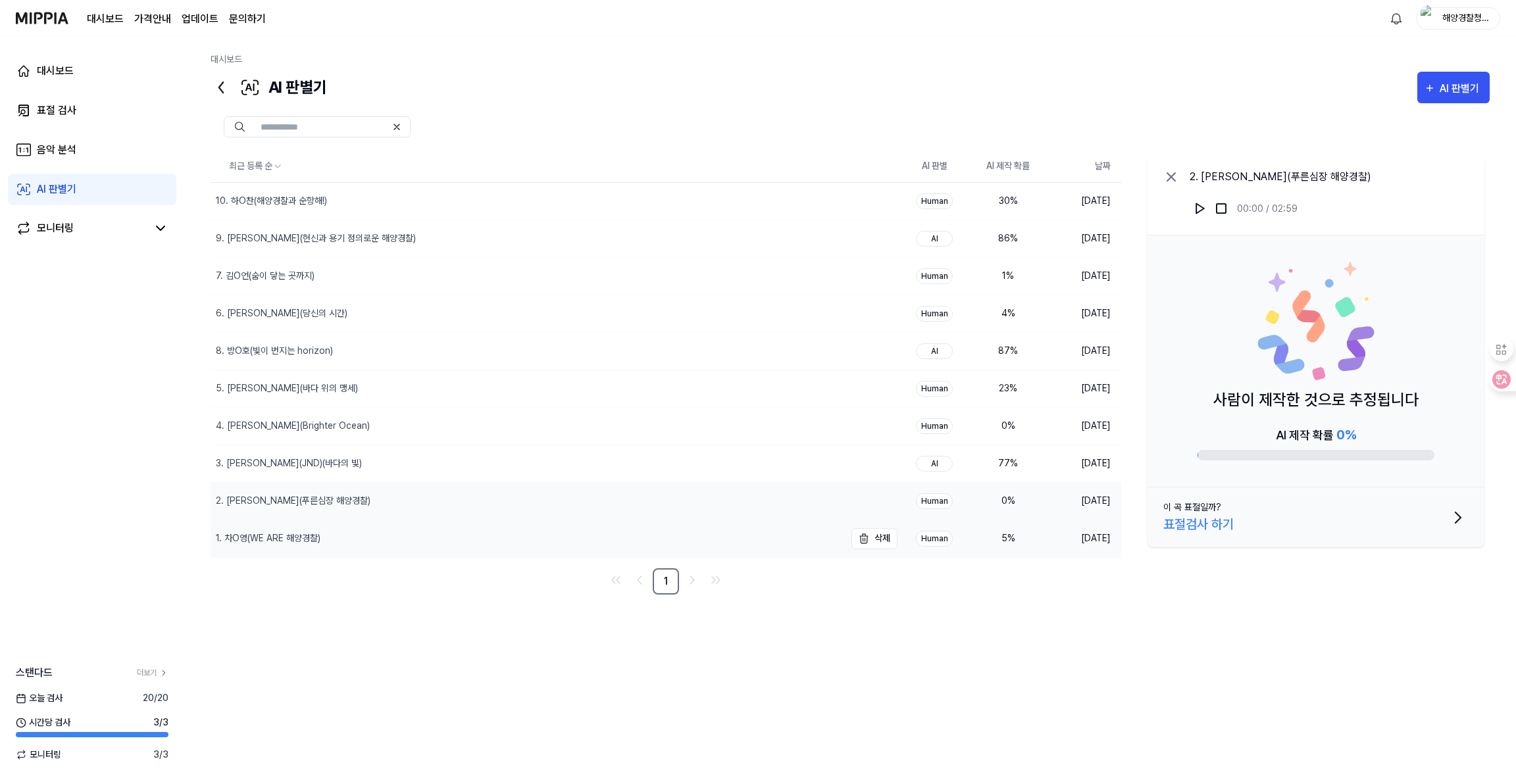
click at [692, 541] on div "1. 차O영(WE ARE 해양경찰)" at bounding box center [528, 538] width 634 height 37
click at [1082, 534] on td "[DATE]" at bounding box center [1083, 539] width 76 height 38
click at [1070, 595] on nav "1" at bounding box center [666, 581] width 911 height 26
click at [1182, 528] on div "표절검사 하기" at bounding box center [1198, 524] width 70 height 20
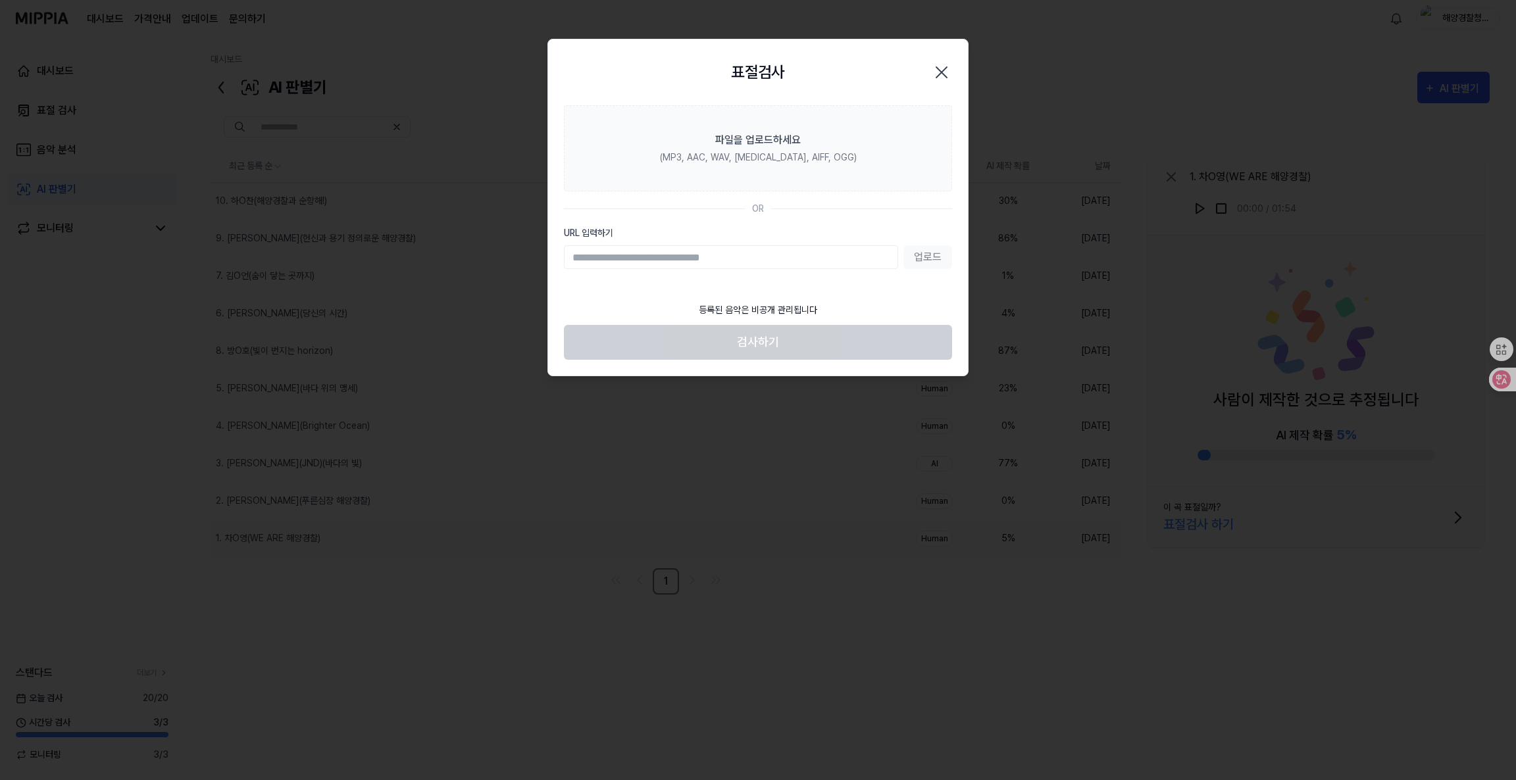
click at [934, 58] on div "표절검사 닫기" at bounding box center [758, 72] width 388 height 34
click at [938, 73] on icon "button" at bounding box center [941, 72] width 21 height 21
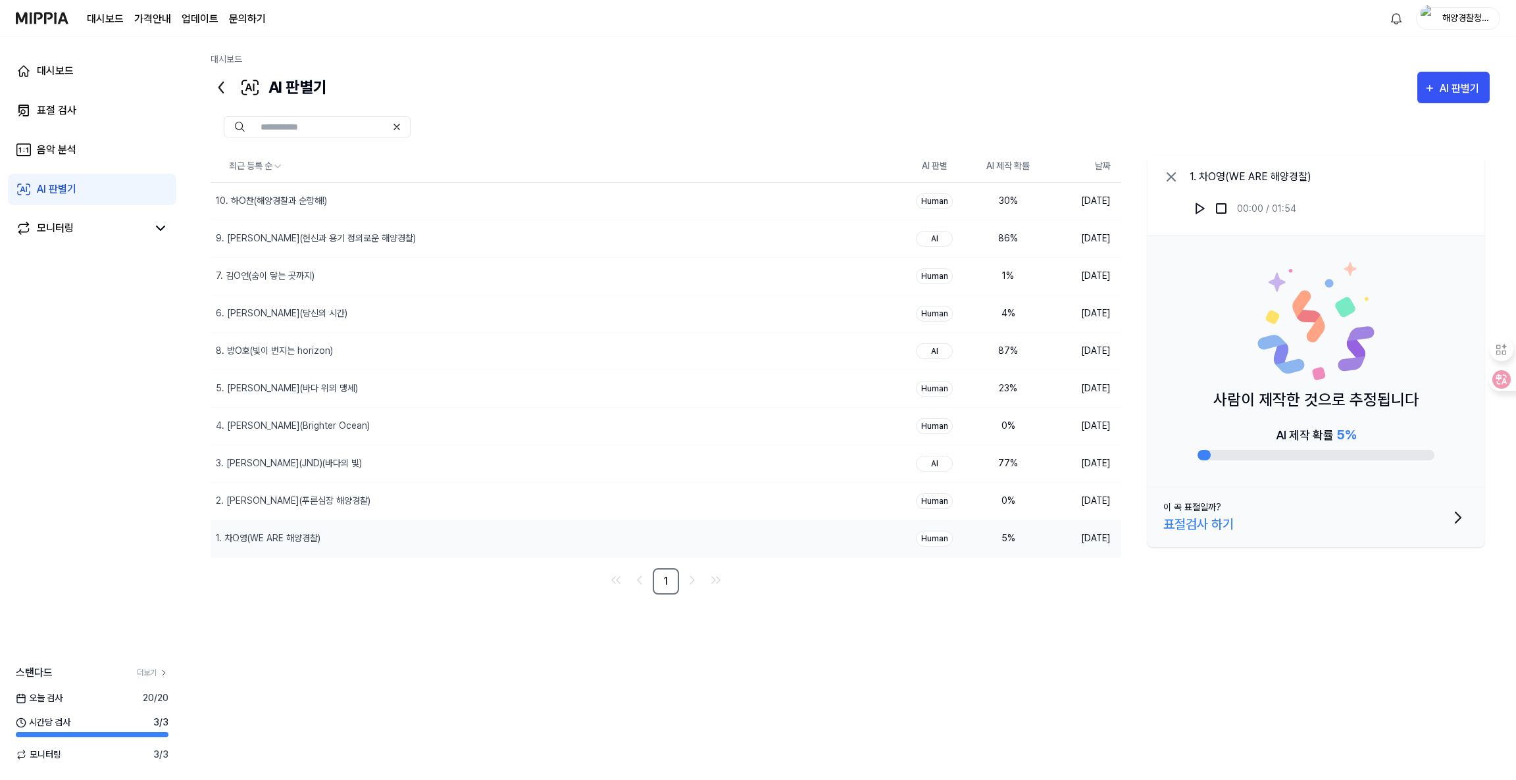
drag, startPoint x: 743, startPoint y: 634, endPoint x: 633, endPoint y: 604, distance: 114.0
click at [736, 632] on div "최근 등록 순 AI 판별 AI 제작 확률 날짜 10. 하O찬(해양경찰과 순항해!) 삭제 Human 30 % [DATE] 9. 권O은(헌신과 용…" at bounding box center [850, 404] width 1279 height 507
click at [70, 150] on div "음악 분석" at bounding box center [56, 150] width 39 height 16
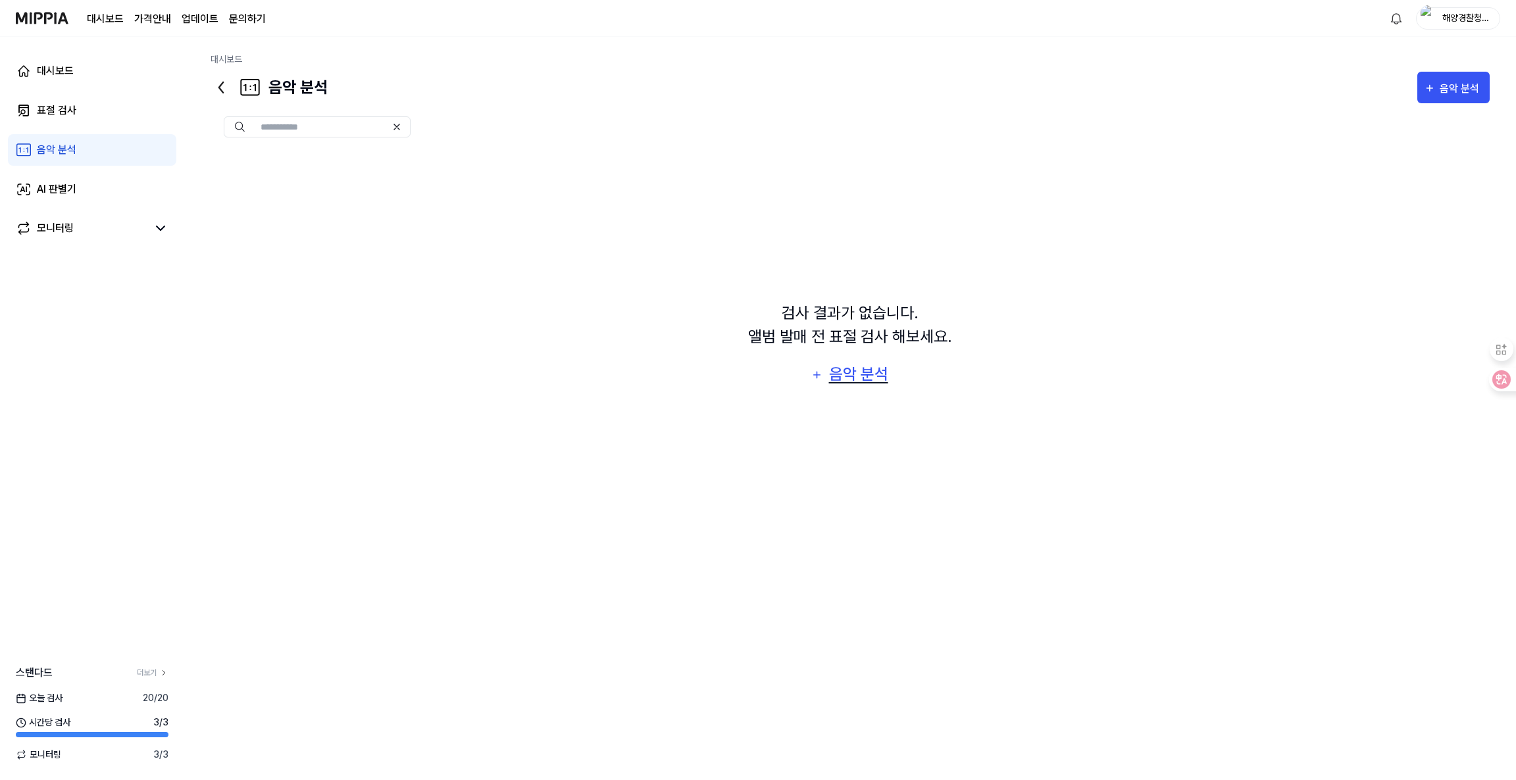
click at [849, 378] on div "음악 분석" at bounding box center [858, 374] width 63 height 25
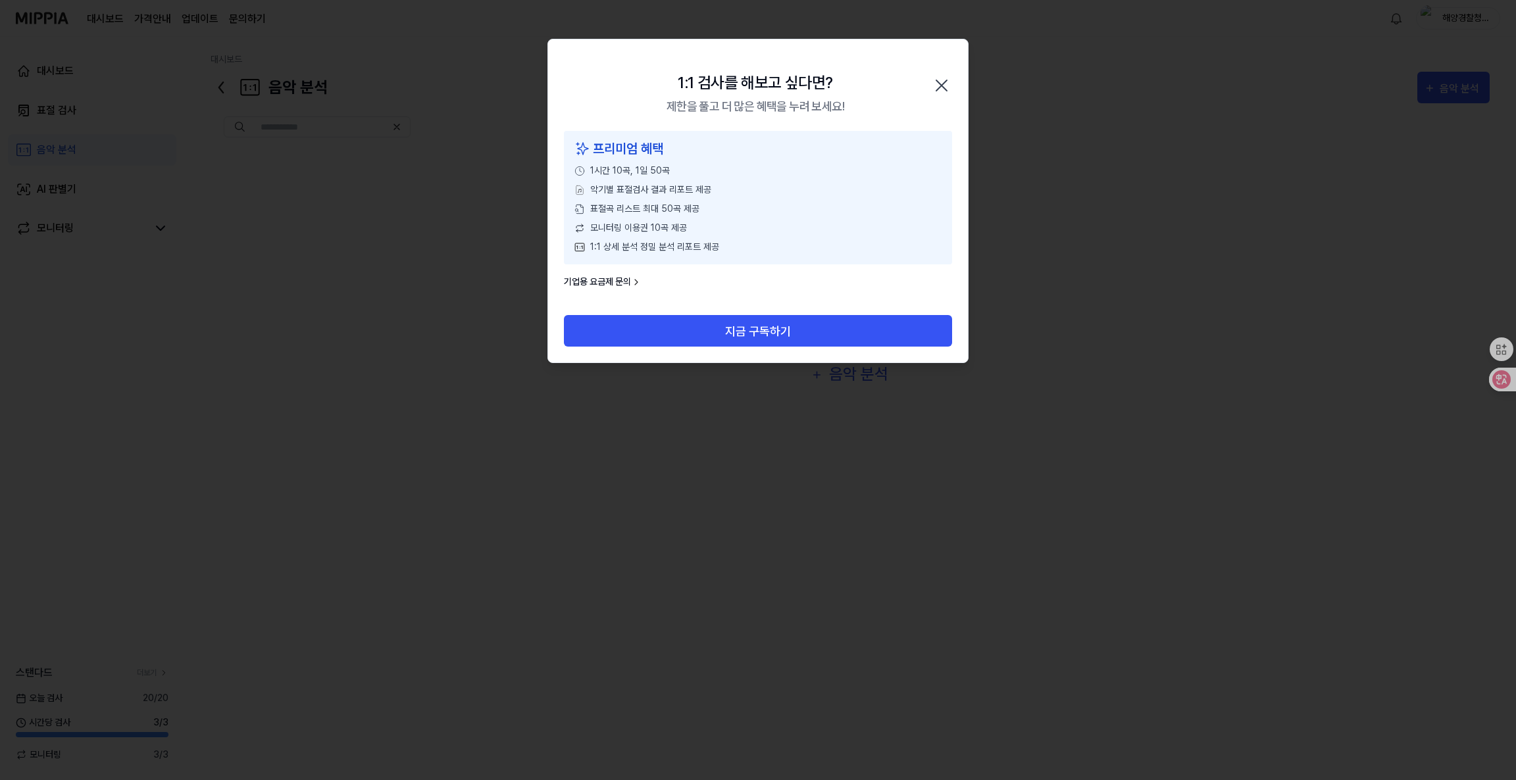
click at [948, 84] on icon "button" at bounding box center [941, 85] width 21 height 21
